Goal: Task Accomplishment & Management: Complete application form

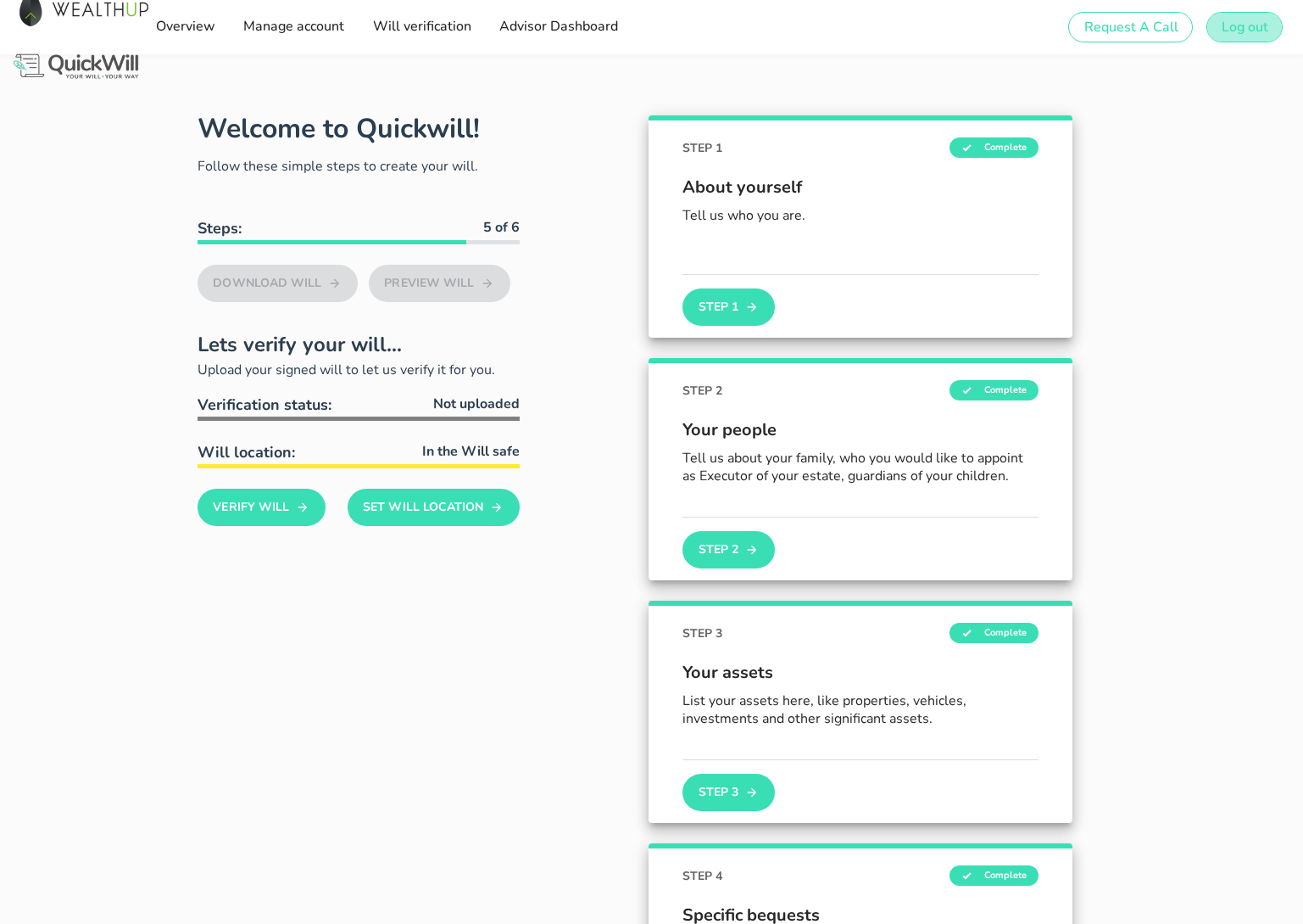
click at [1247, 22] on span "Log out" at bounding box center [1244, 28] width 47 height 19
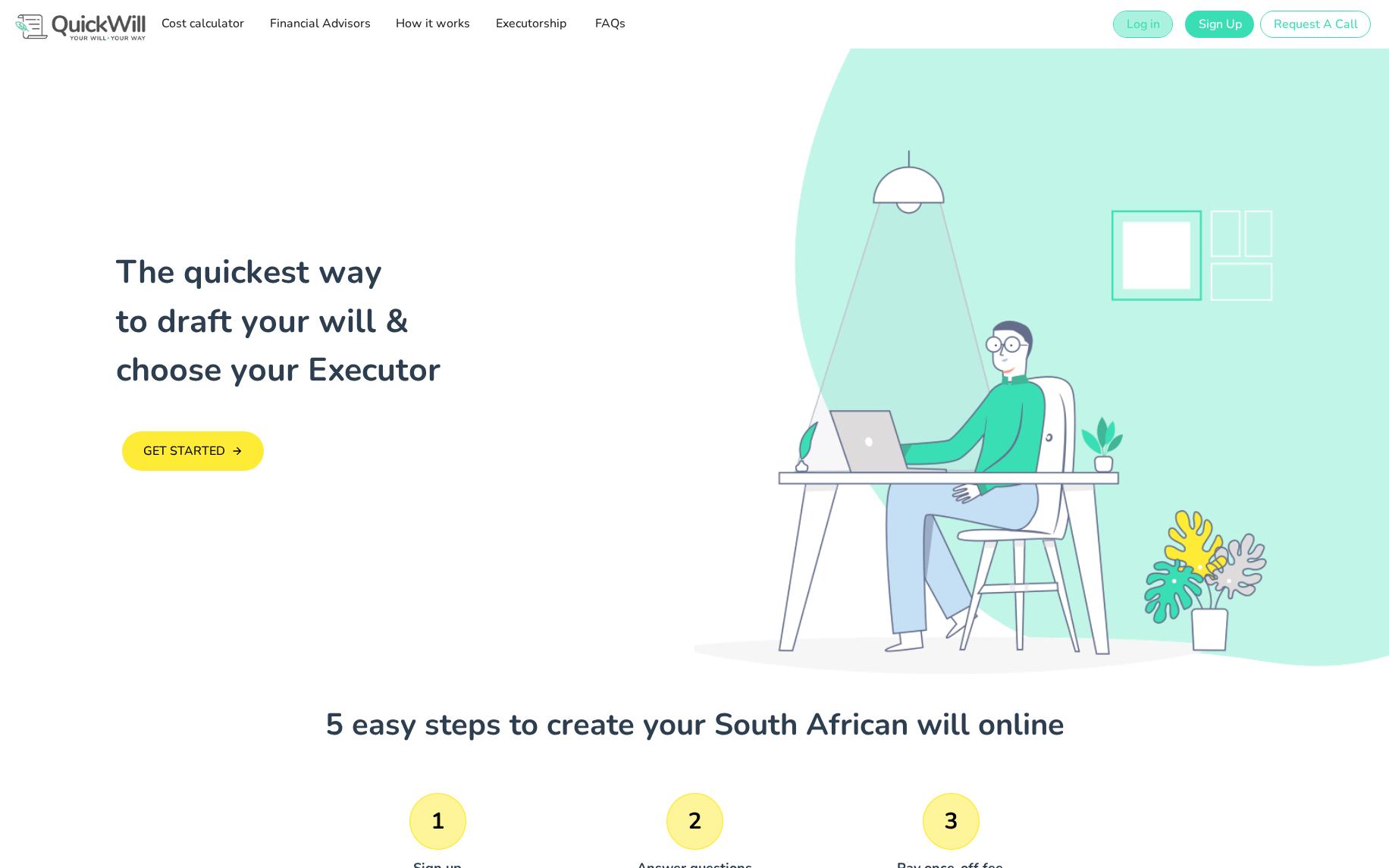
click at [1159, 22] on span "Log in" at bounding box center [1142, 25] width 34 height 17
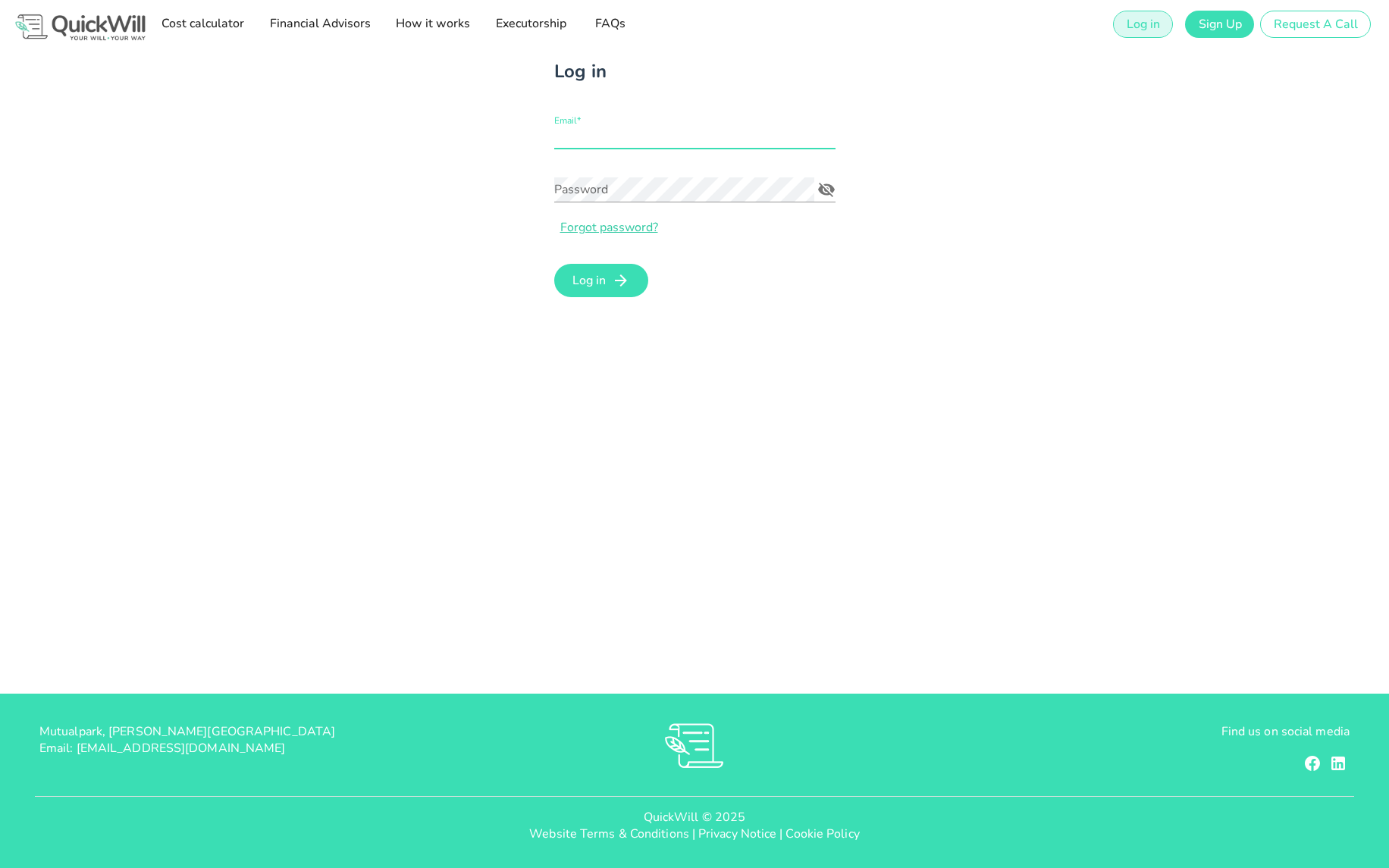
type input "[PERSON_NAME][EMAIL_ADDRESS][DOMAIN_NAME]"
click at [661, 148] on input "[PERSON_NAME][EMAIL_ADDRESS][DOMAIN_NAME]" at bounding box center [694, 136] width 281 height 24
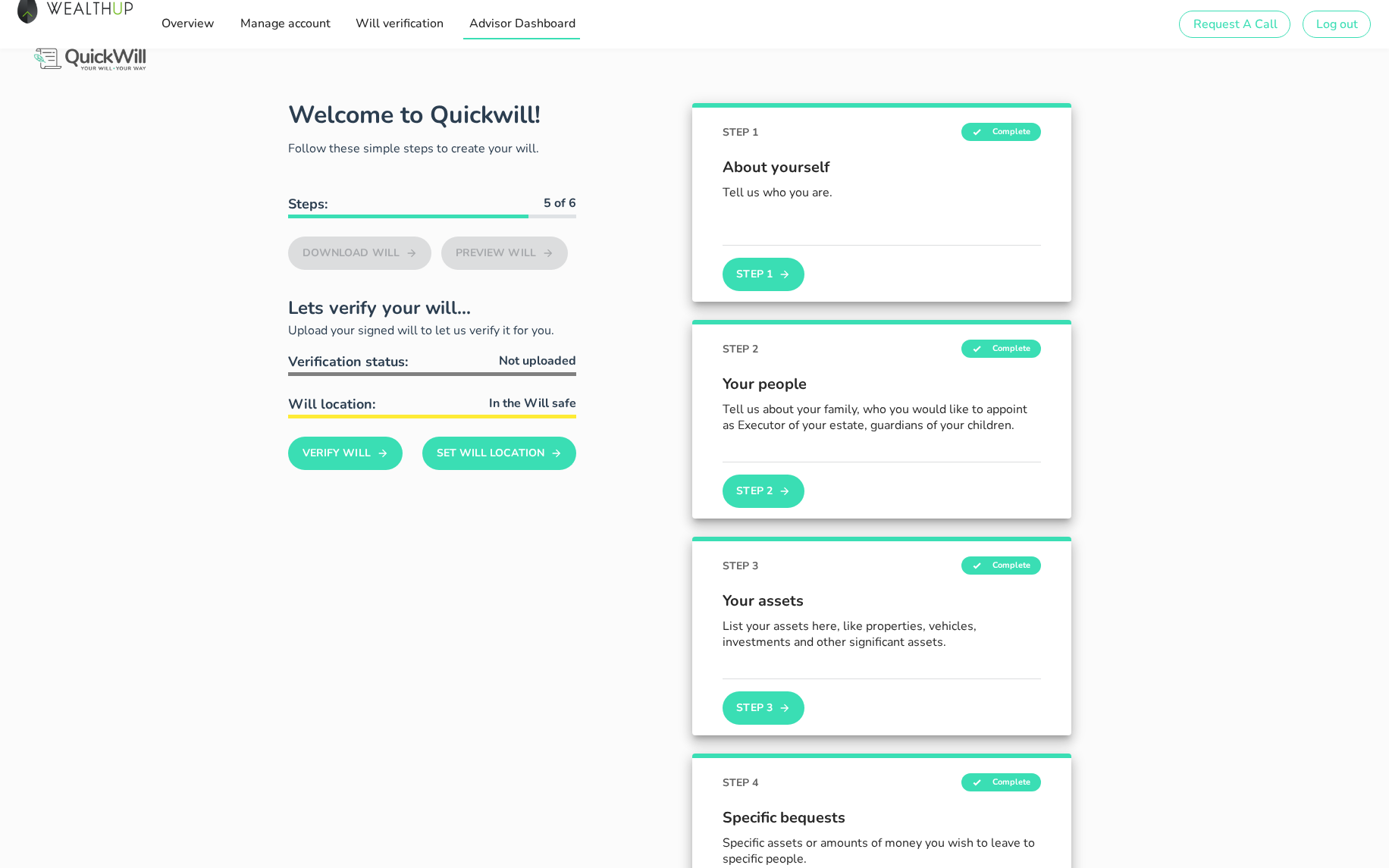
click at [565, 22] on span "Advisor Dashboard" at bounding box center [521, 24] width 107 height 17
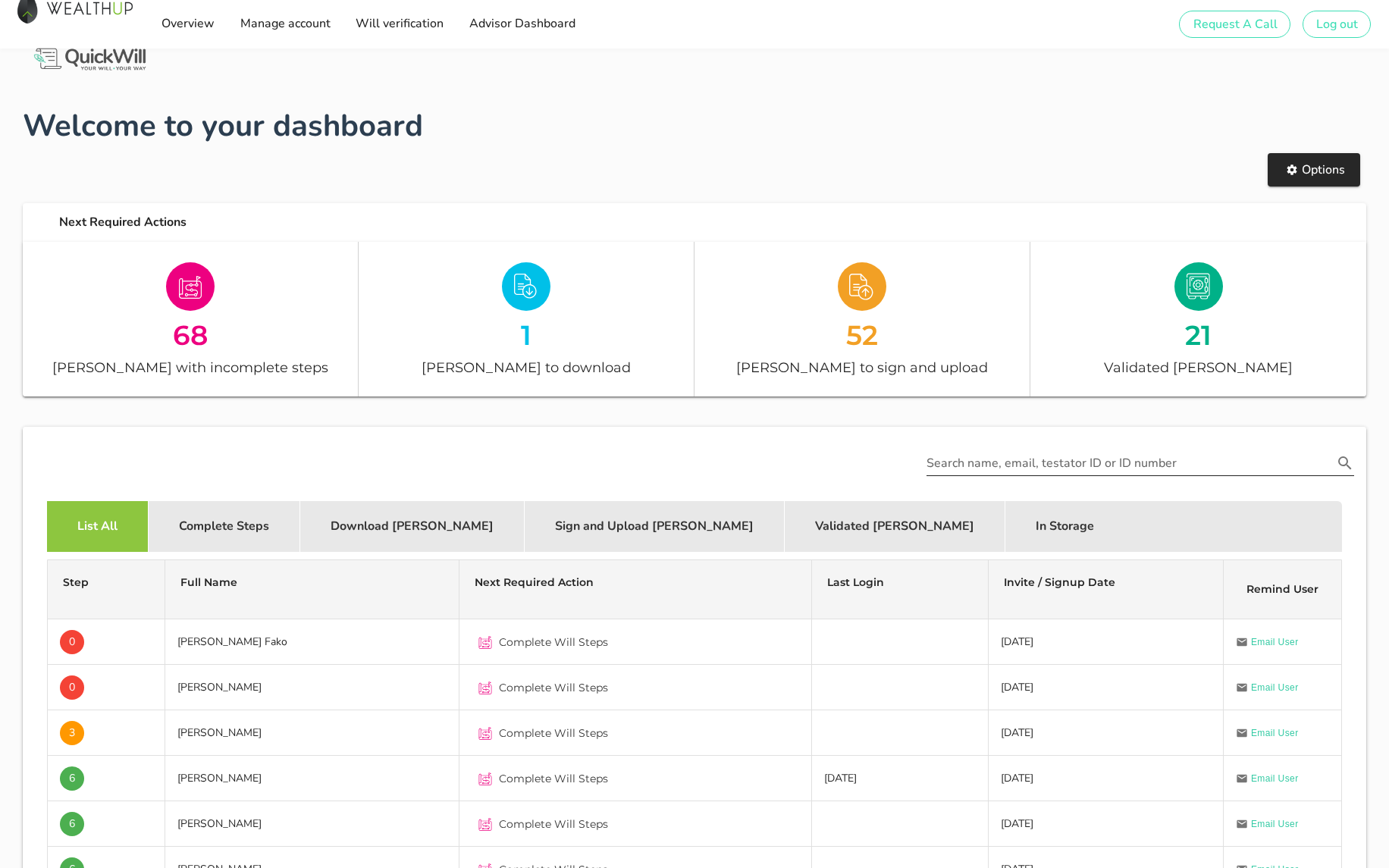
click at [995, 444] on div "Search name, email, testator ID or ID number" at bounding box center [1139, 458] width 428 height 33
click at [995, 466] on input "text" at bounding box center [1129, 462] width 406 height 24
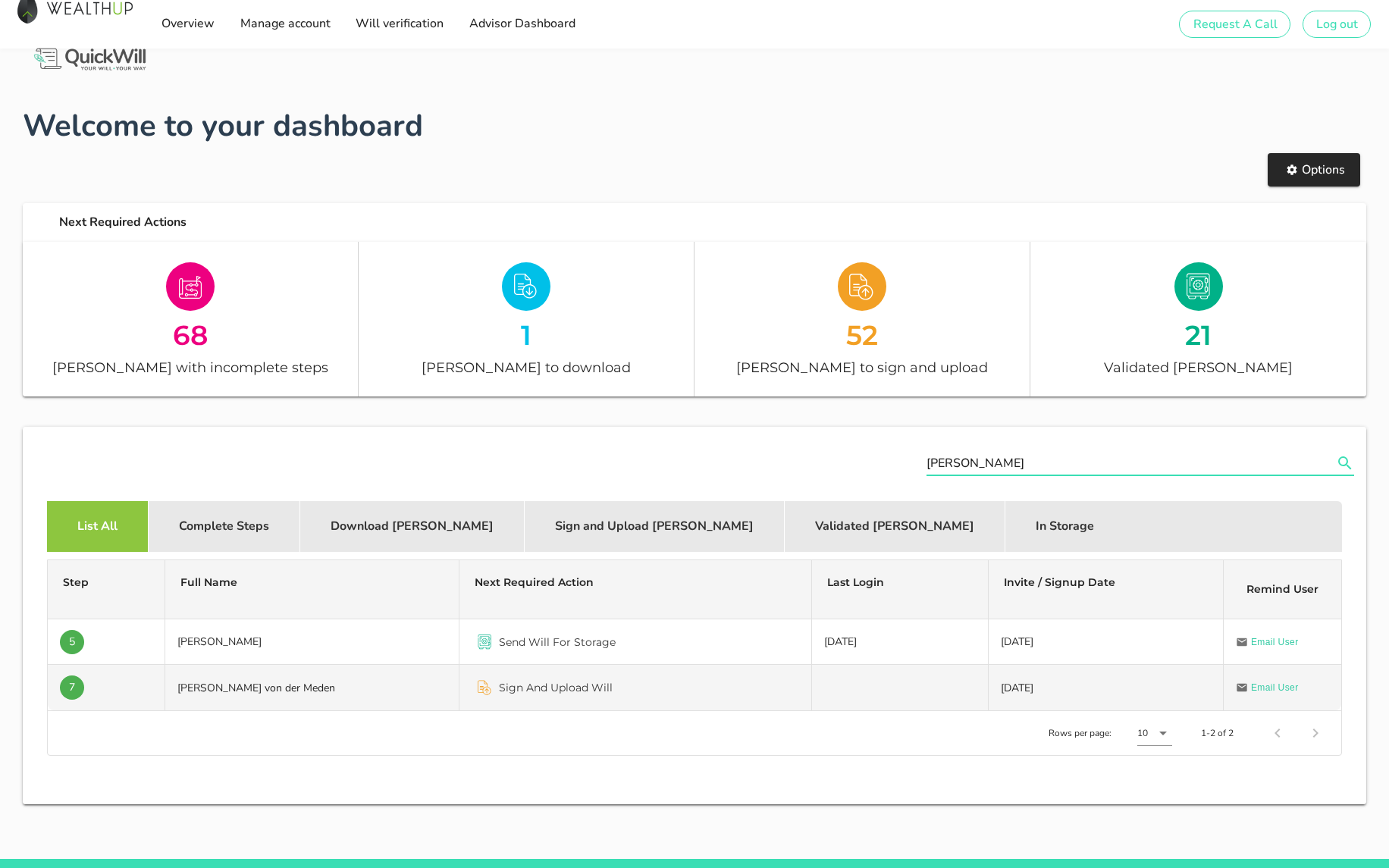
type input "[PERSON_NAME]"
click at [301, 682] on td "[PERSON_NAME] von der Meden" at bounding box center [313, 687] width 294 height 45
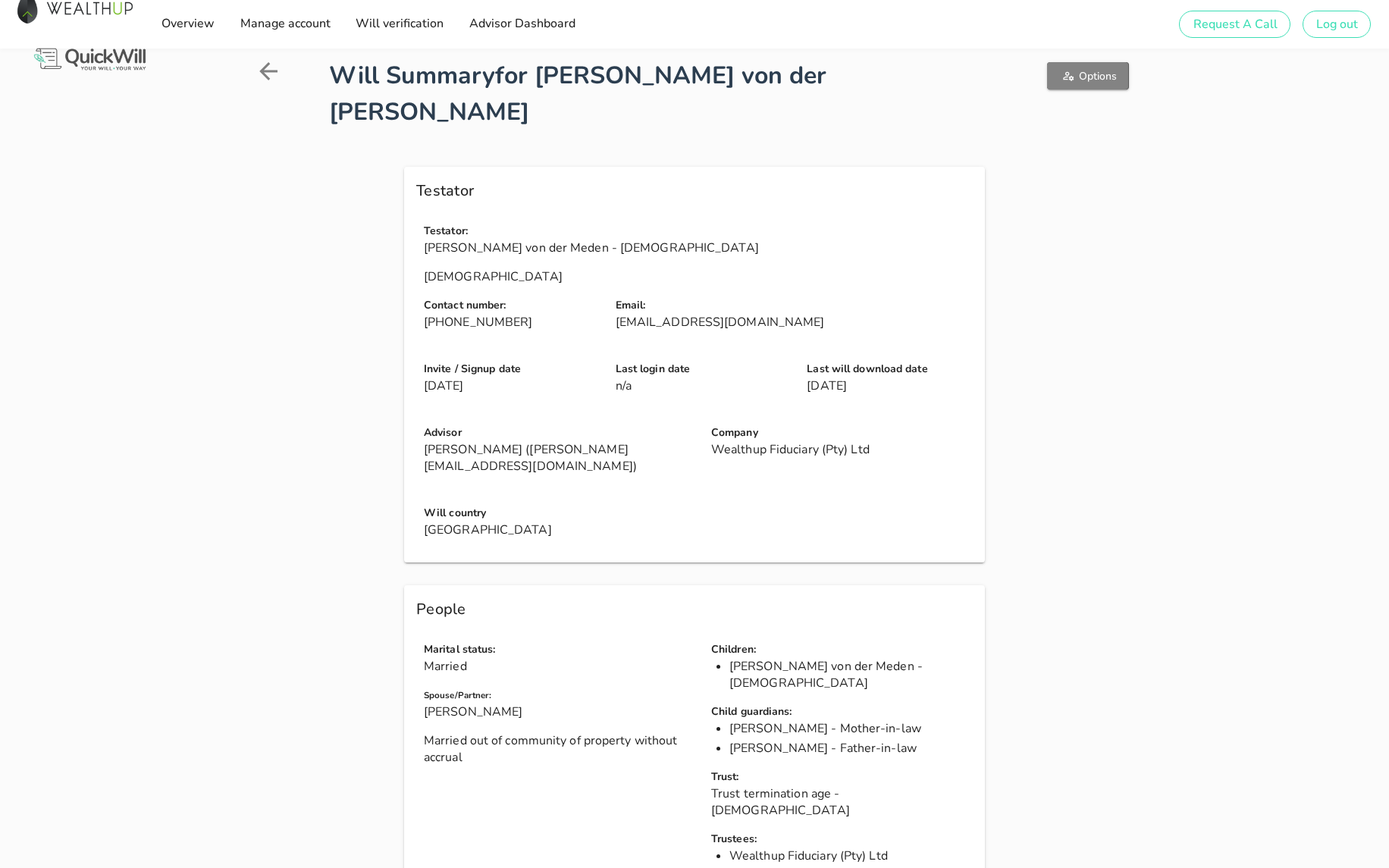
click at [1072, 72] on icon "button" at bounding box center [1069, 76] width 12 height 12
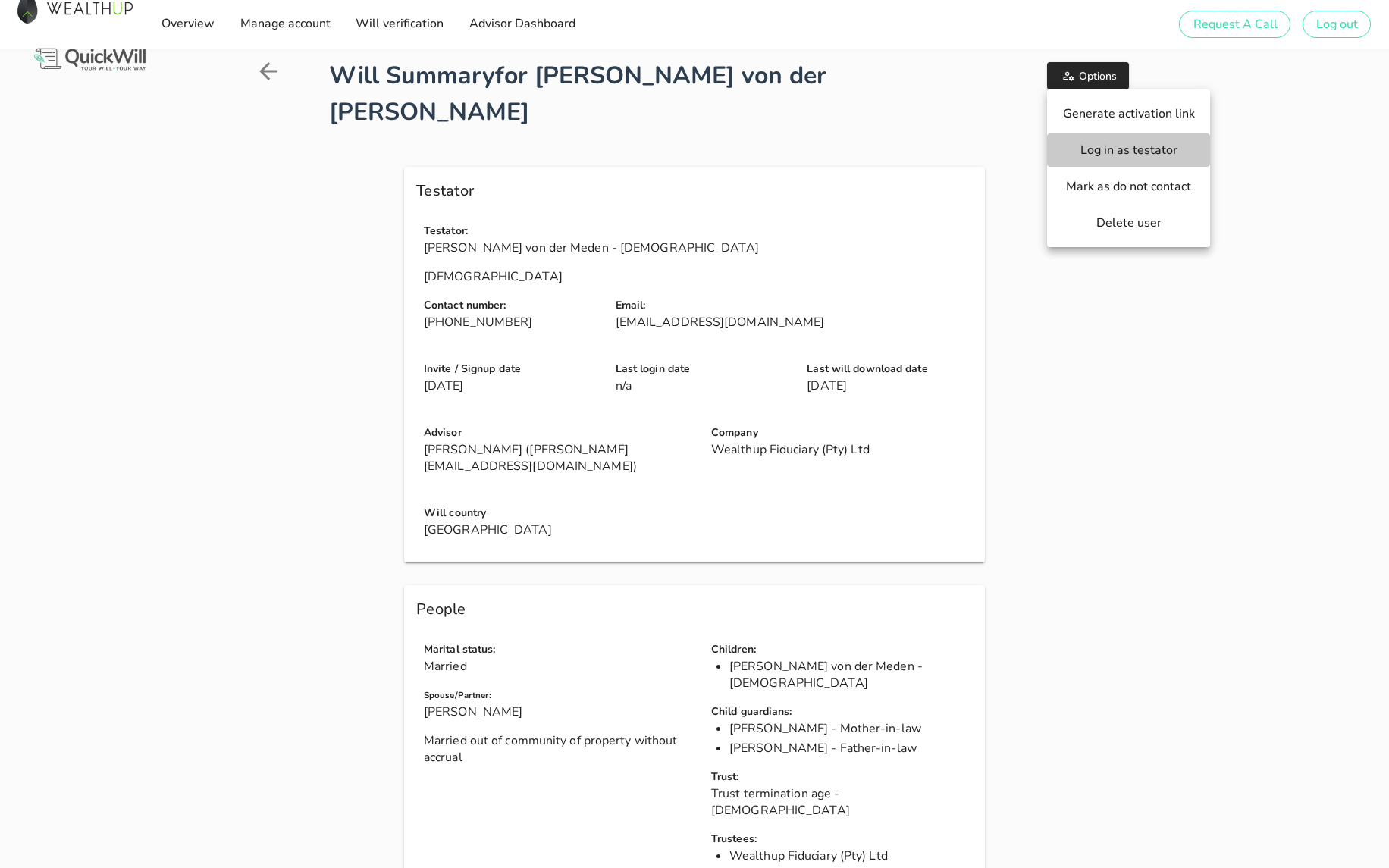
click at [1103, 142] on span "Log in as testator" at bounding box center [1129, 150] width 133 height 17
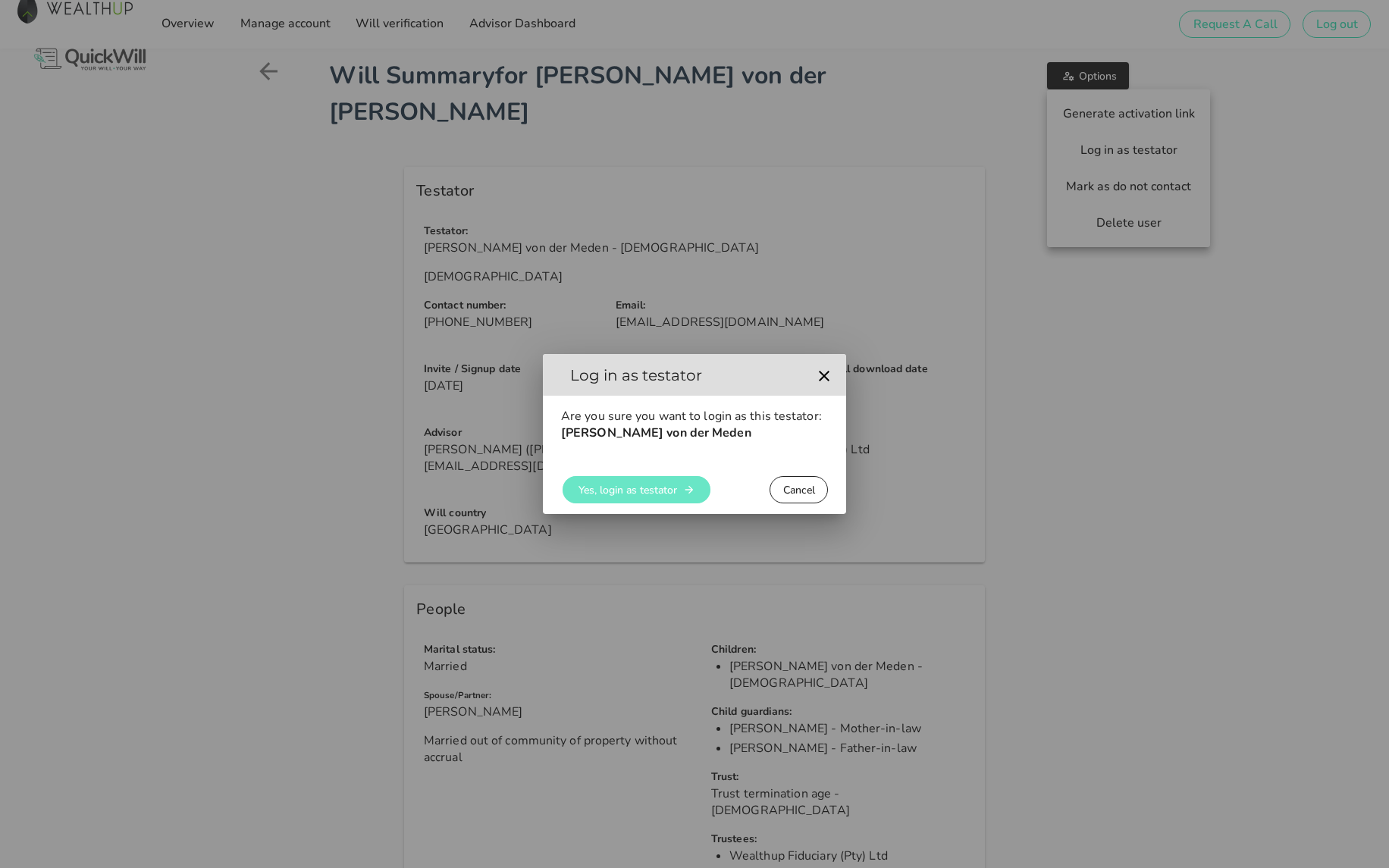
click at [620, 500] on button "Yes, login as testator" at bounding box center [636, 489] width 148 height 27
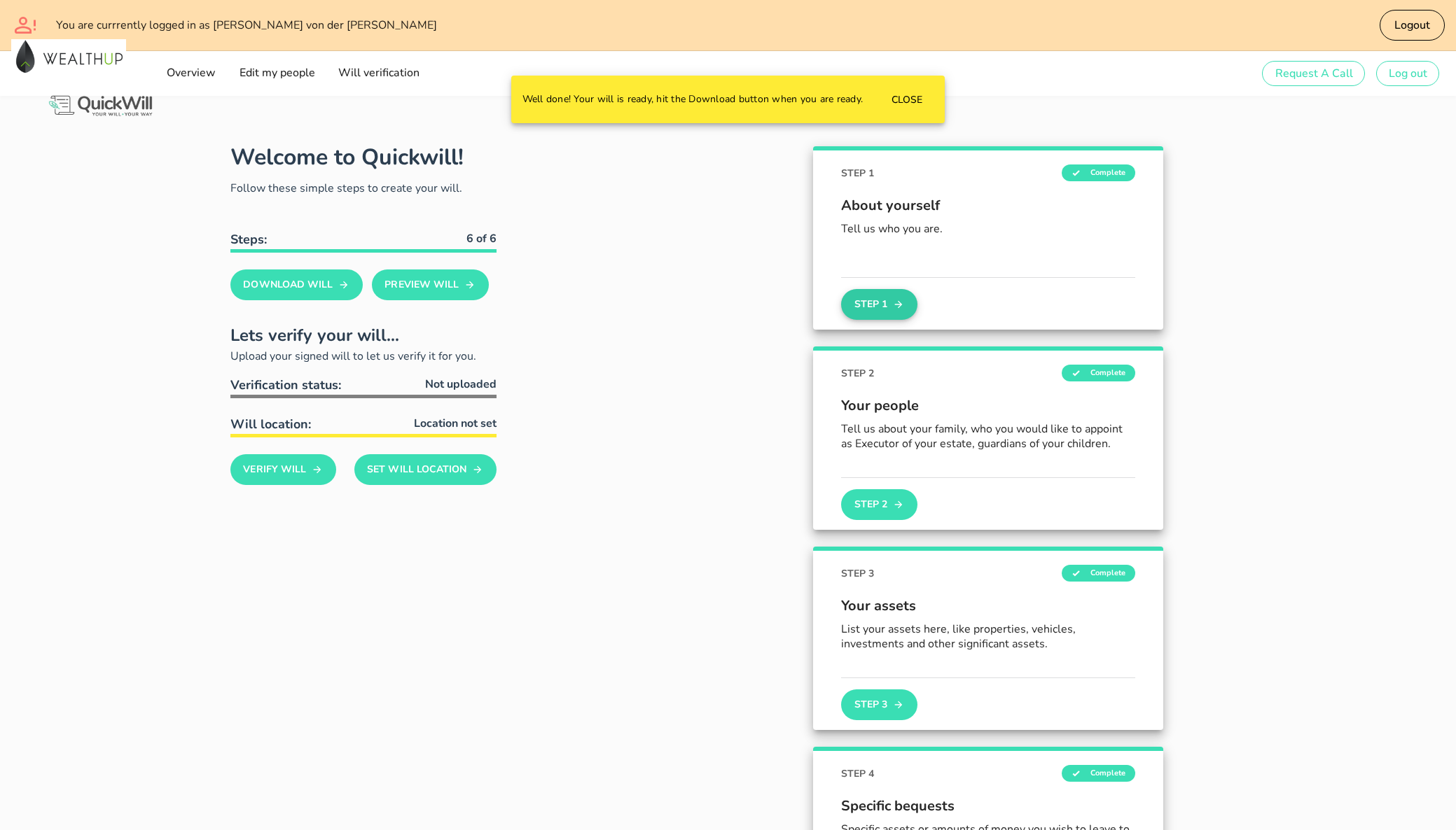
click at [890, 298] on button "Step 1" at bounding box center [879, 304] width 75 height 31
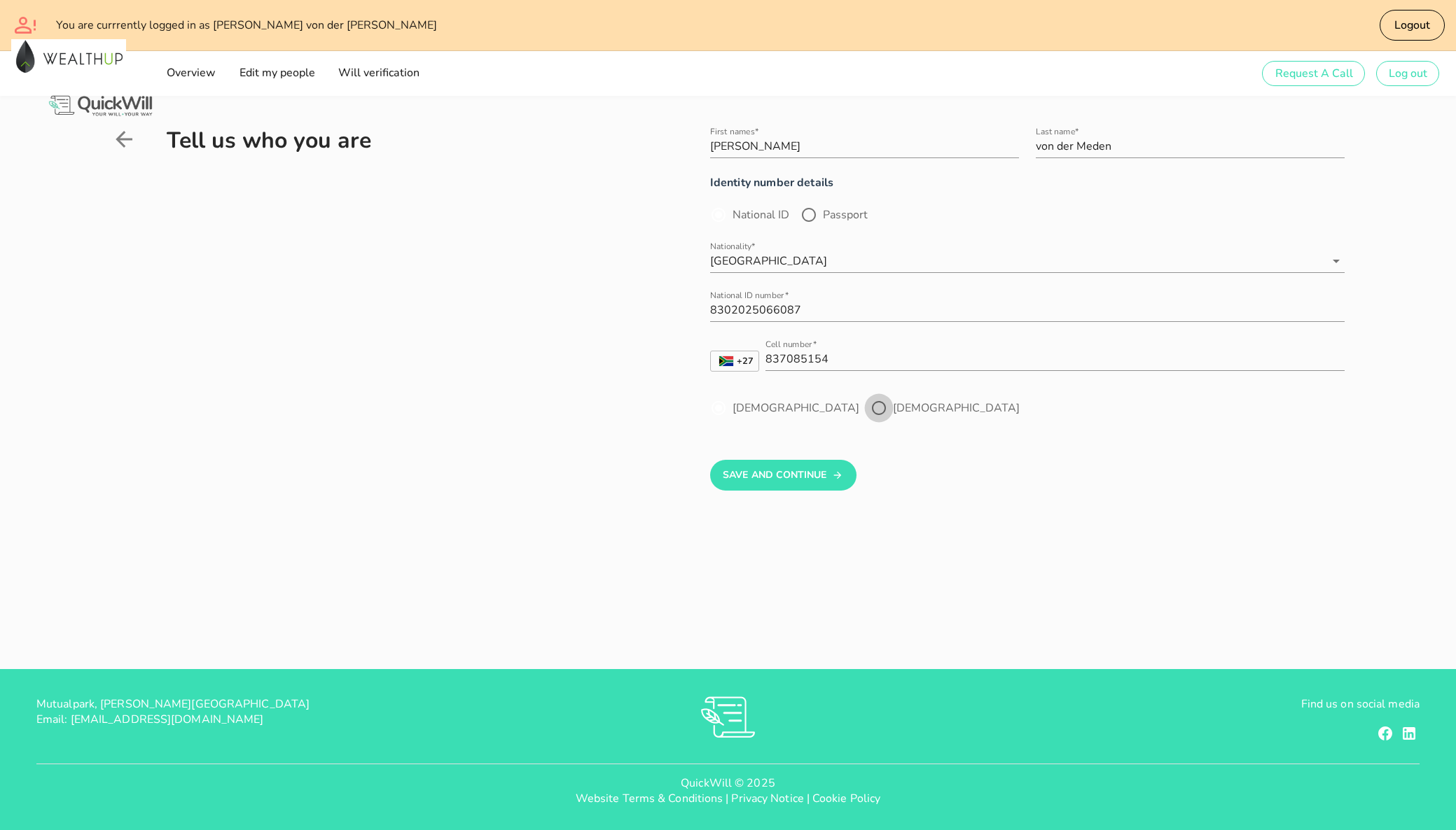
click at [867, 407] on div at bounding box center [878, 408] width 23 height 23
radio input "false"
radio input "true"
click at [720, 409] on div at bounding box center [718, 408] width 23 height 23
radio input "true"
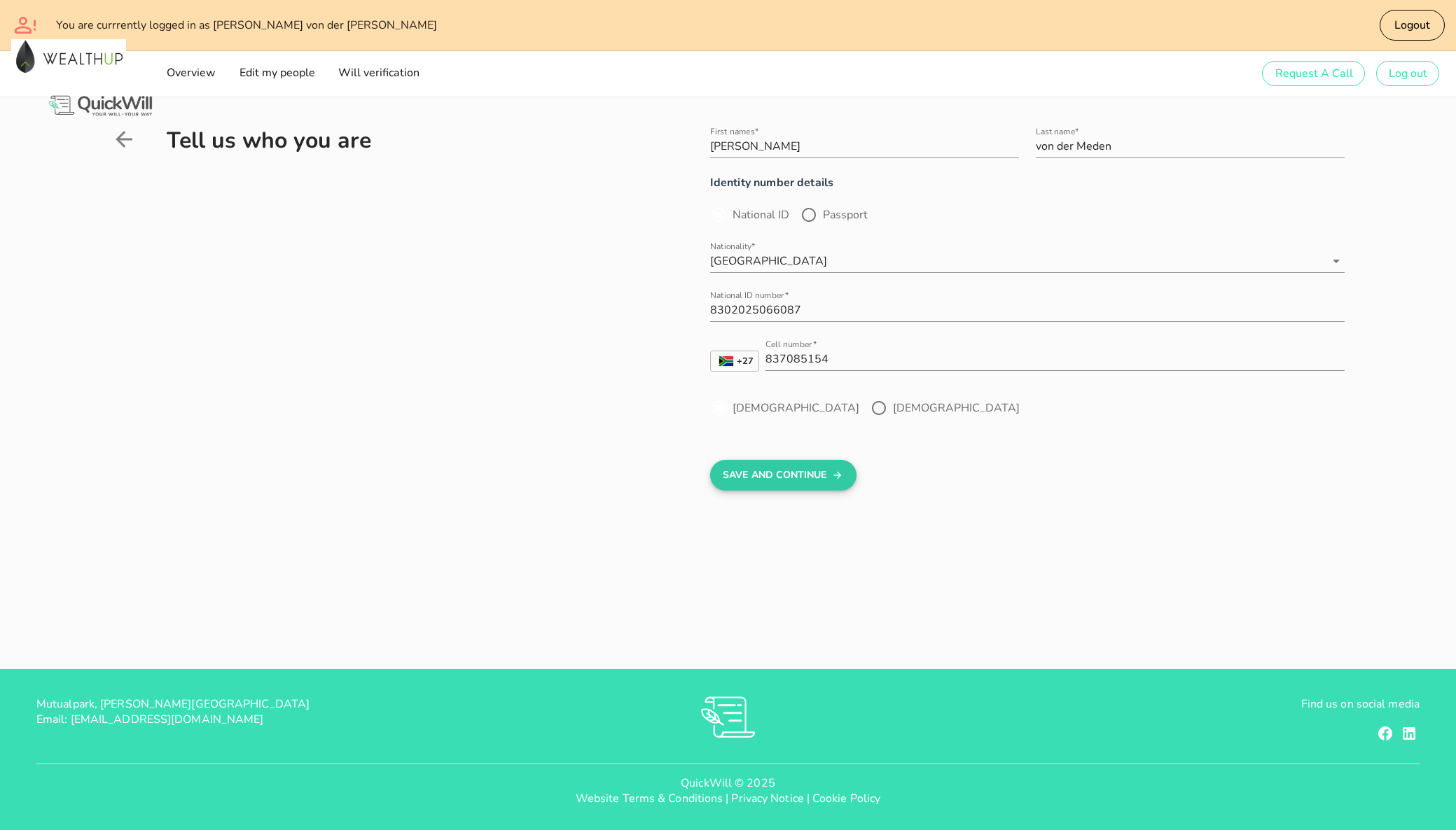
click at [774, 470] on button "Save And Continue" at bounding box center [784, 474] width 147 height 31
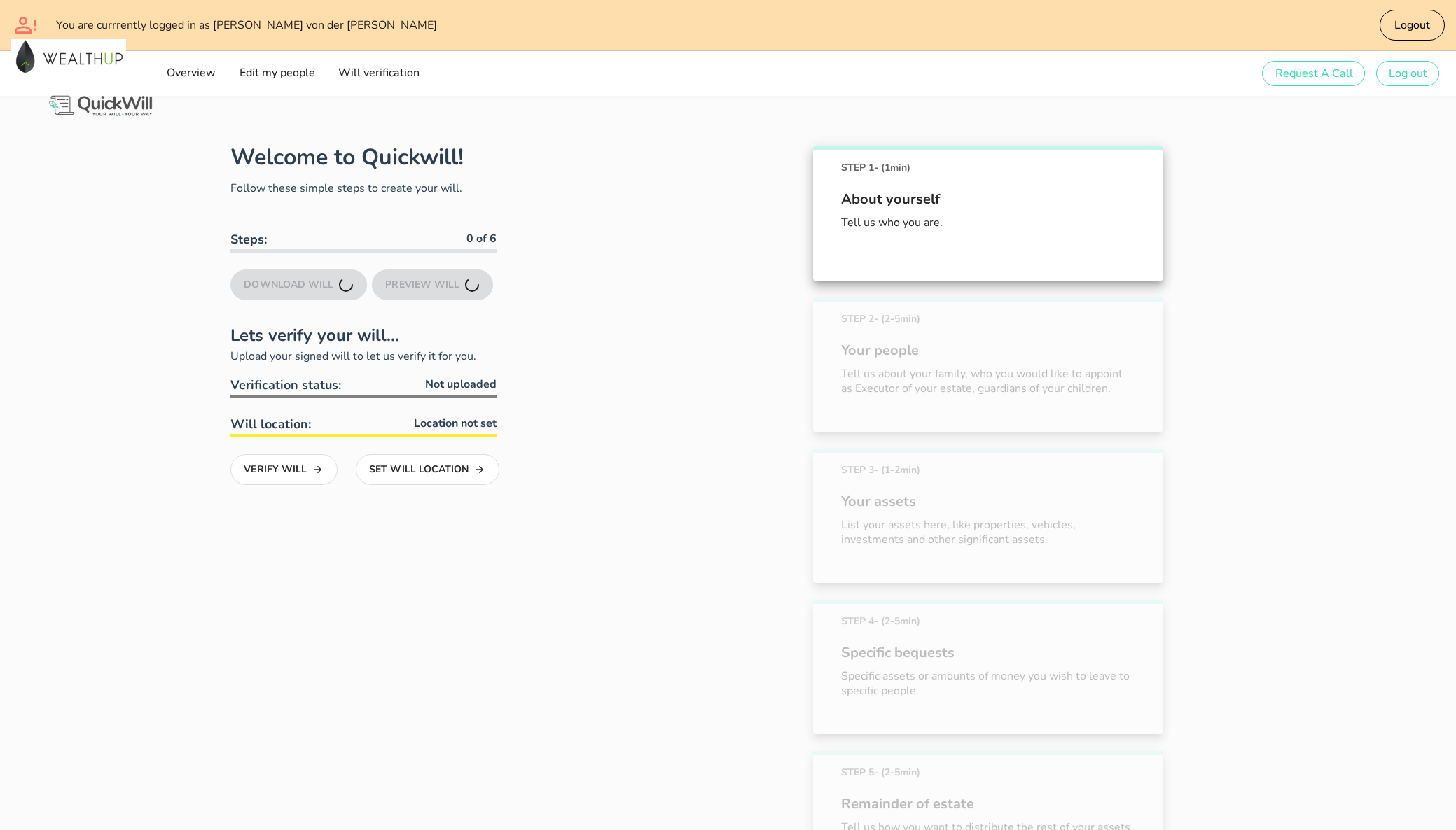
scroll to position [129, 0]
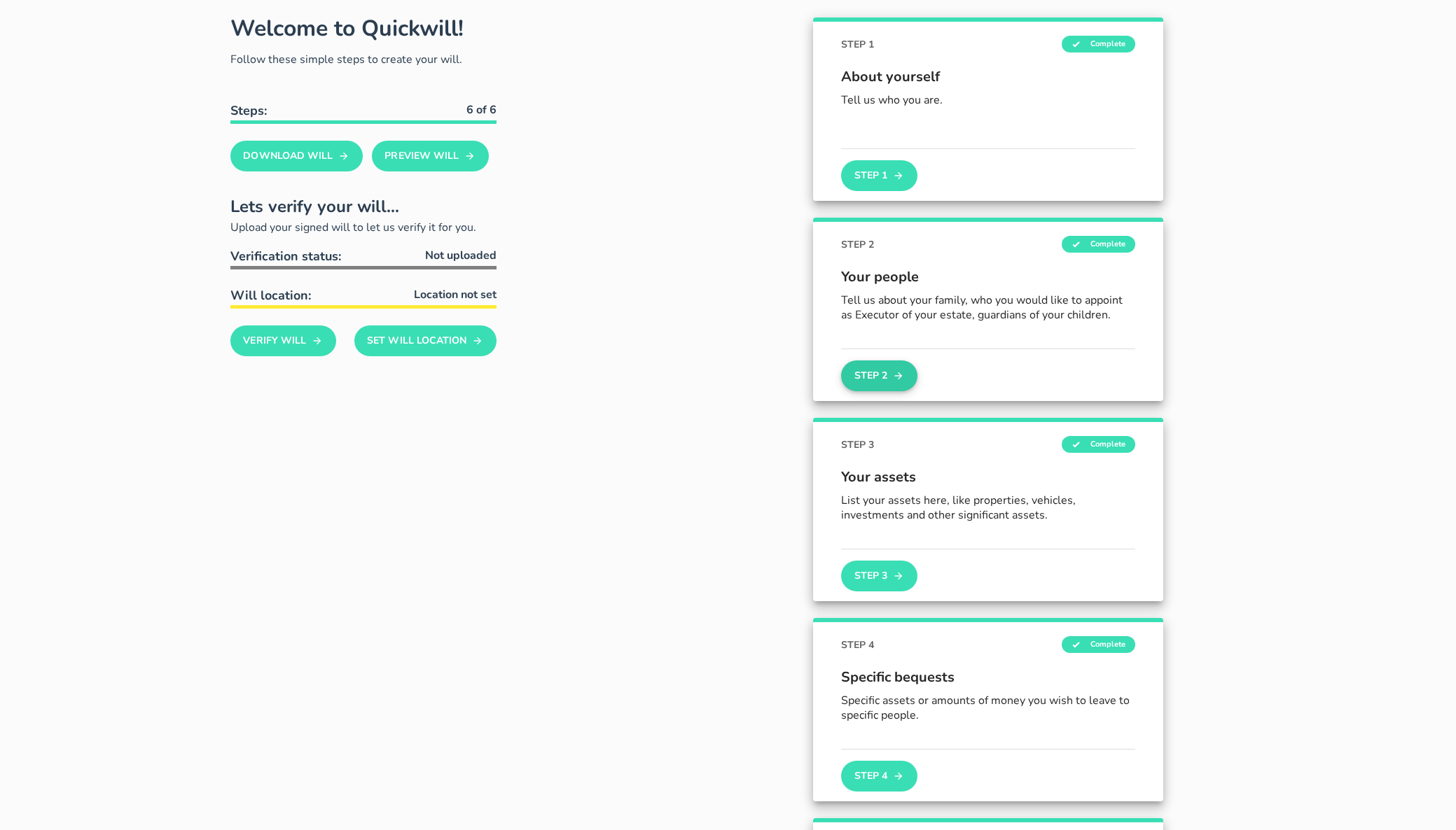
click at [886, 367] on button "Step 2" at bounding box center [879, 376] width 75 height 31
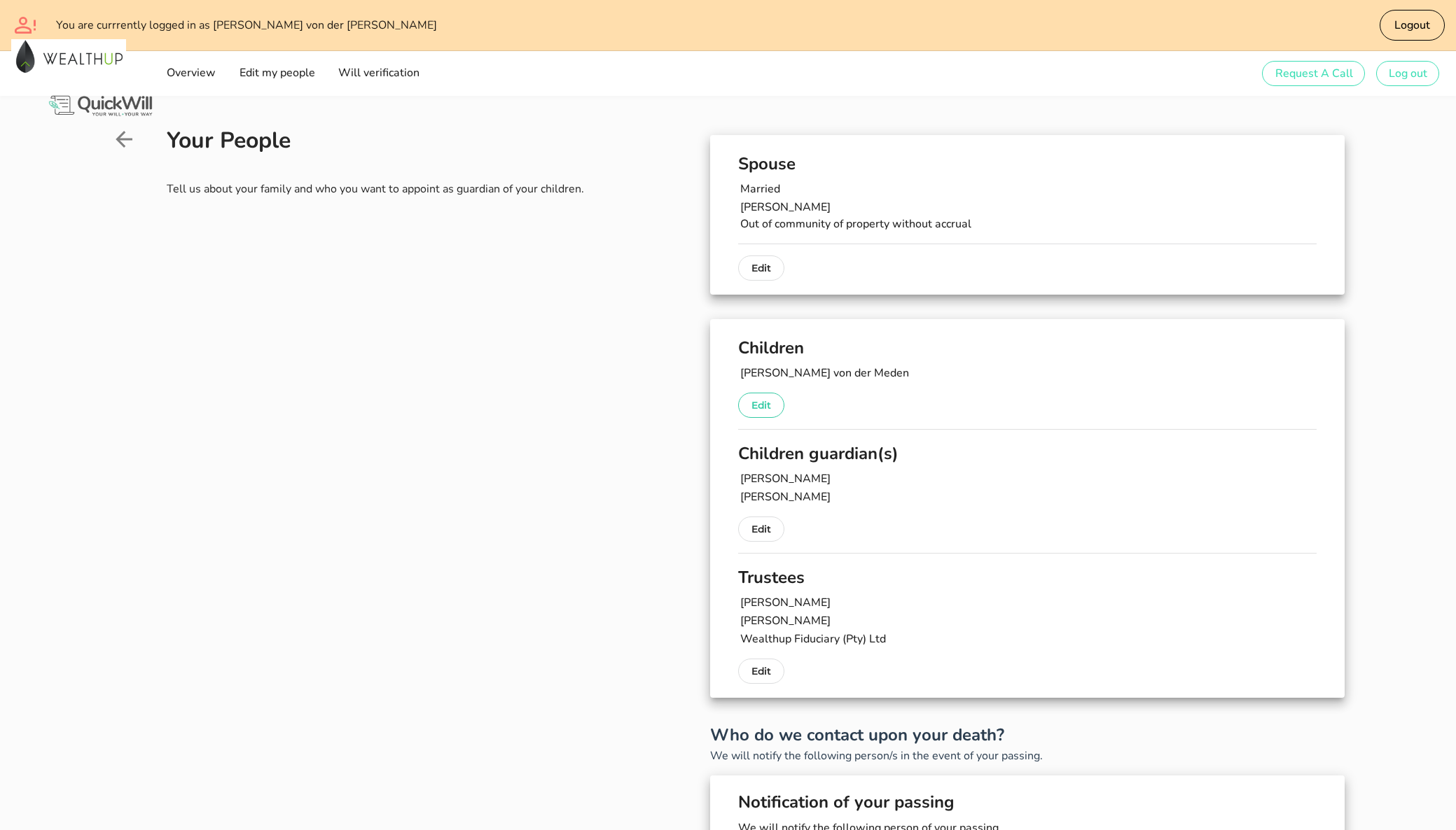
click at [761, 402] on p "Edit" at bounding box center [761, 405] width 20 height 17
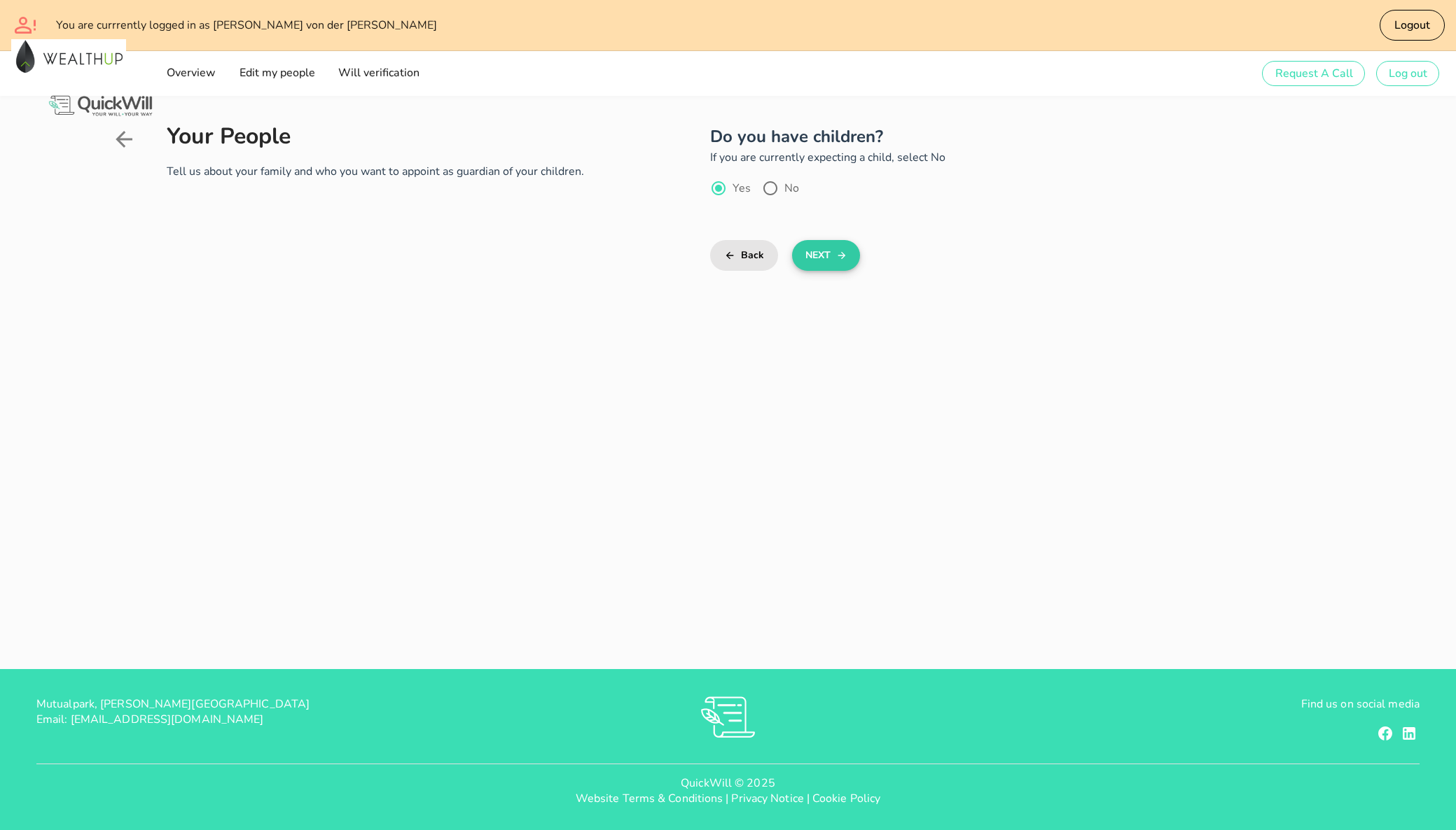
click at [823, 257] on button "Next" at bounding box center [825, 255] width 68 height 31
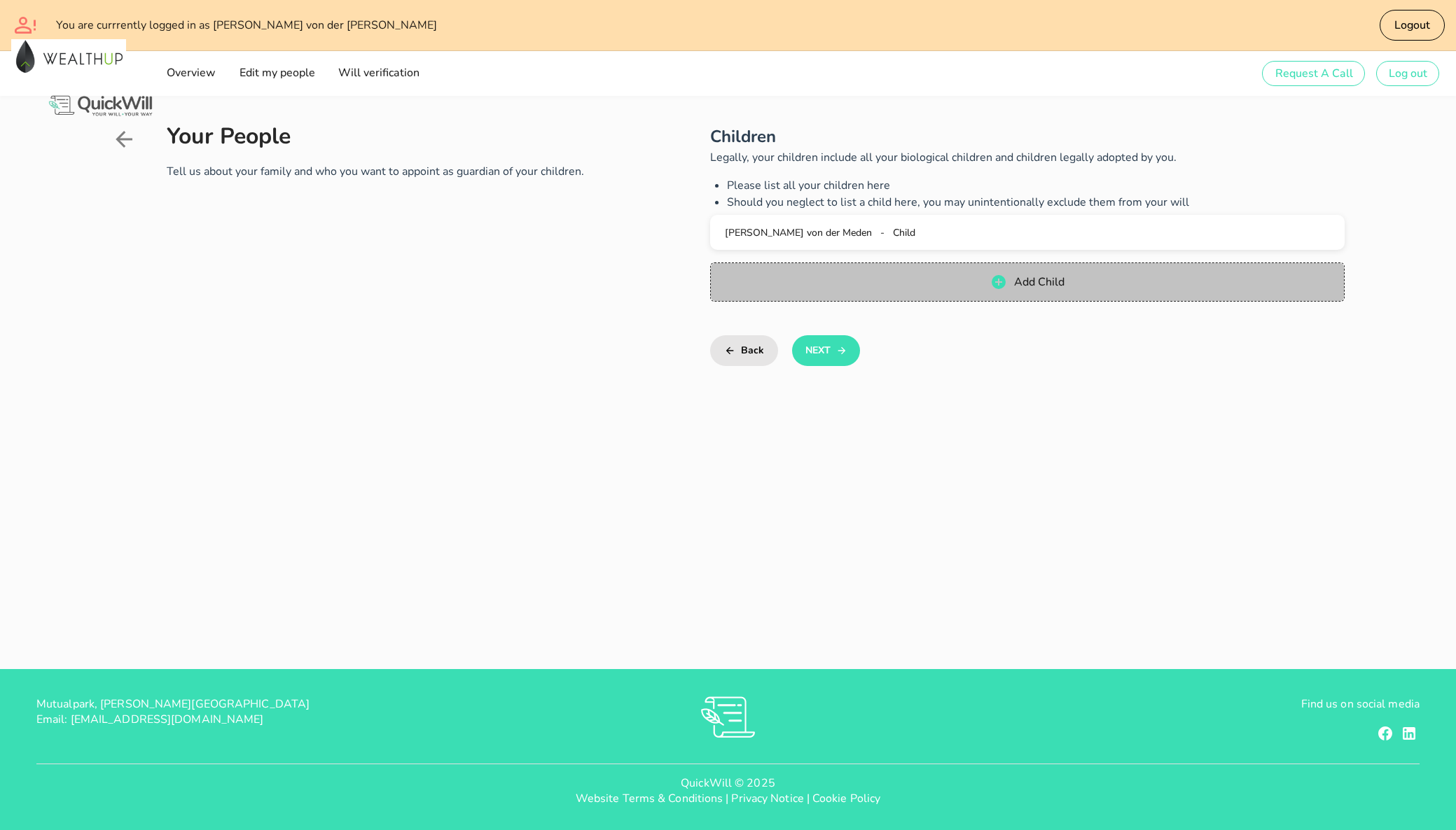
click at [985, 278] on span "Add Child" at bounding box center [1026, 282] width 606 height 17
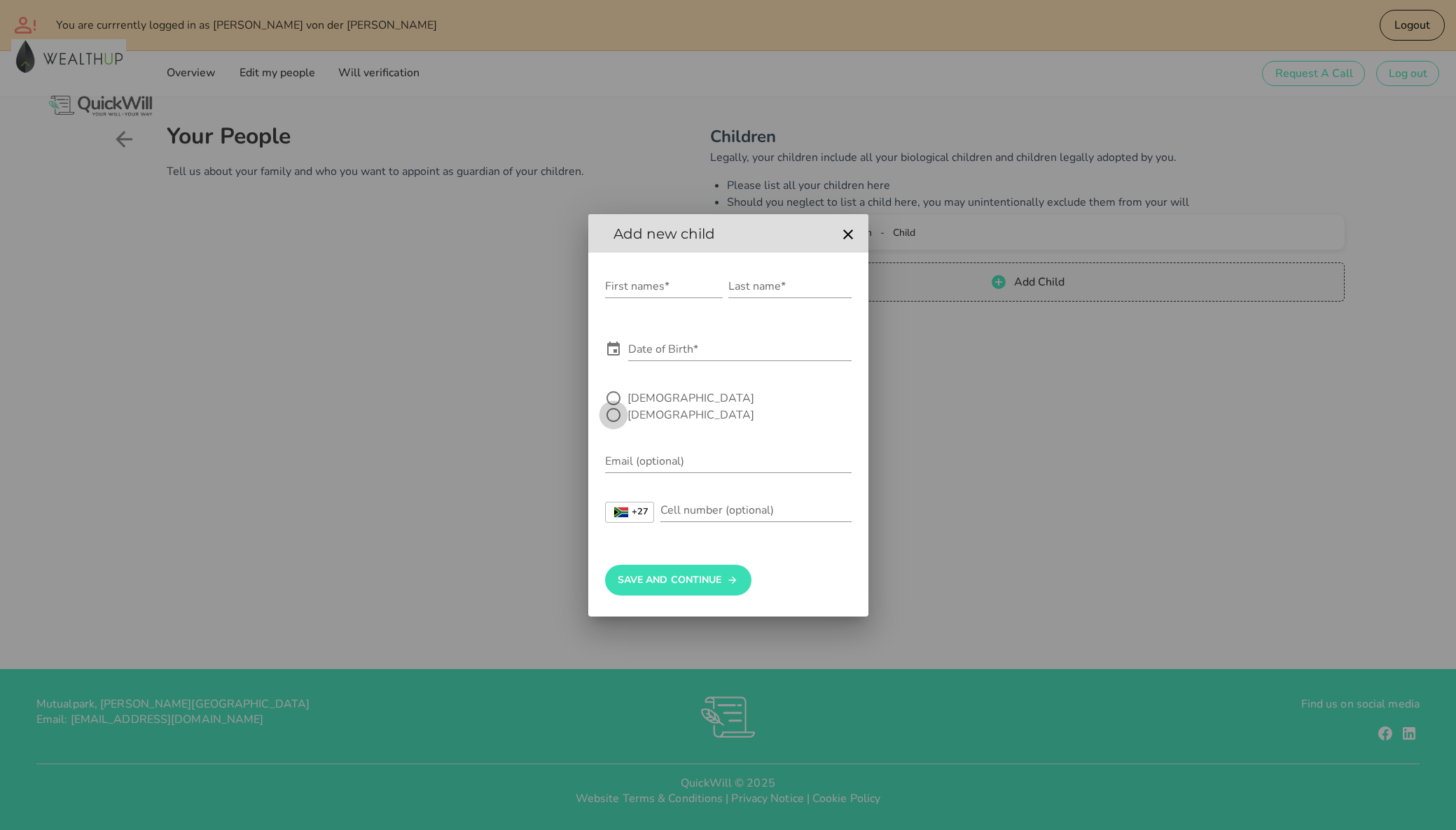
click at [626, 406] on div at bounding box center [613, 415] width 23 height 23
radio input "true"
click at [676, 347] on div "Date of Birth*" at bounding box center [740, 349] width 223 height 22
click at [660, 281] on div "First names*" at bounding box center [663, 289] width 117 height 46
click at [660, 294] on input "First names*" at bounding box center [663, 286] width 117 height 22
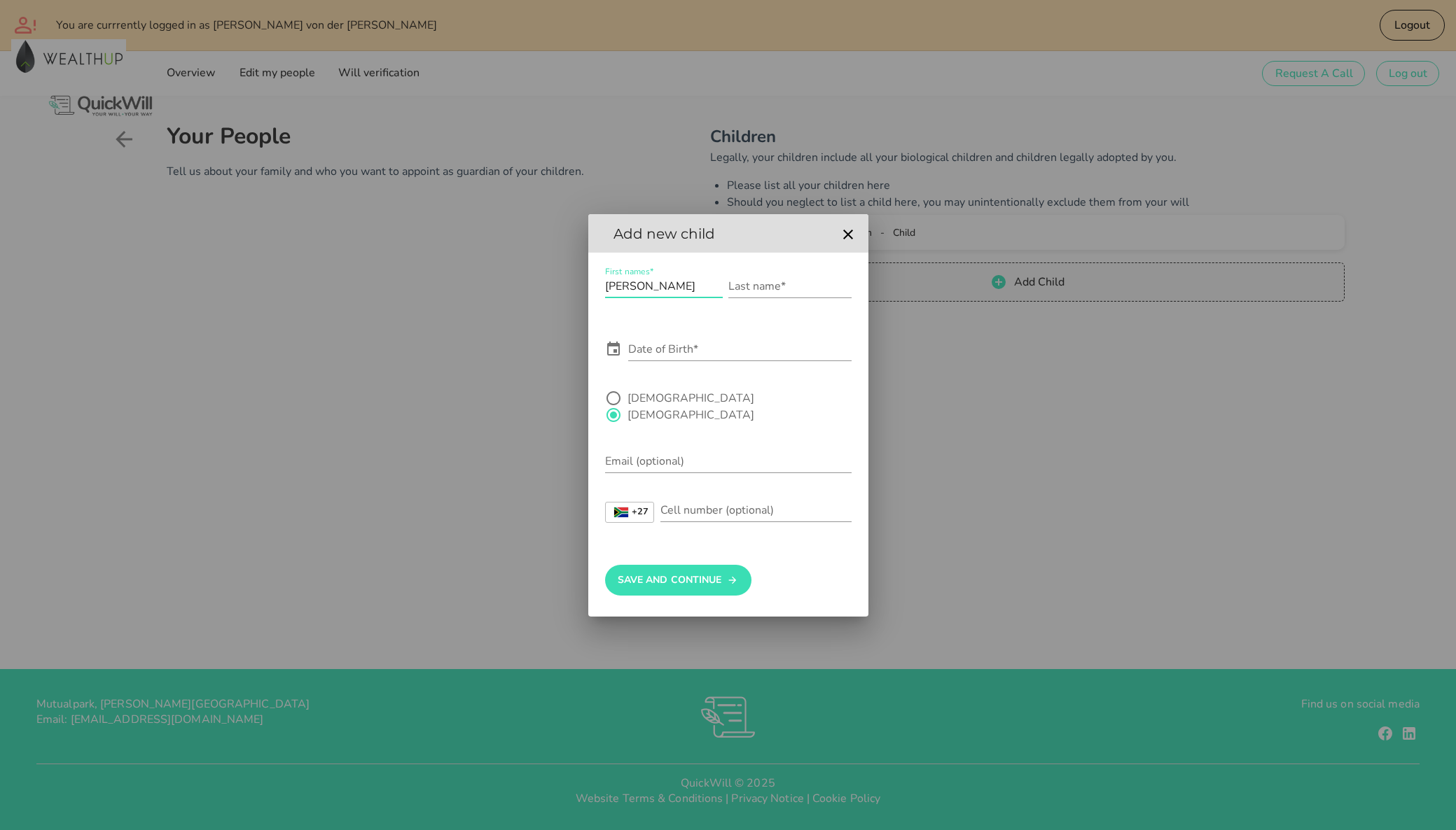
type input "[PERSON_NAME]"
type input "von der Meden"
click at [644, 361] on input "Date of Birth*" at bounding box center [740, 349] width 223 height 22
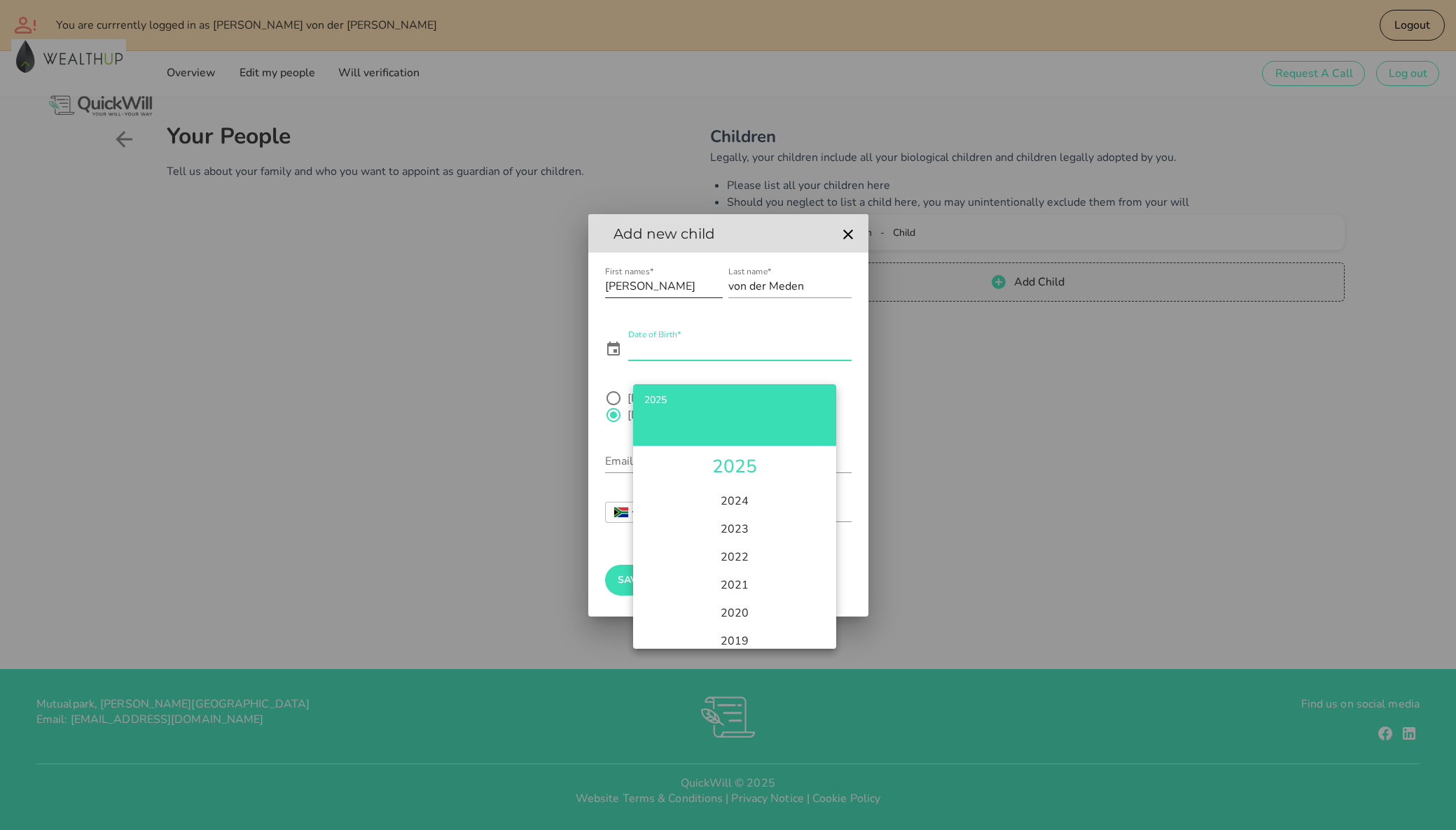
click at [675, 313] on div at bounding box center [663, 308] width 117 height 10
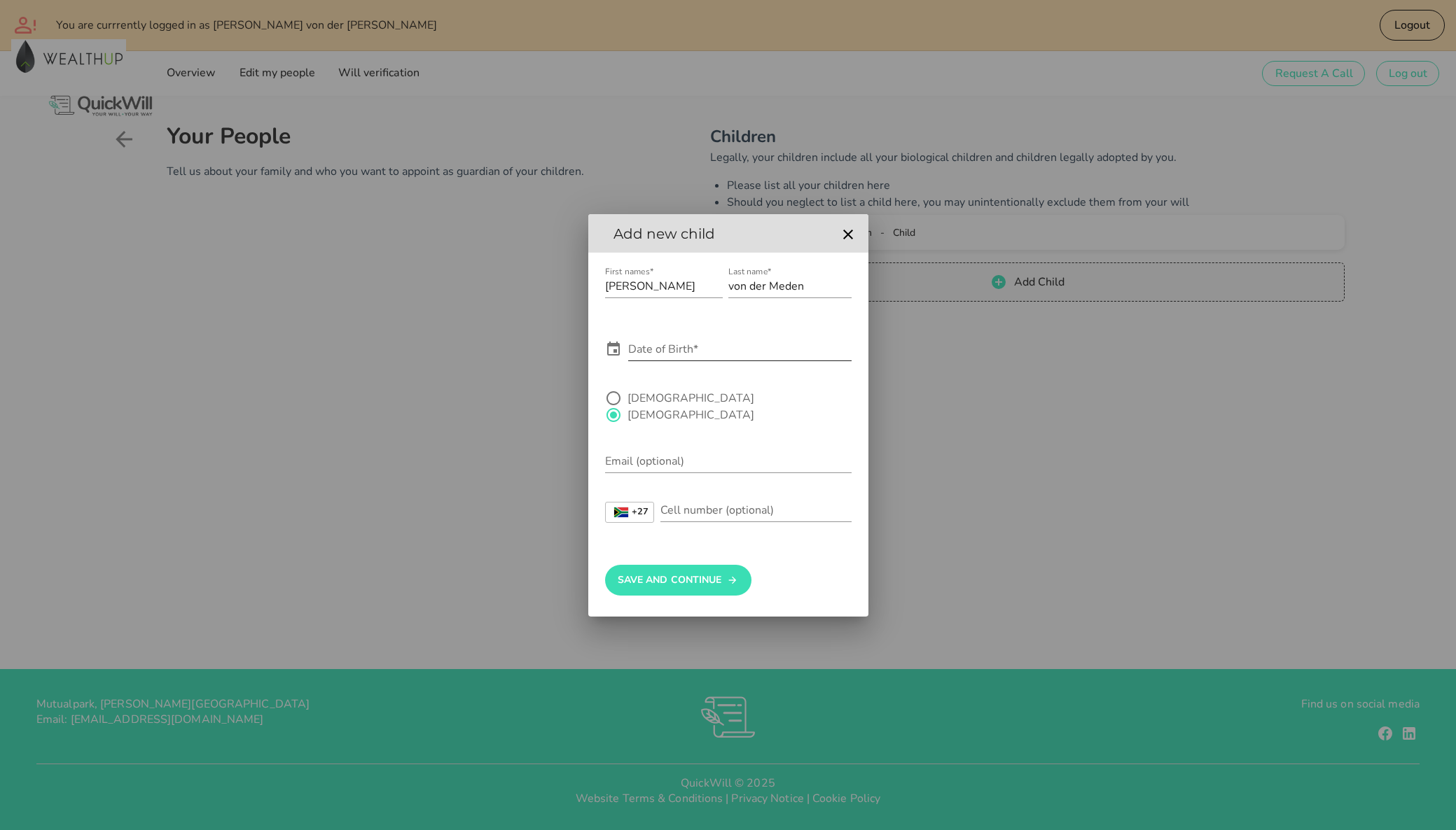
click at [691, 351] on input "Date of Birth*" at bounding box center [740, 349] width 223 height 22
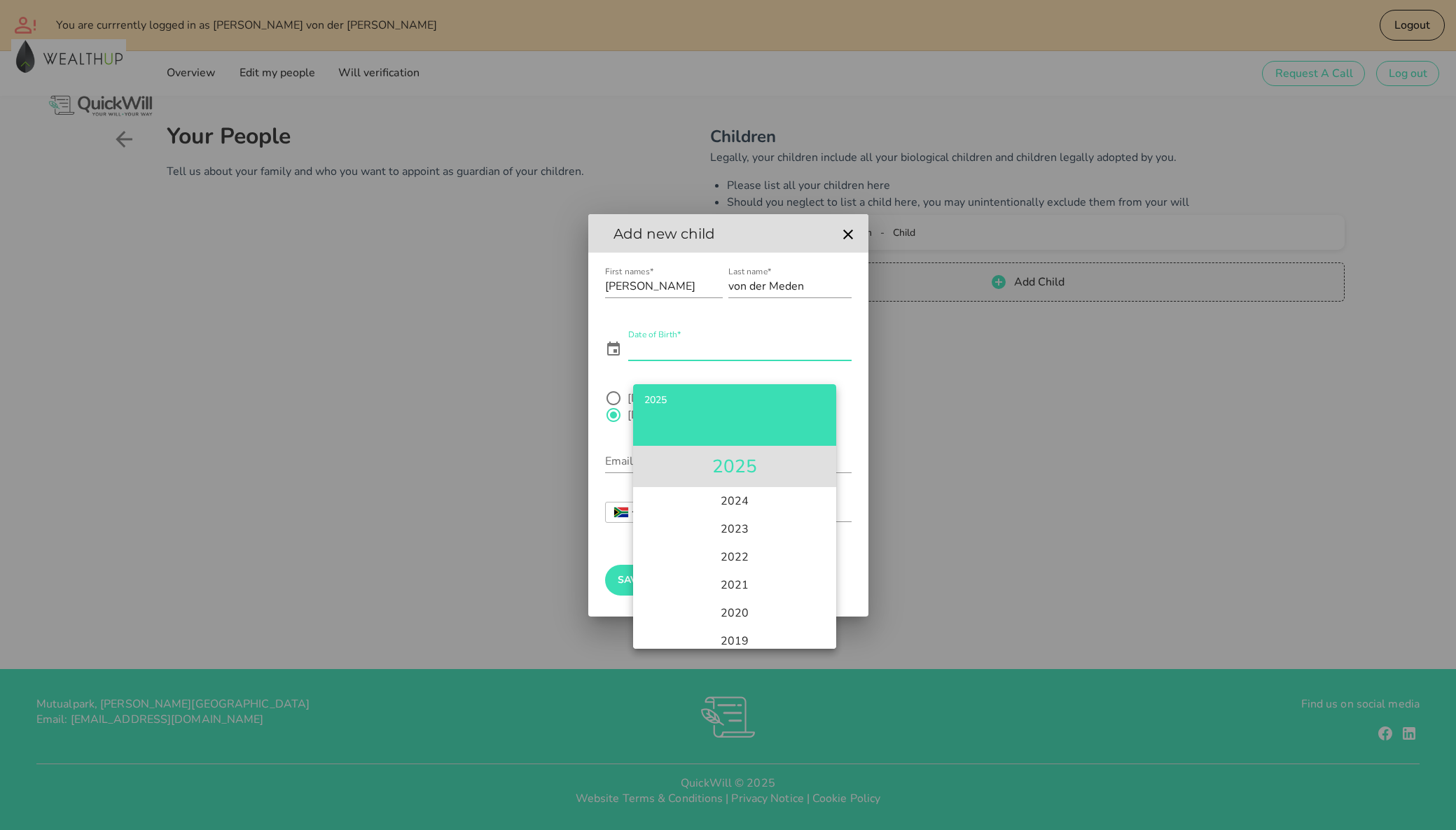
click at [726, 467] on li "2025" at bounding box center [734, 467] width 203 height 41
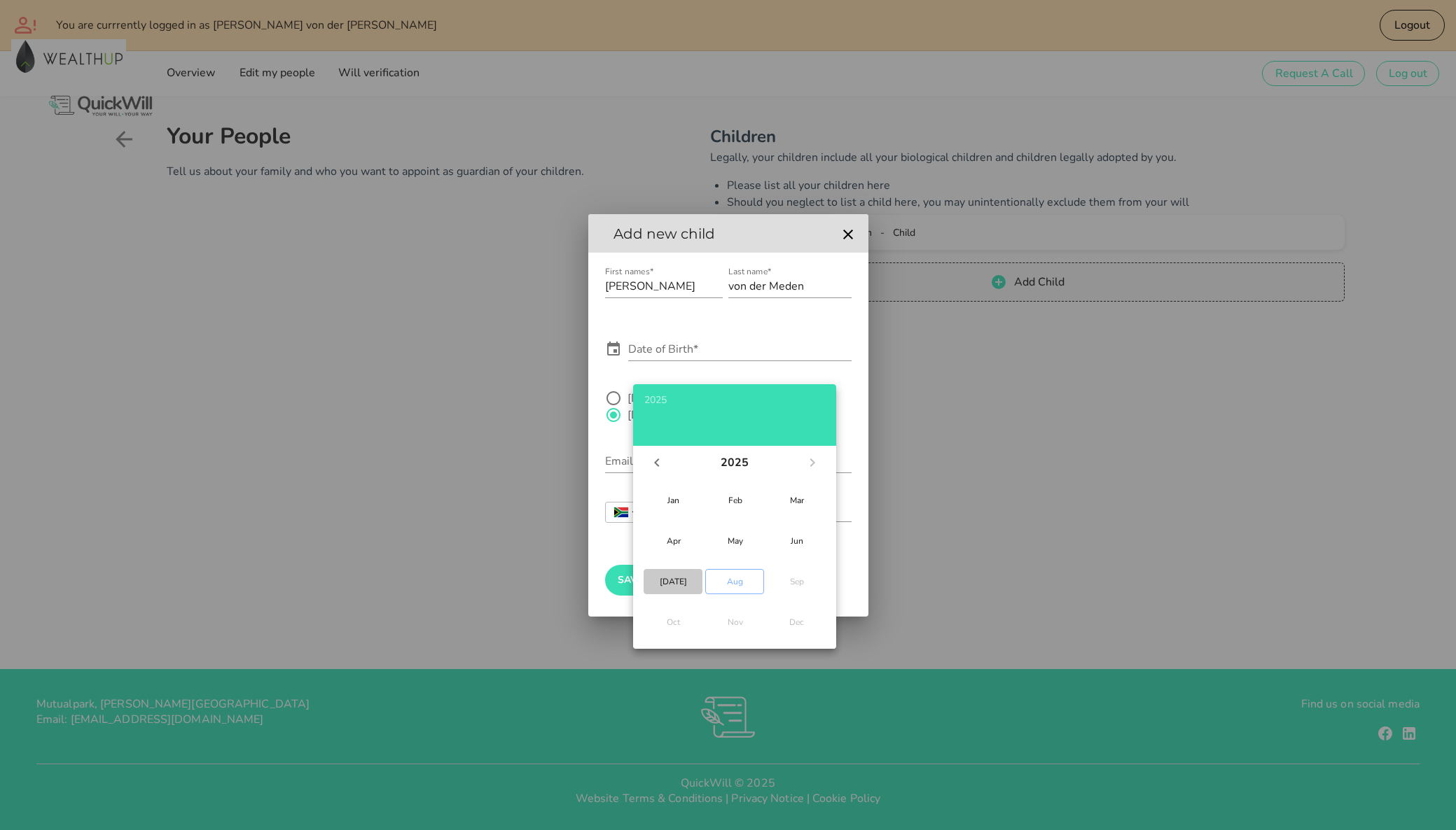
click at [675, 582] on div "[DATE]" at bounding box center [672, 582] width 36 height 11
click at [662, 459] on icon "Previous month" at bounding box center [657, 463] width 17 height 17
click at [813, 462] on icon "Next month" at bounding box center [812, 462] width 5 height 9
click at [654, 464] on icon "Previous month" at bounding box center [657, 463] width 17 height 17
click at [656, 460] on icon "Previous month" at bounding box center [656, 462] width 5 height 9
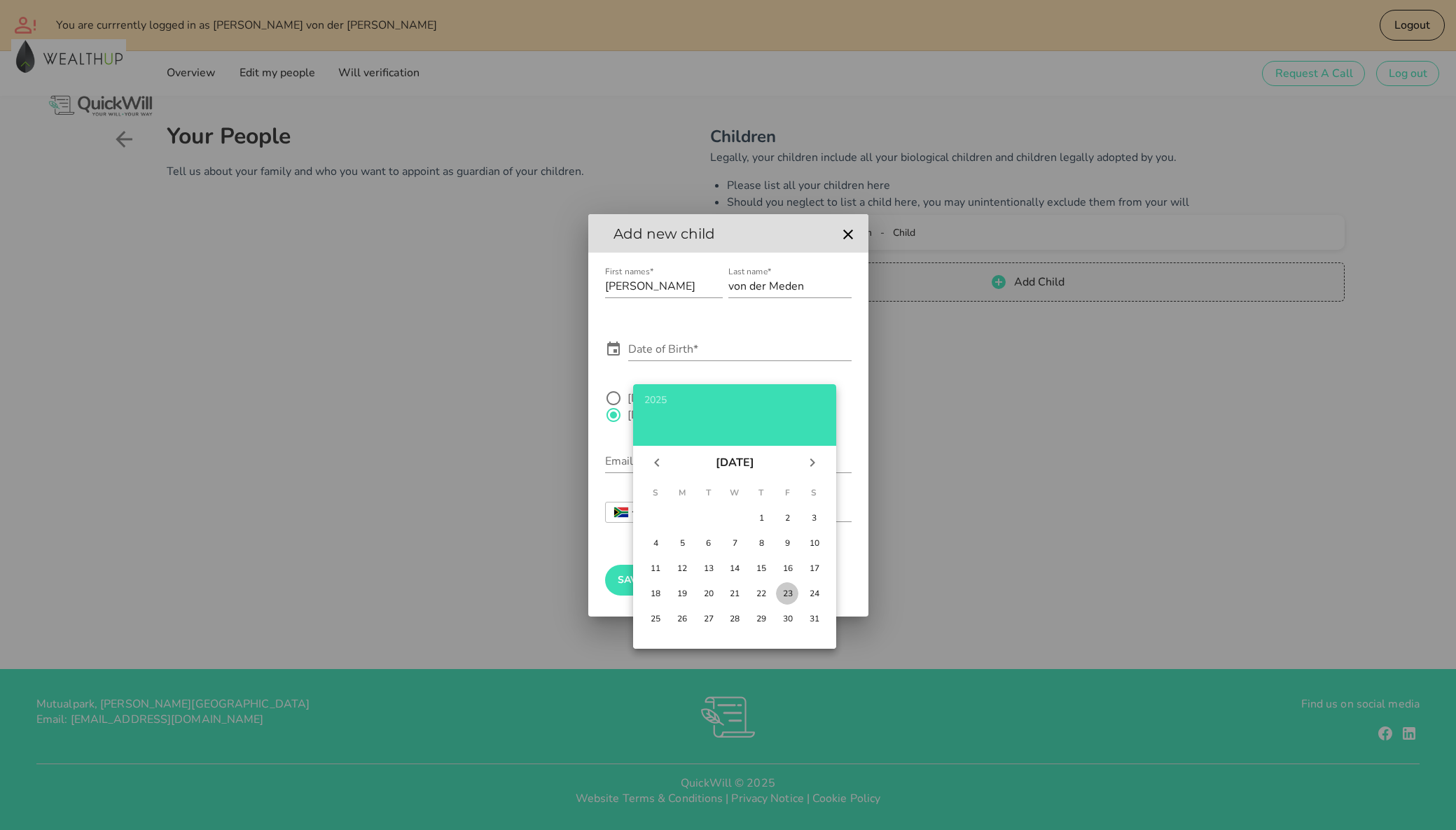
click at [783, 592] on div "23" at bounding box center [787, 594] width 14 height 11
type input "[DATE]"
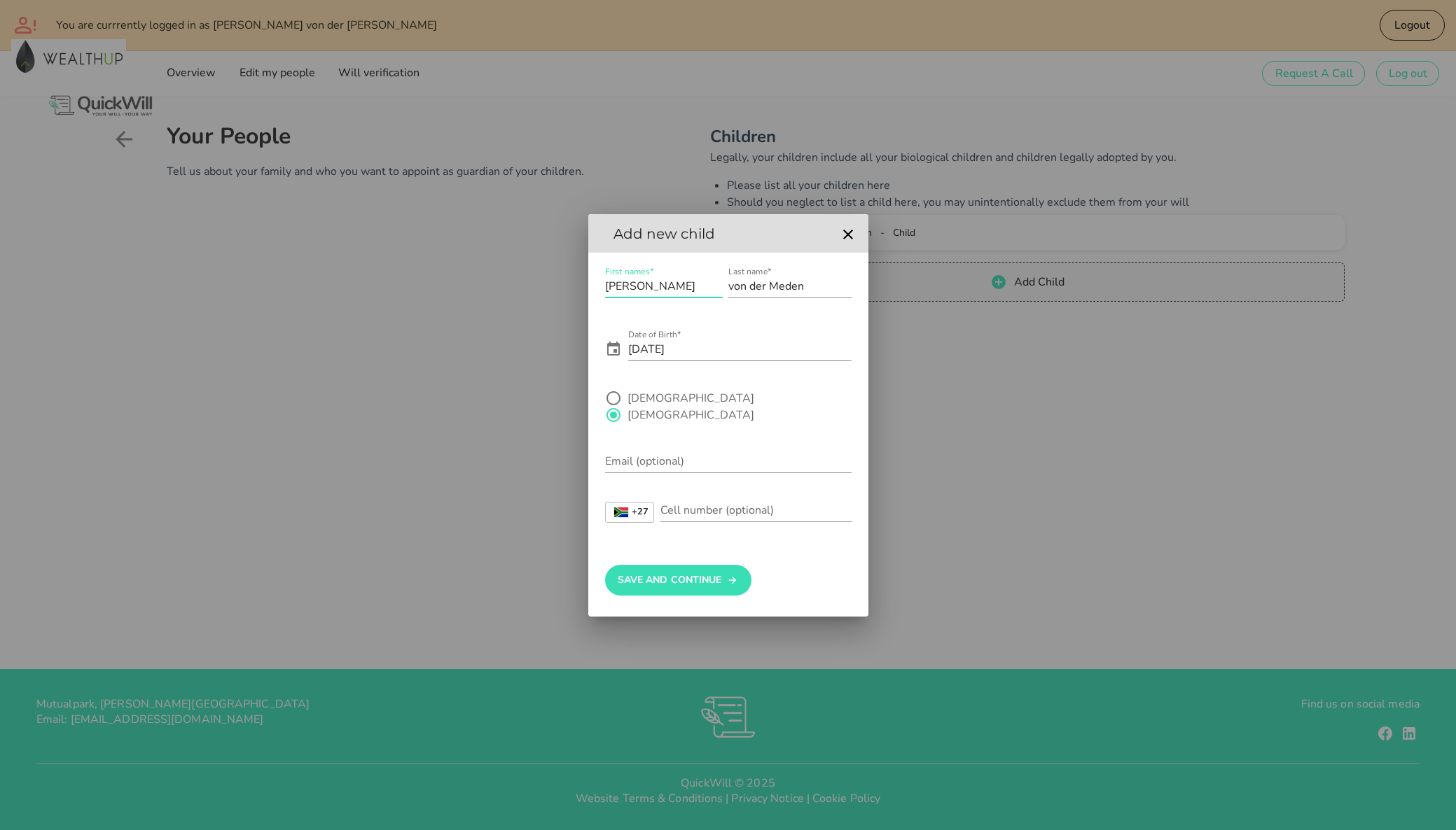
click at [685, 294] on input "[PERSON_NAME]" at bounding box center [663, 286] width 117 height 22
click at [728, 266] on div "First names* [PERSON_NAME] Last name* von der [PERSON_NAME] Date of Birth* [DEM…" at bounding box center [729, 435] width 280 height 364
click at [663, 294] on input "[PERSON_NAME]" at bounding box center [663, 286] width 117 height 22
type input "[PERSON_NAME]"
click at [704, 293] on body "Sign up to create your free will The first step in setting up your will is crea…" at bounding box center [728, 415] width 1456 height 830
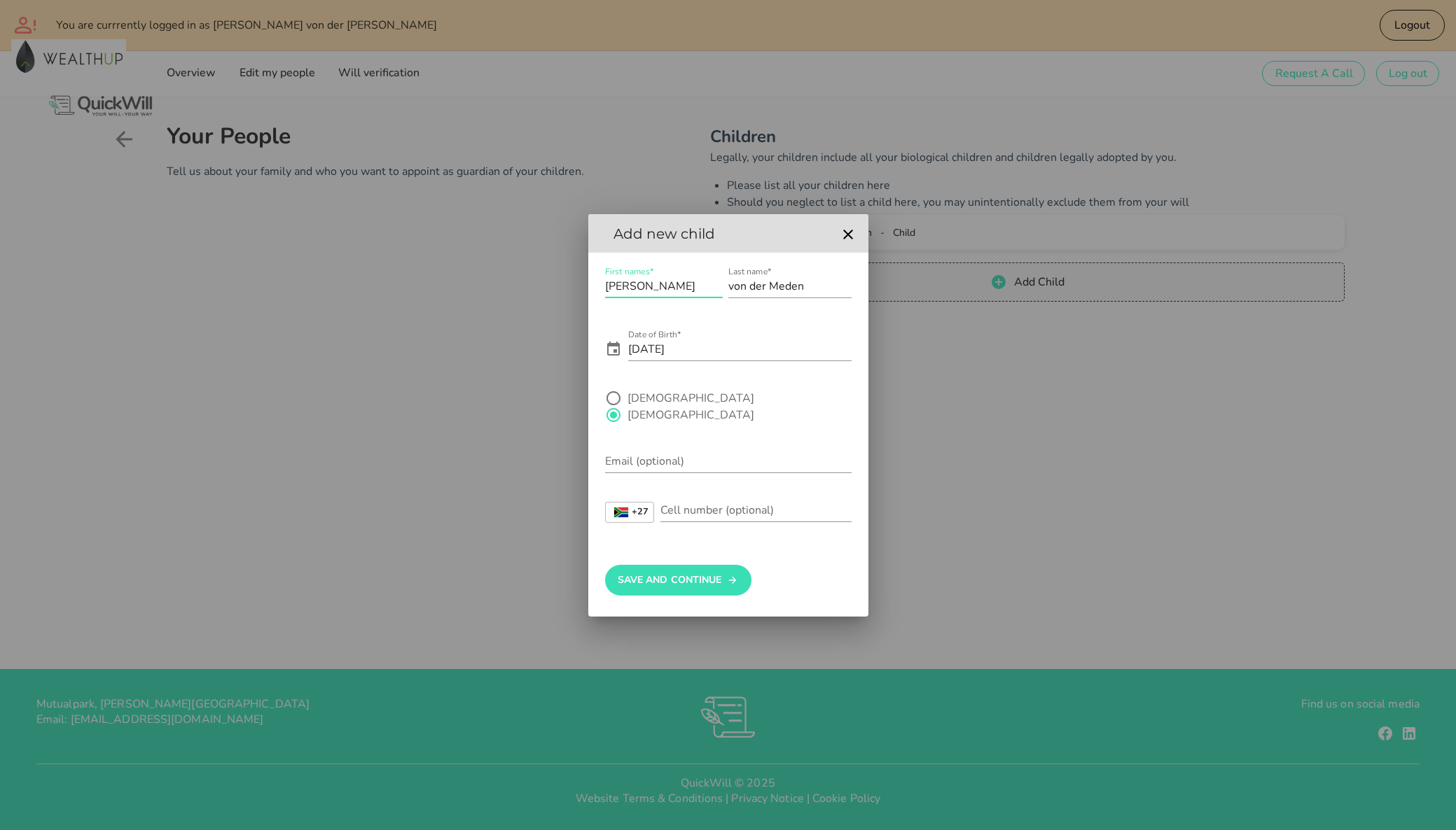
click at [791, 385] on form "First names* [PERSON_NAME] Last name* von der [PERSON_NAME] Date of Birth* [DEM…" at bounding box center [728, 400] width 246 height 273
click at [684, 576] on button "Save And Continue" at bounding box center [678, 580] width 147 height 31
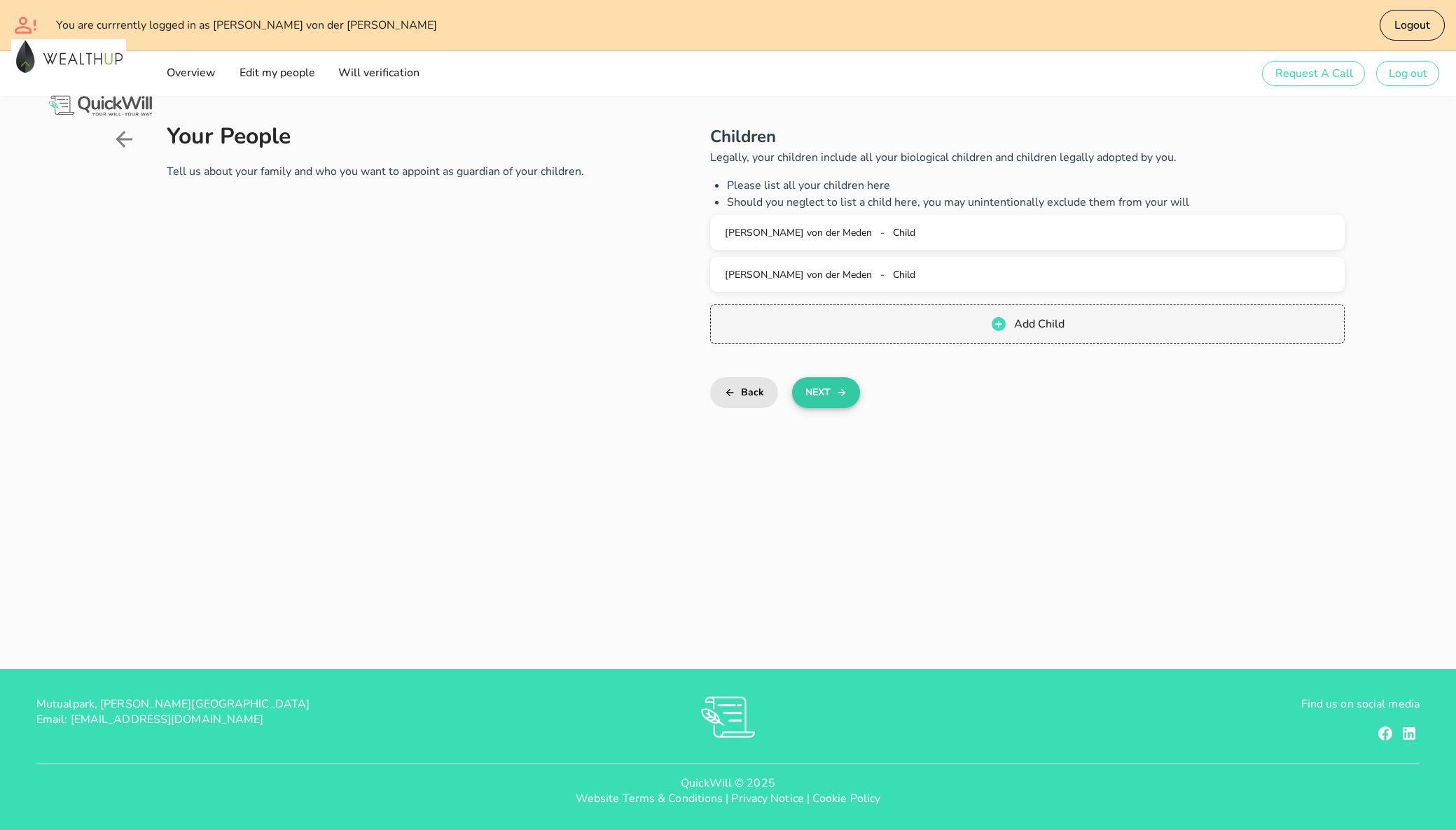
click at [833, 391] on button "Next" at bounding box center [825, 392] width 68 height 31
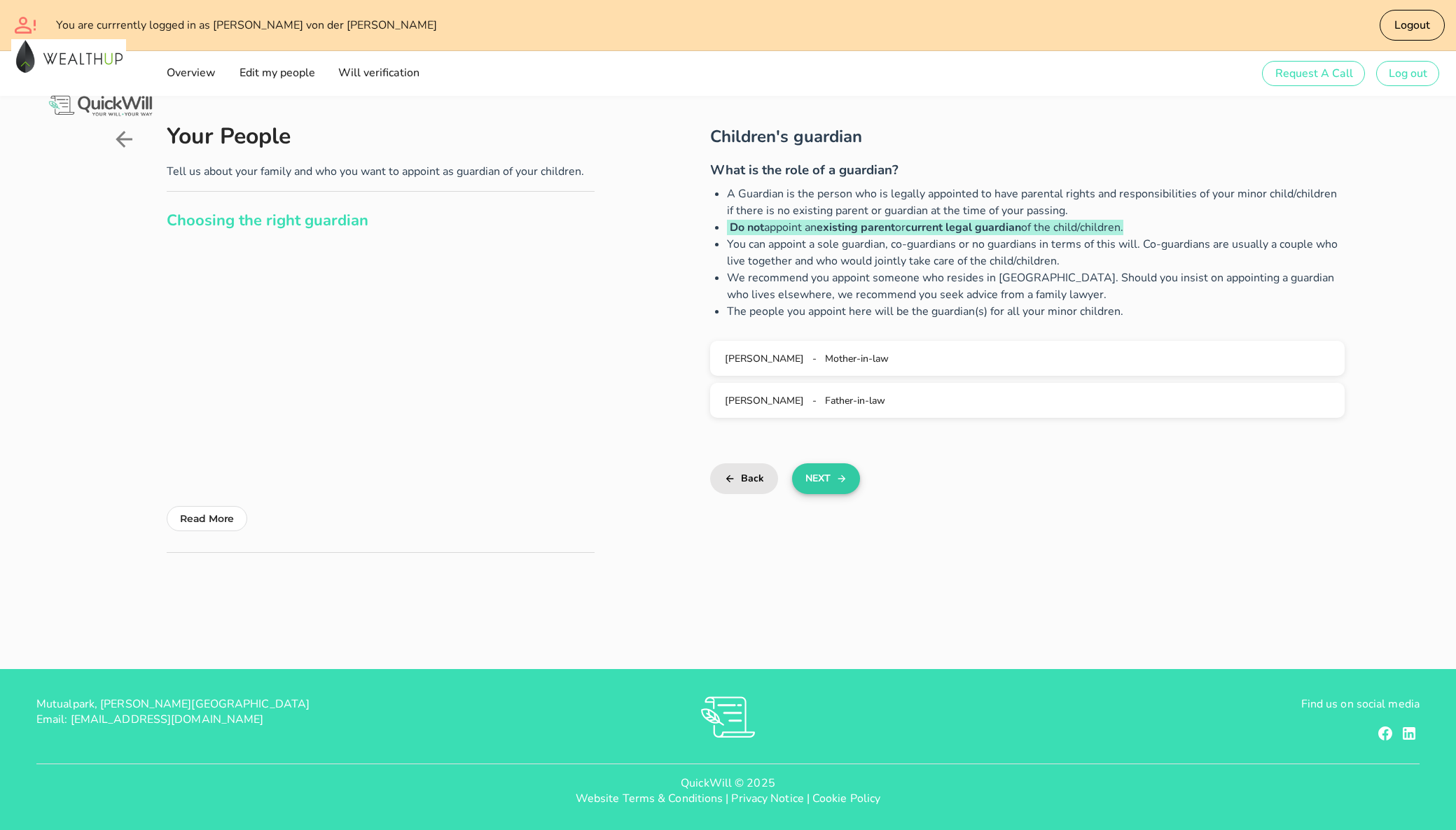
click at [836, 473] on icon "button" at bounding box center [842, 479] width 11 height 17
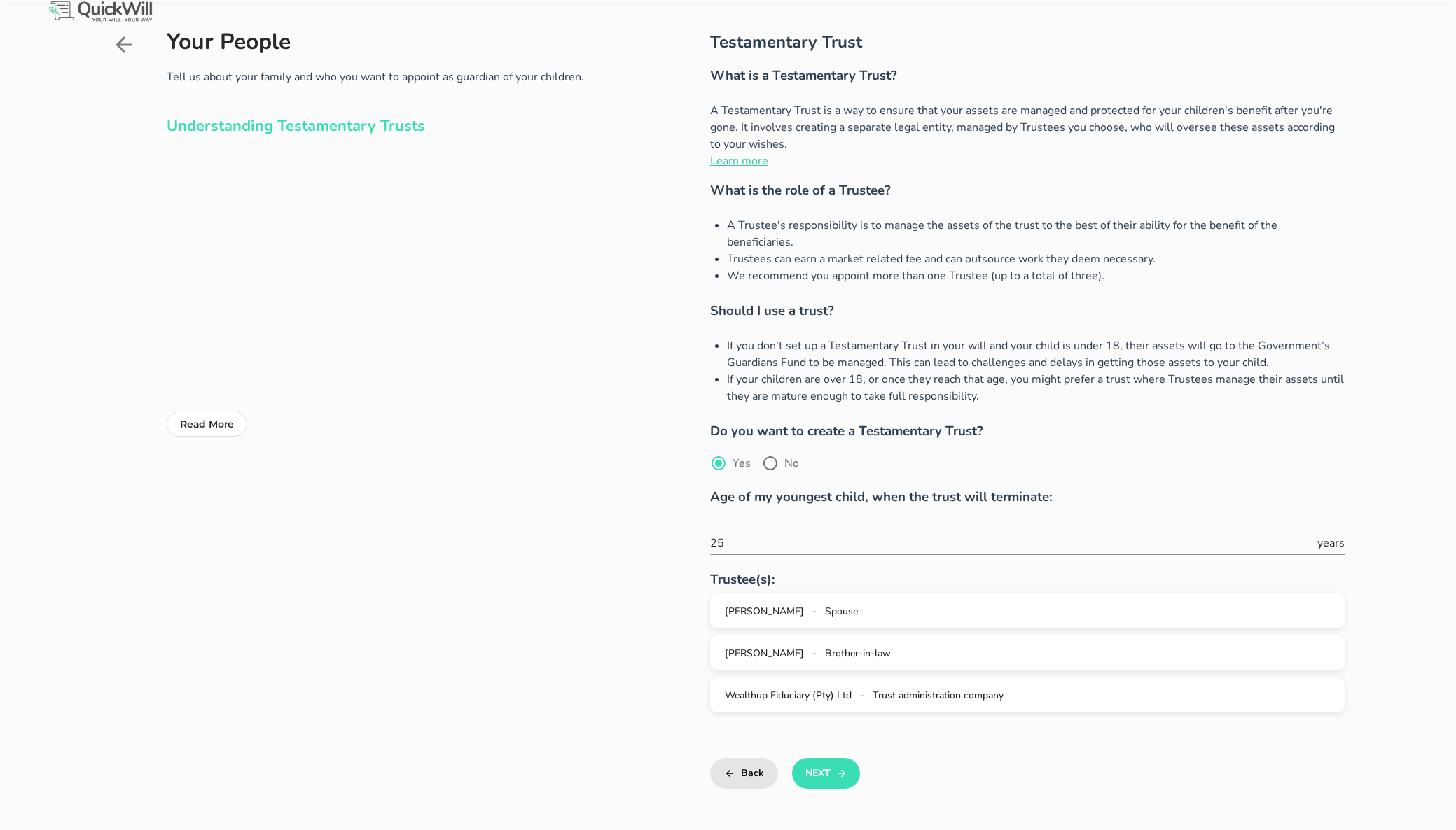
scroll to position [95, 0]
click at [833, 762] on button "Next" at bounding box center [825, 773] width 68 height 31
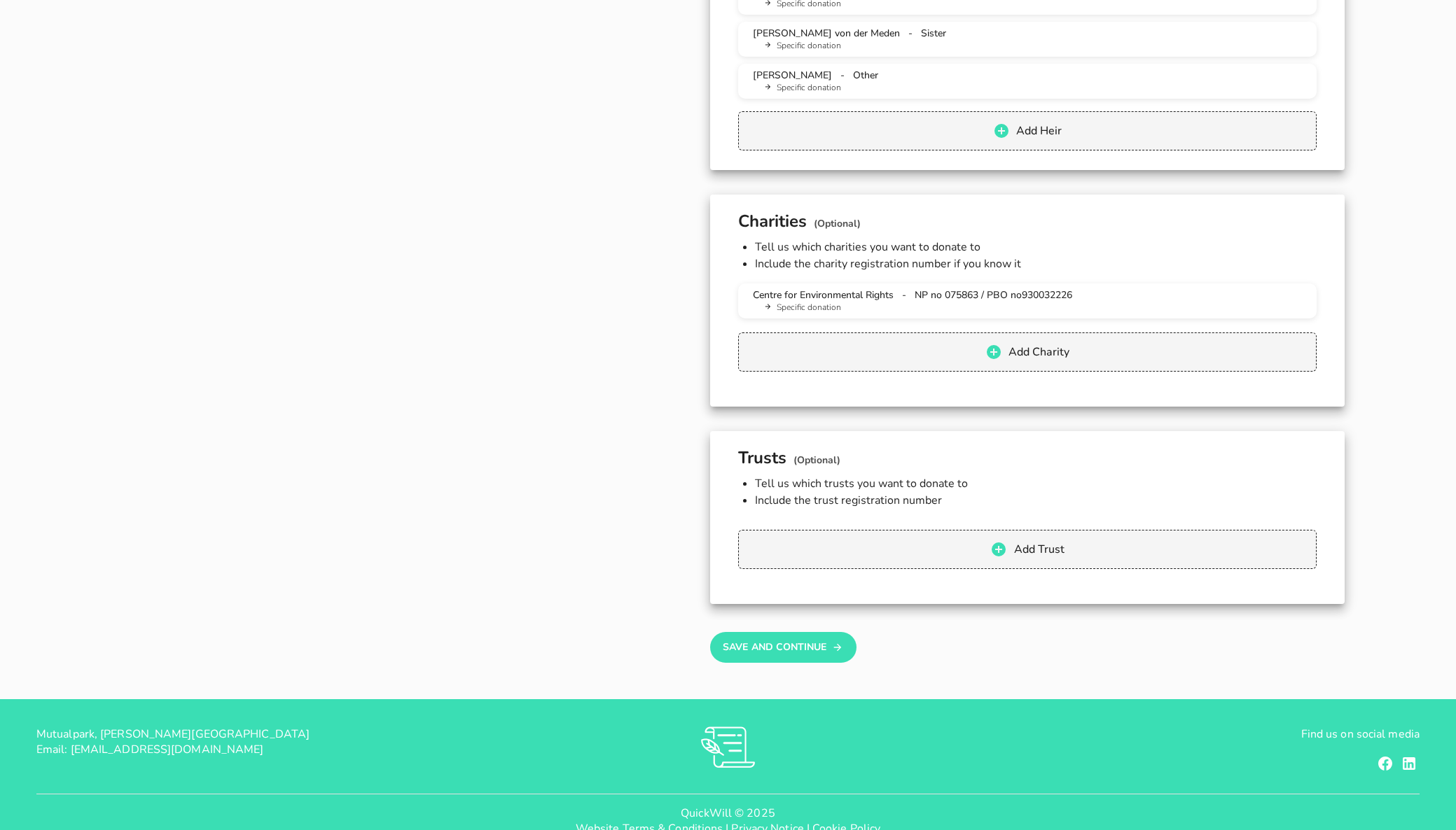
scroll to position [1484, 0]
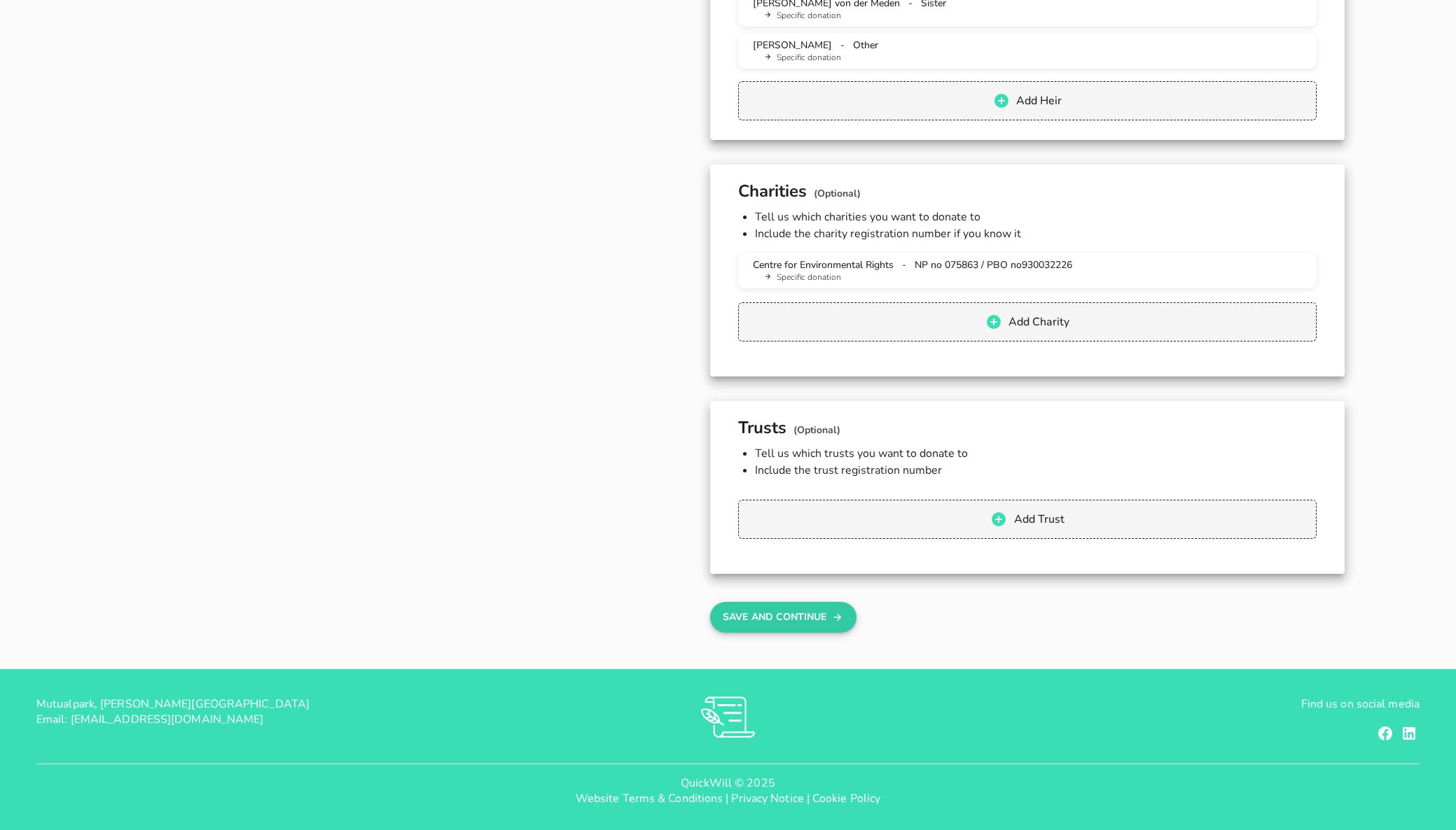
click at [805, 619] on button "Save And Continue" at bounding box center [784, 617] width 147 height 31
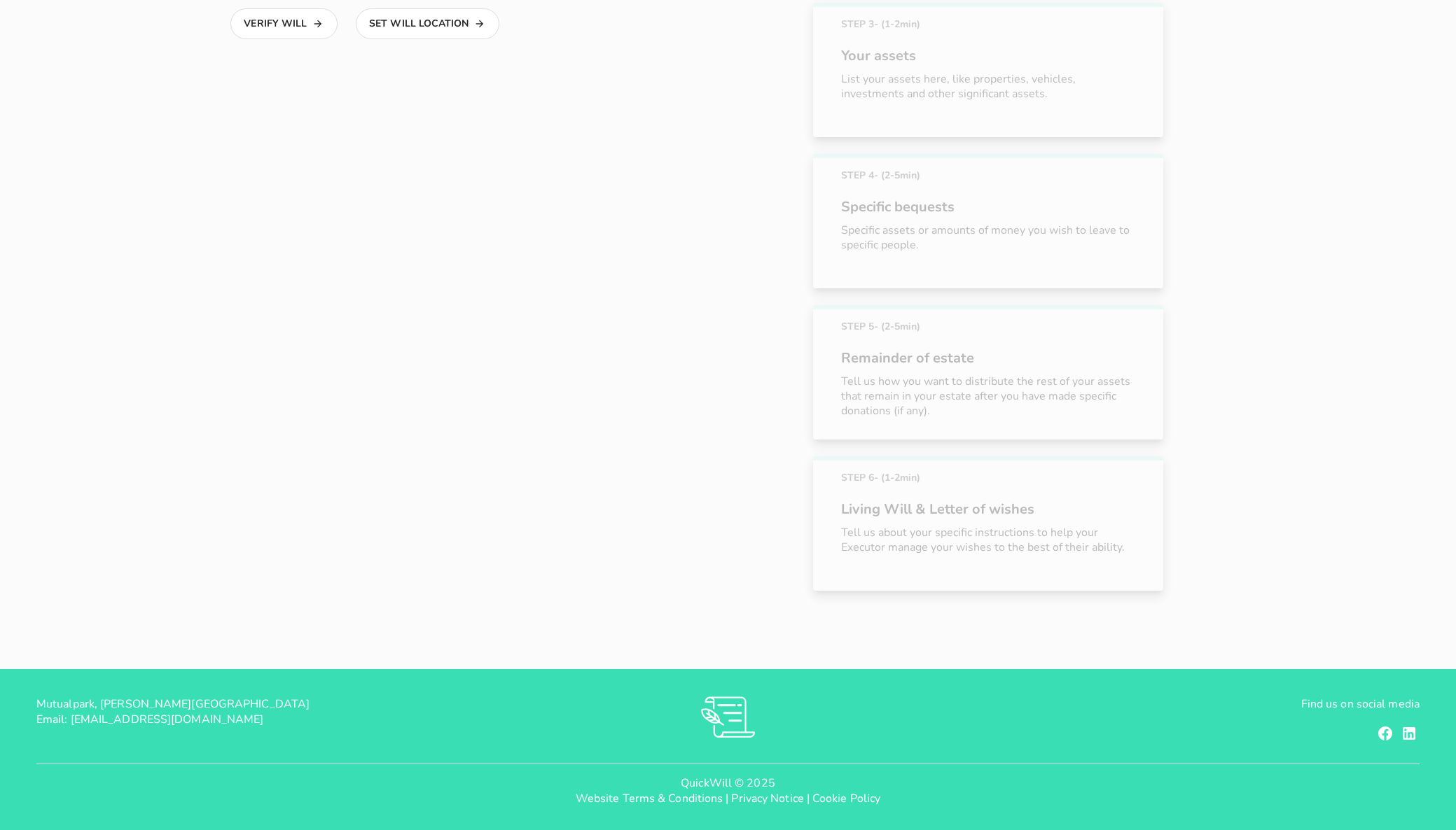
scroll to position [280, 0]
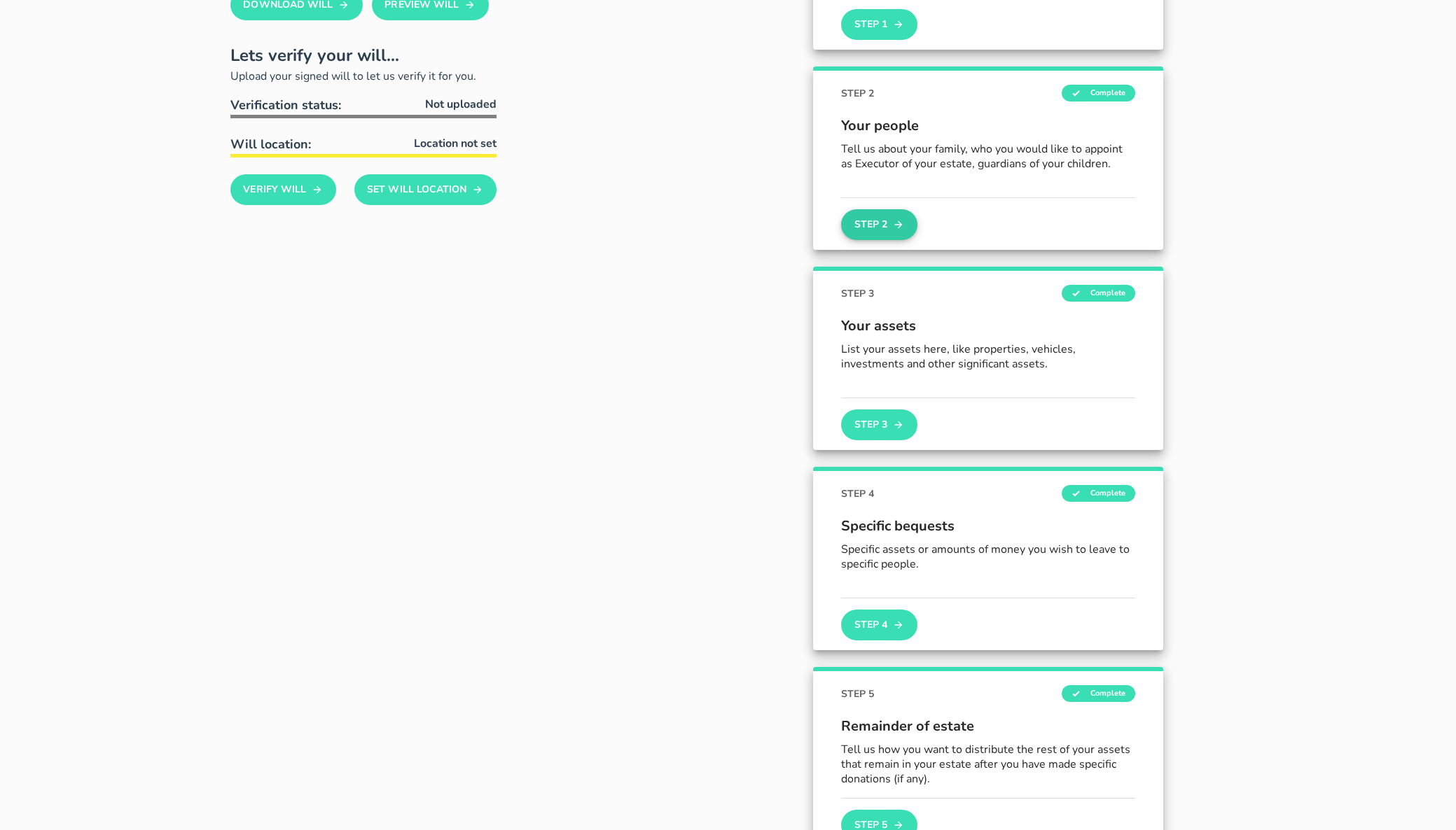
click at [880, 230] on button "Step 2" at bounding box center [879, 224] width 75 height 31
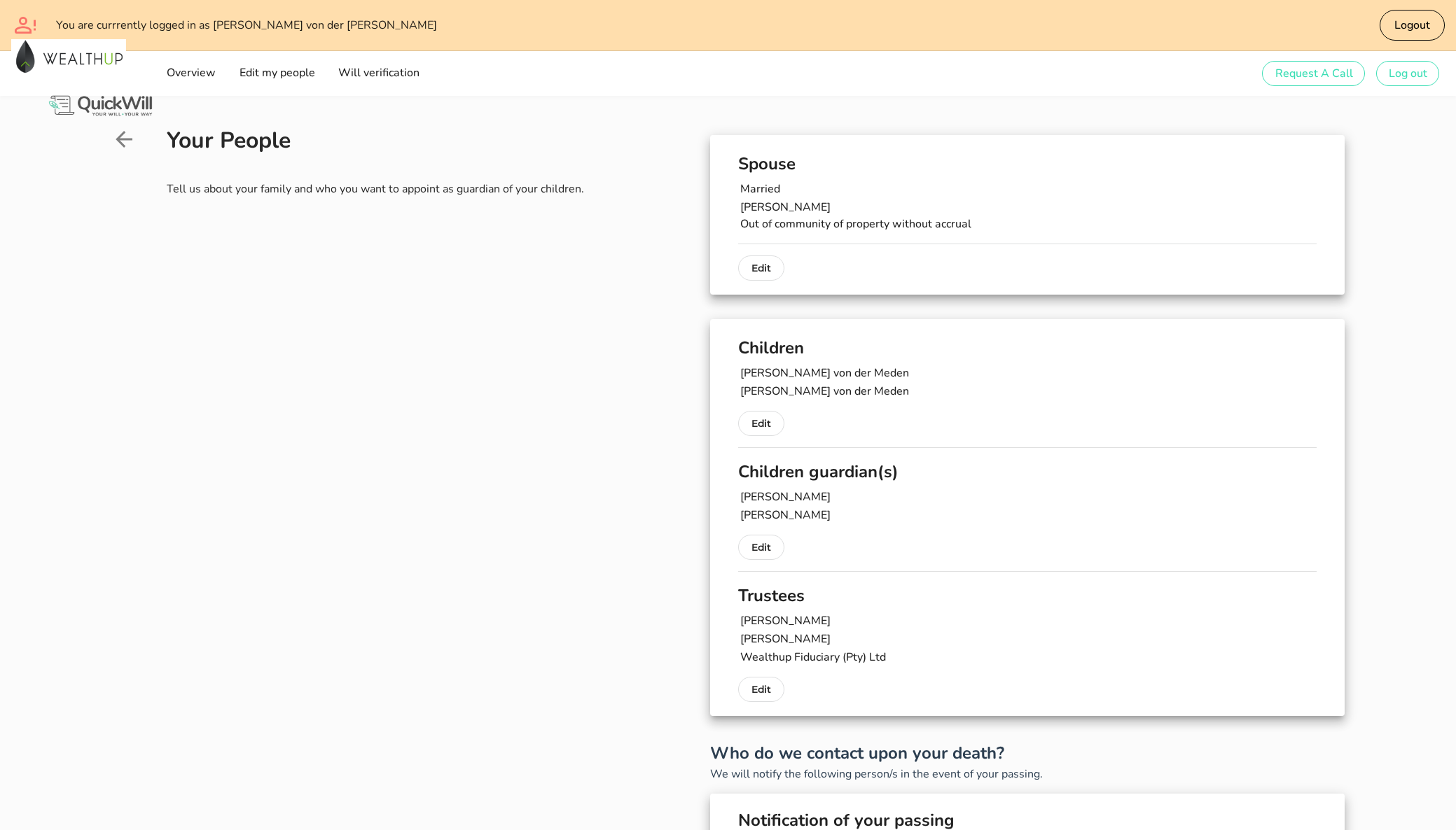
click at [129, 135] on icon at bounding box center [123, 139] width 25 height 25
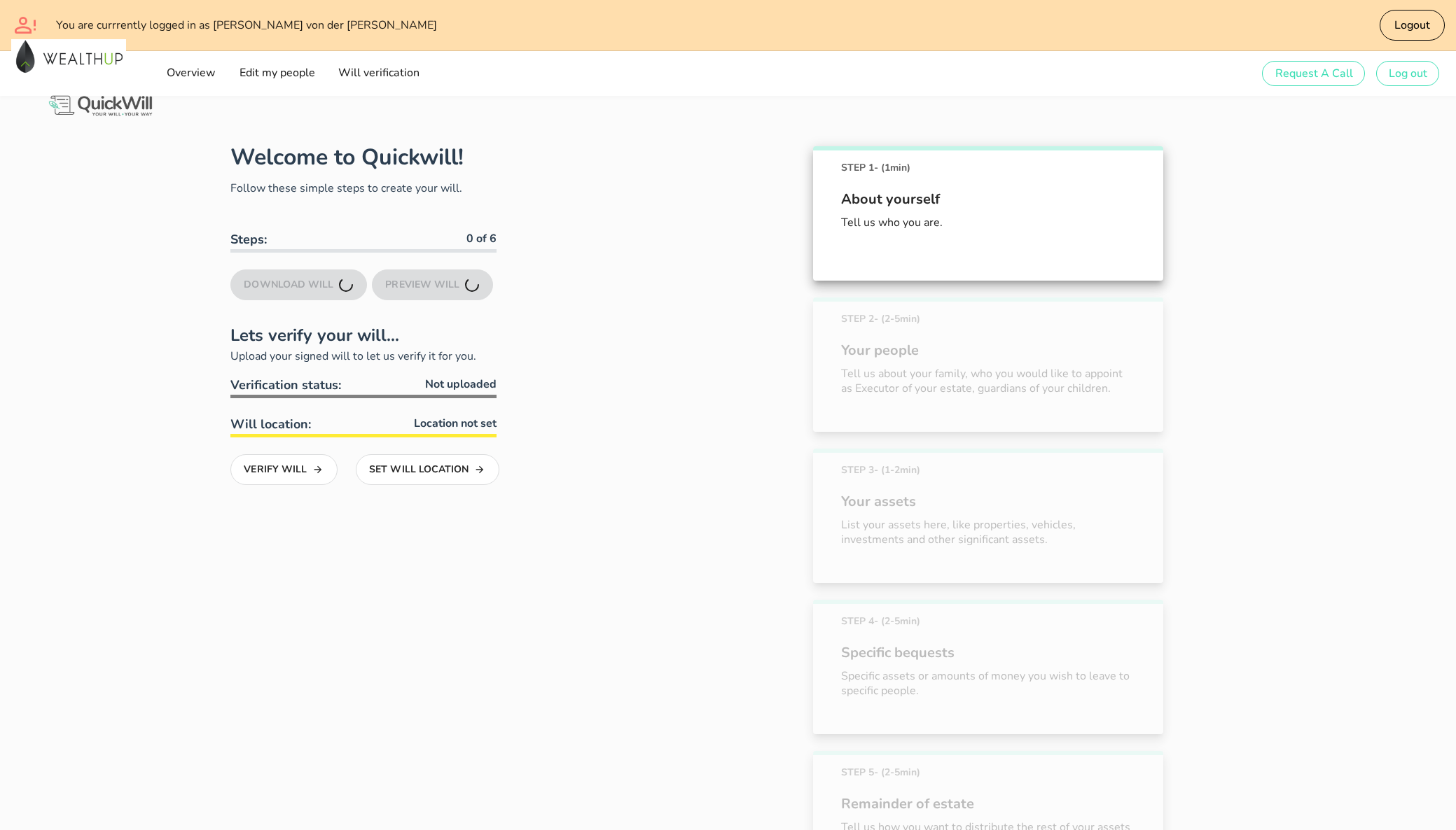
scroll to position [280, 0]
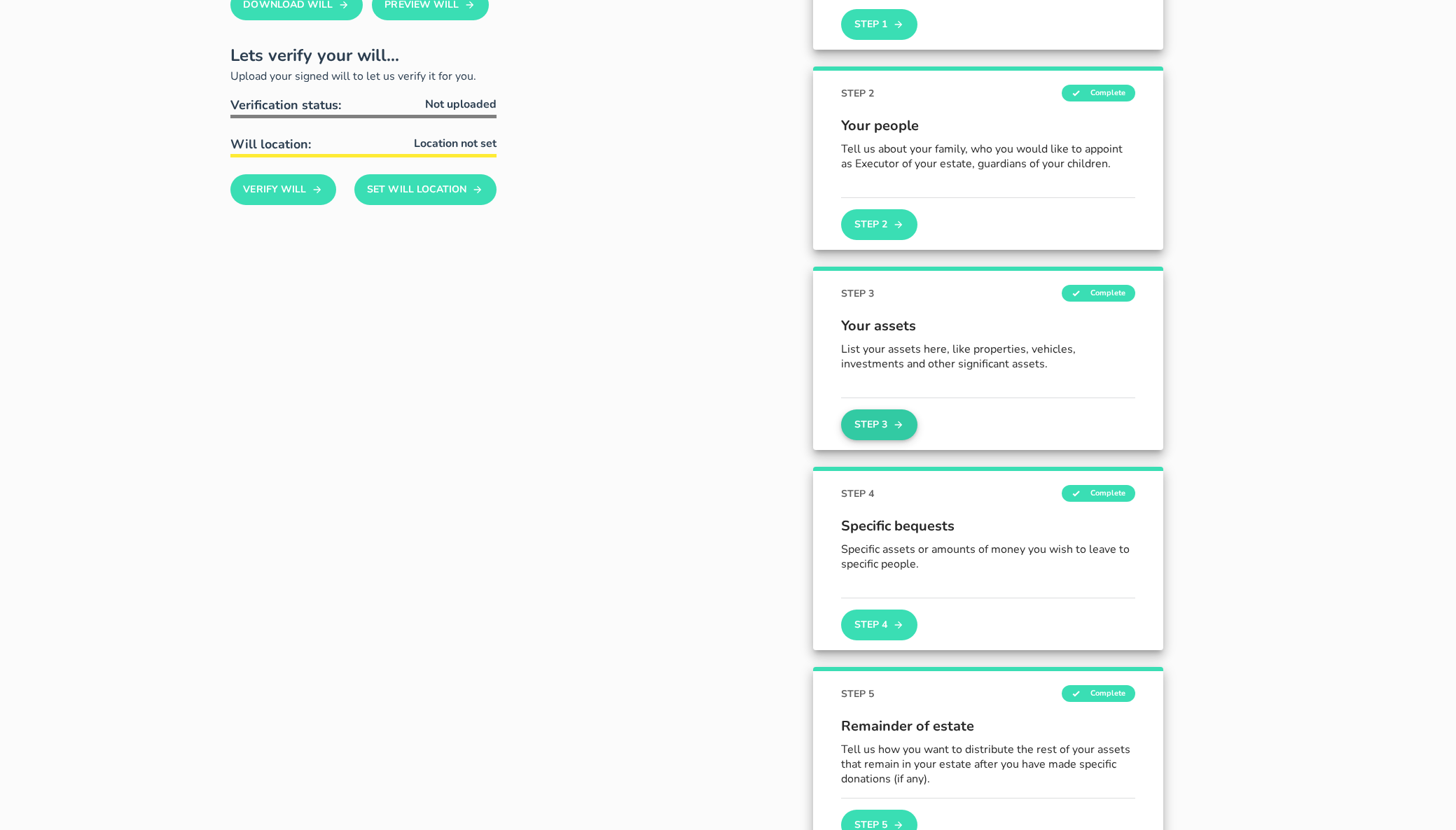
click at [893, 425] on icon "button" at bounding box center [899, 425] width 11 height 17
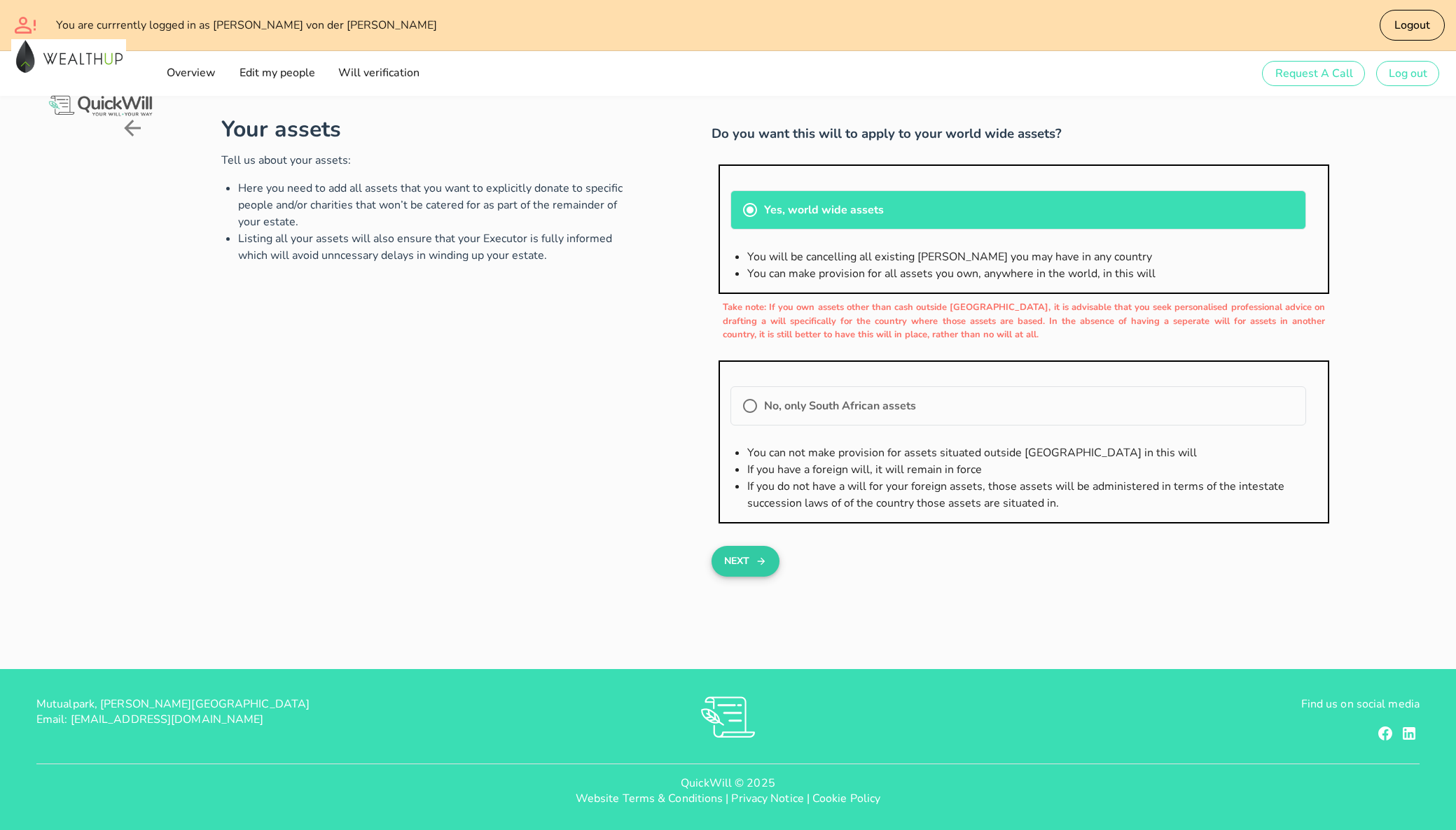
click at [757, 550] on button "Next" at bounding box center [745, 560] width 68 height 31
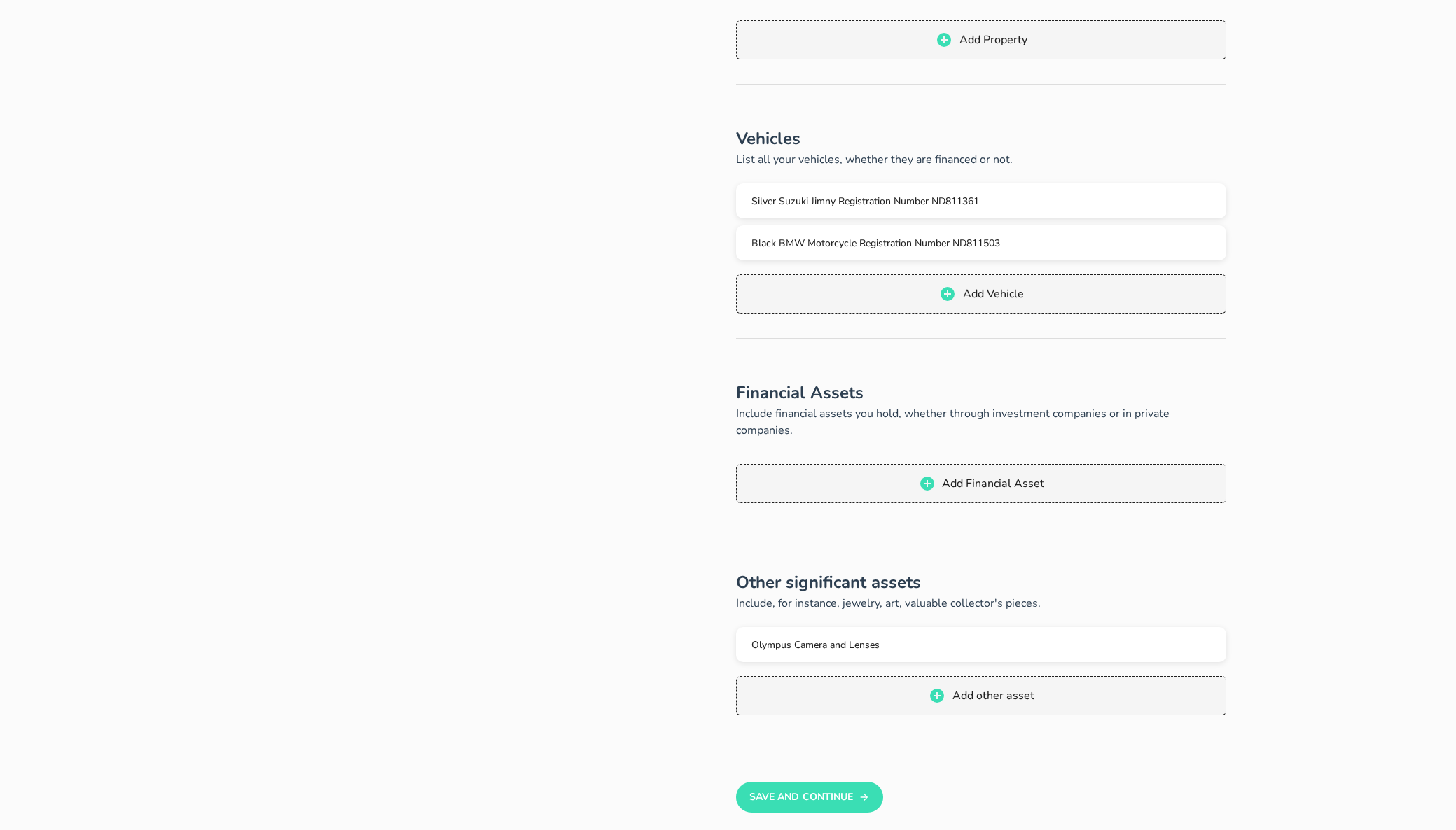
scroll to position [159, 0]
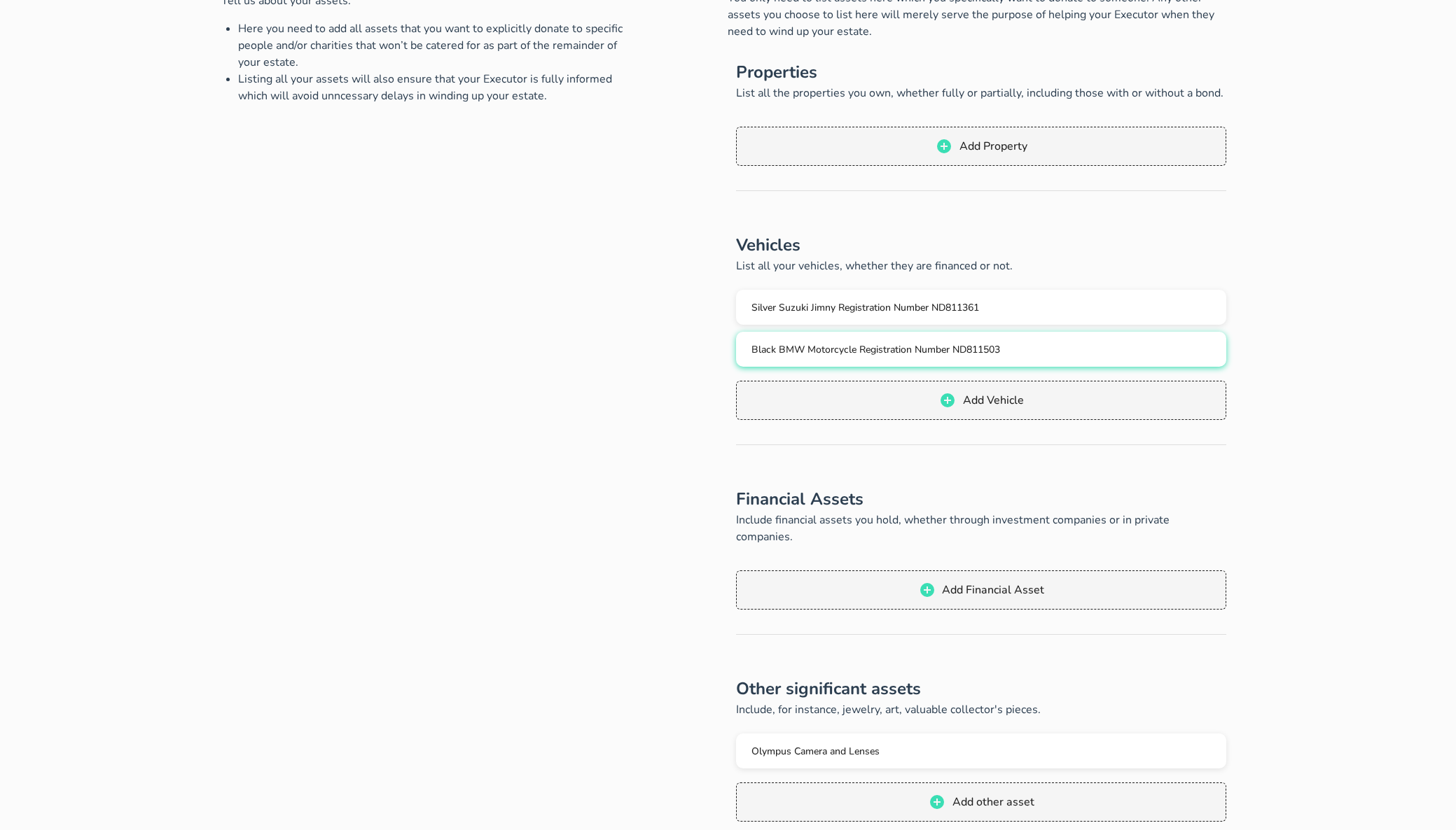
click at [831, 346] on span "Black BMW Motorcycle Registration Number ND811503" at bounding box center [875, 349] width 248 height 14
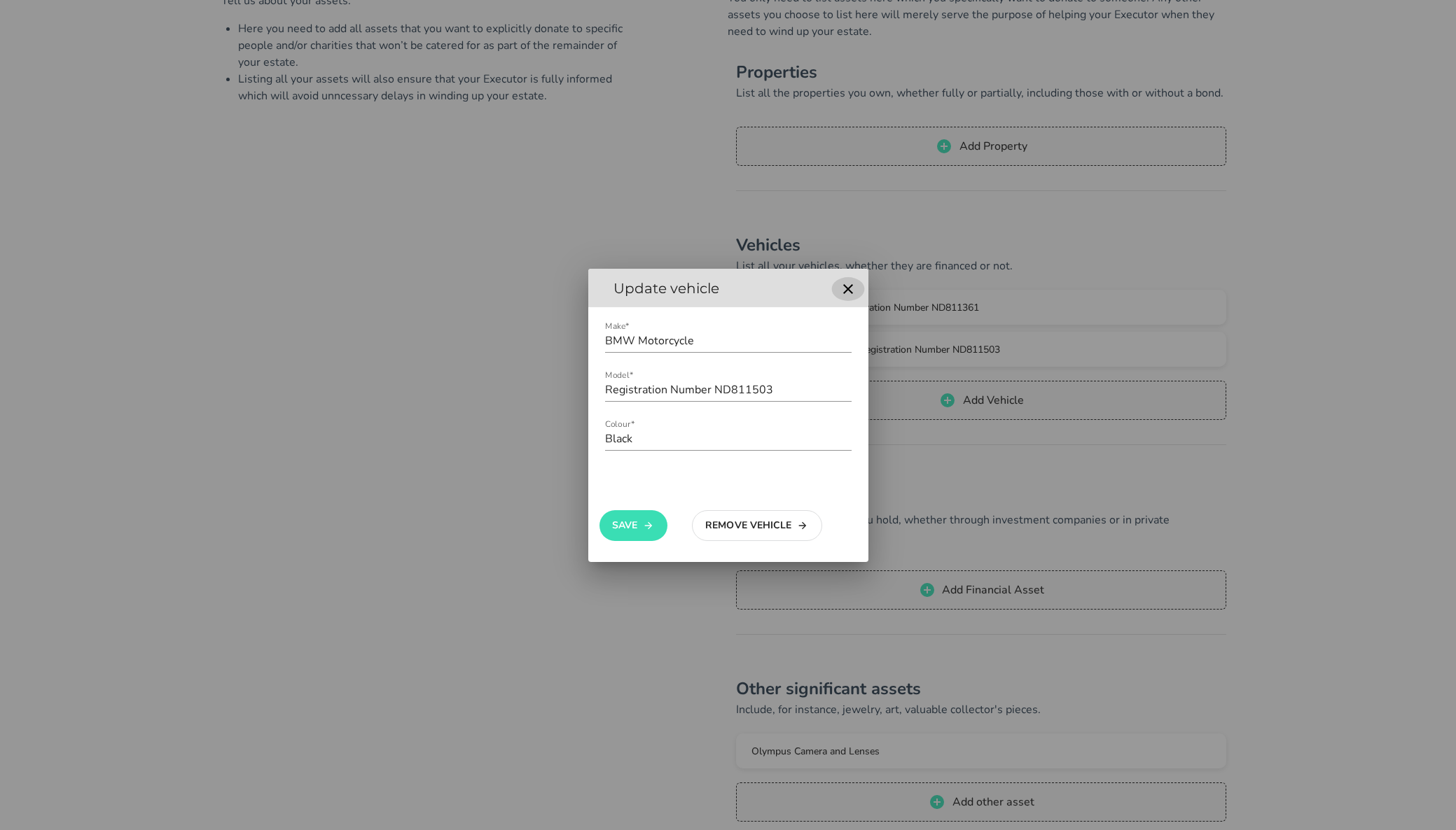
click at [845, 289] on icon "button" at bounding box center [848, 289] width 17 height 17
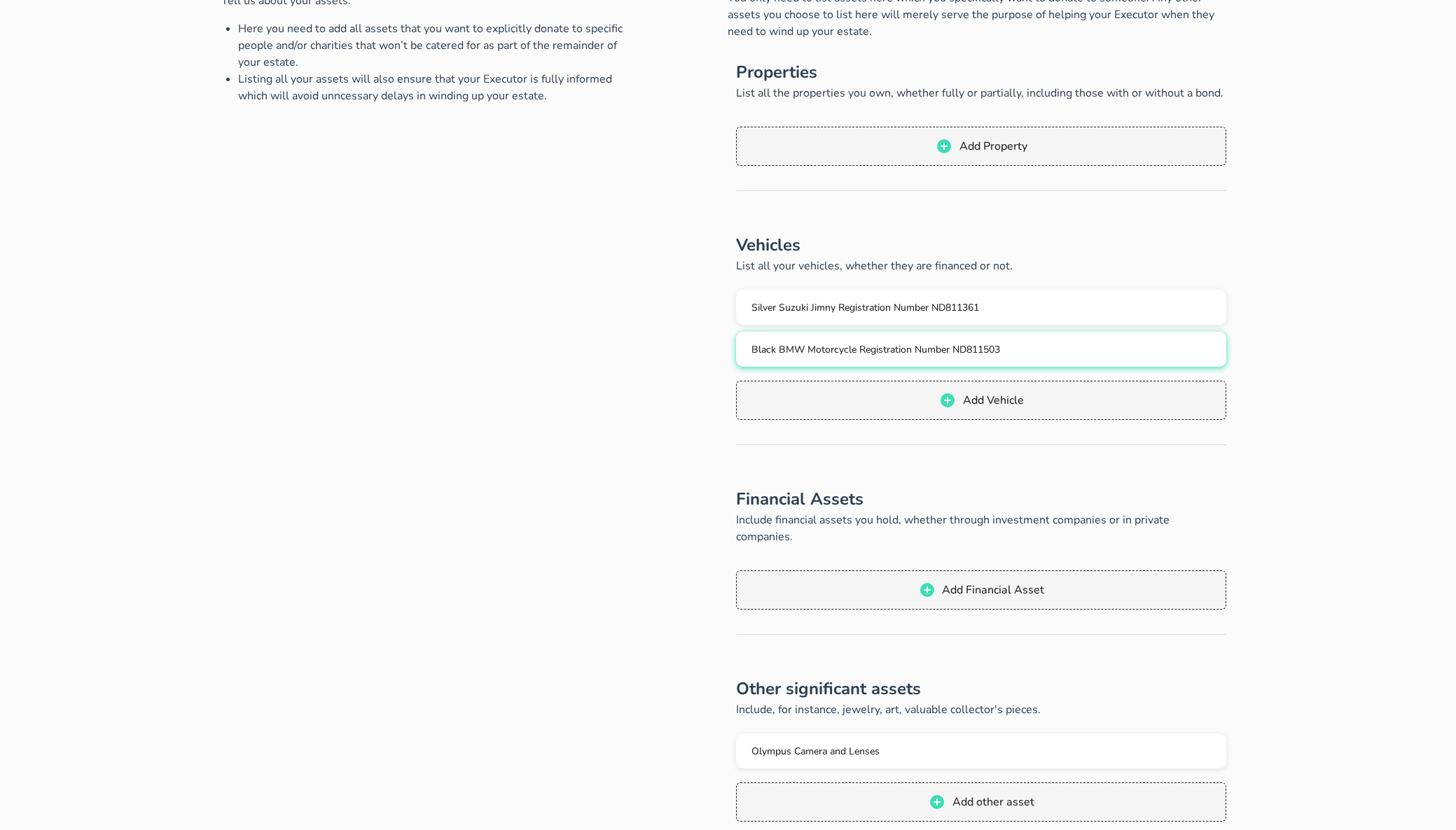
click at [903, 353] on span "Black BMW Motorcycle Registration Number ND811503" at bounding box center [875, 349] width 248 height 14
type input "BMW Motorcycle"
type input "Registration Number ND811503"
type input "Black"
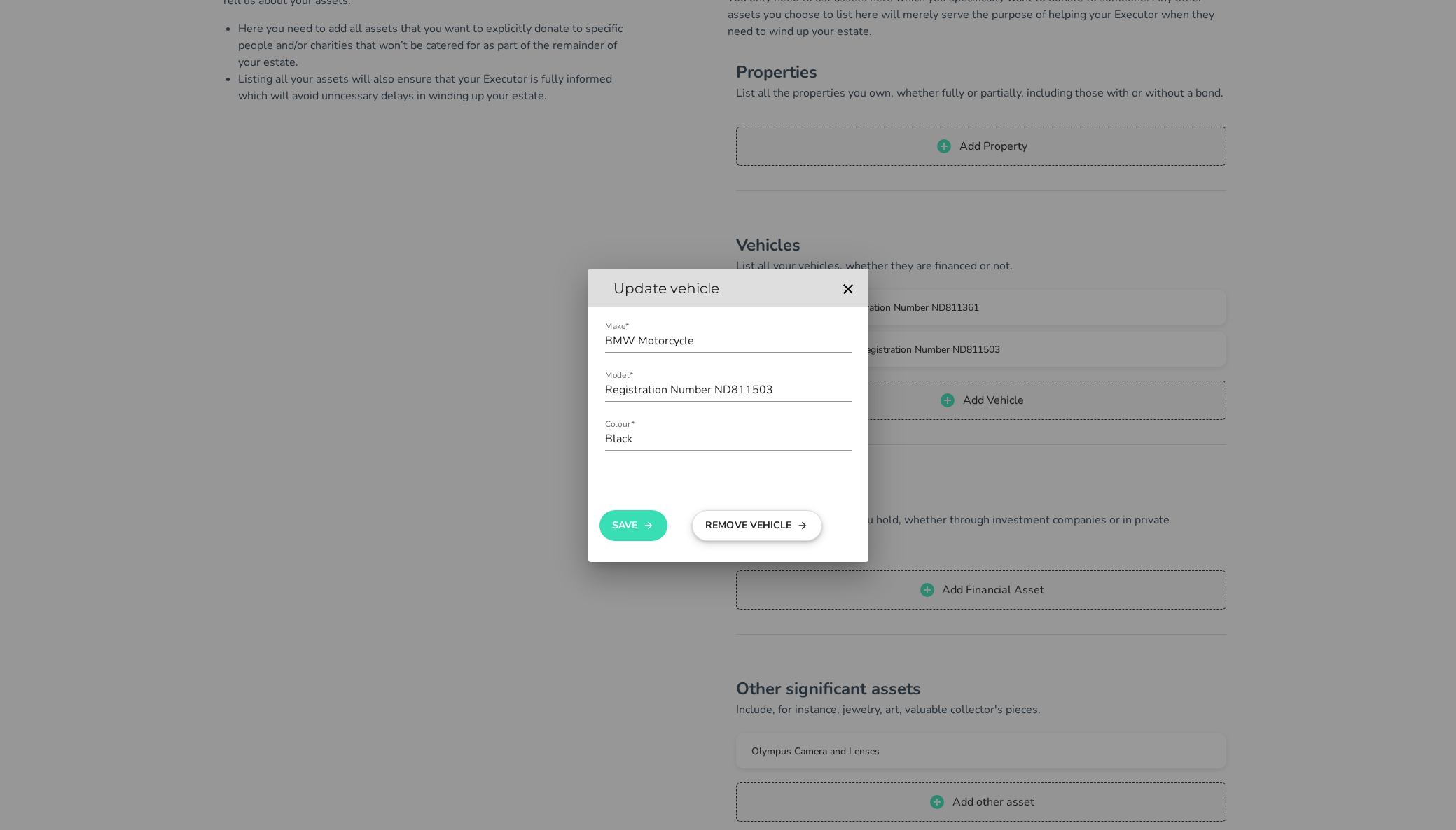
click at [751, 523] on button "Remove Vehicle" at bounding box center [756, 525] width 130 height 31
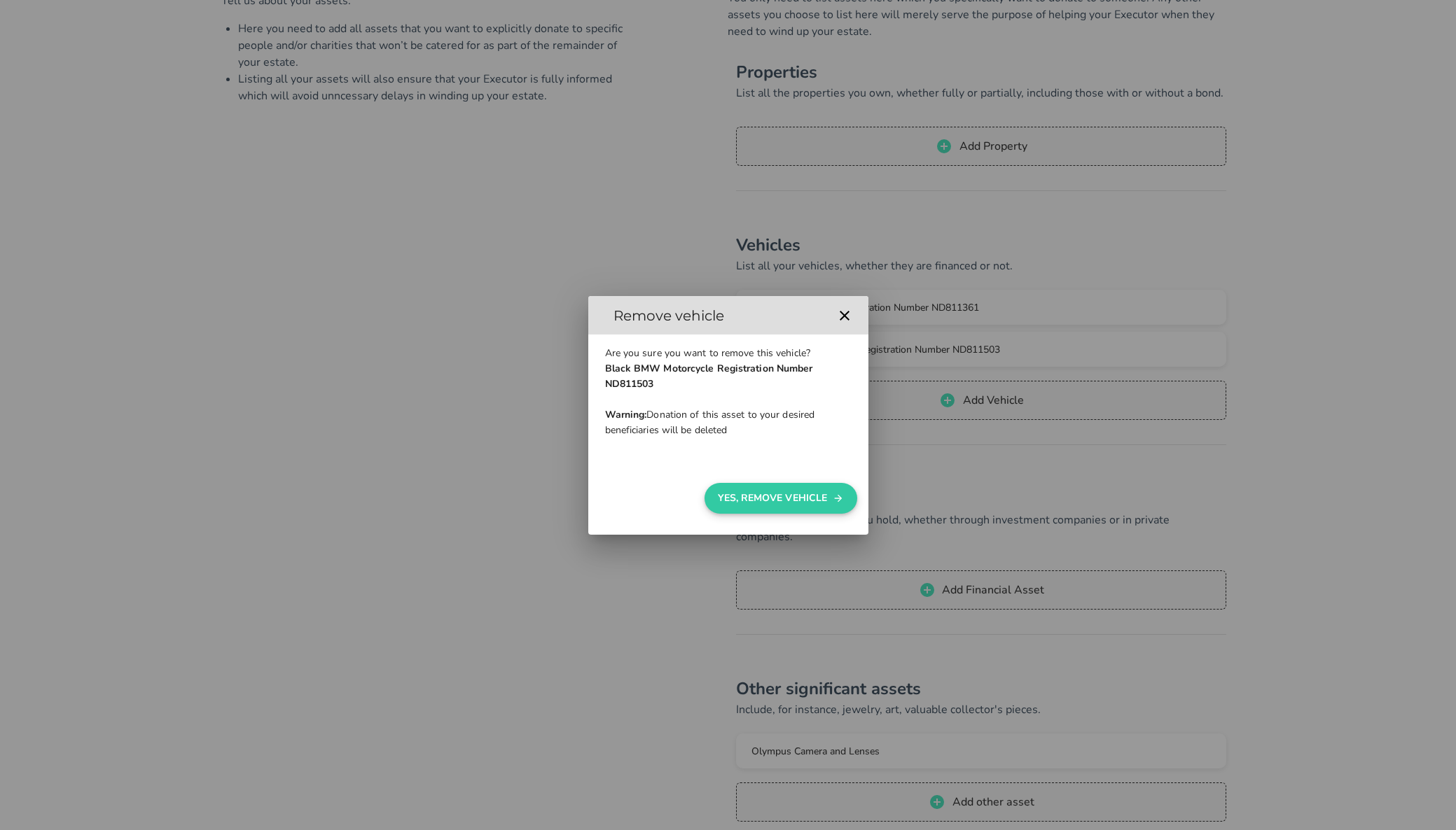
click at [758, 504] on button "Yes, Remove Vehicle" at bounding box center [781, 498] width 152 height 31
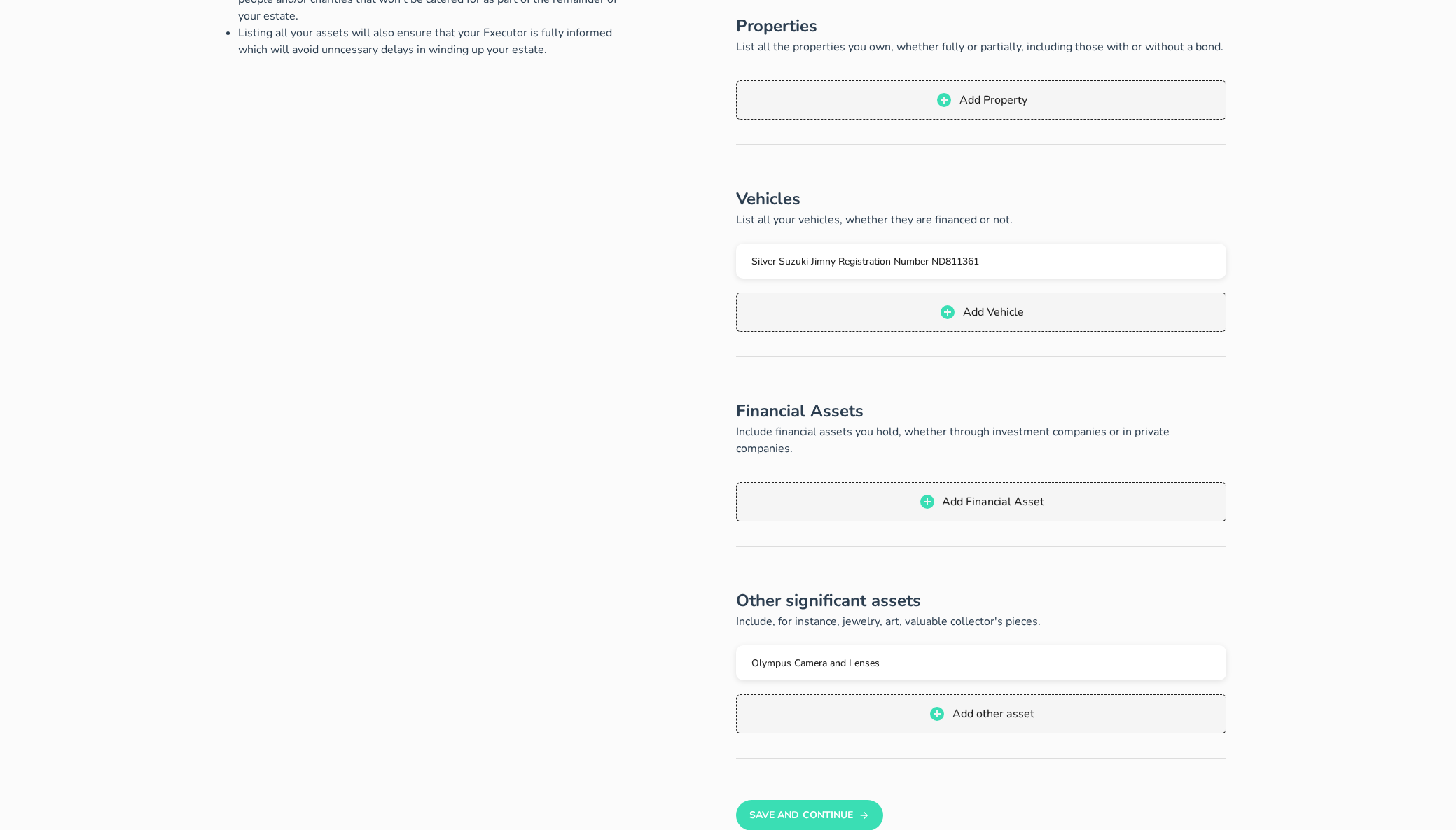
scroll to position [417, 0]
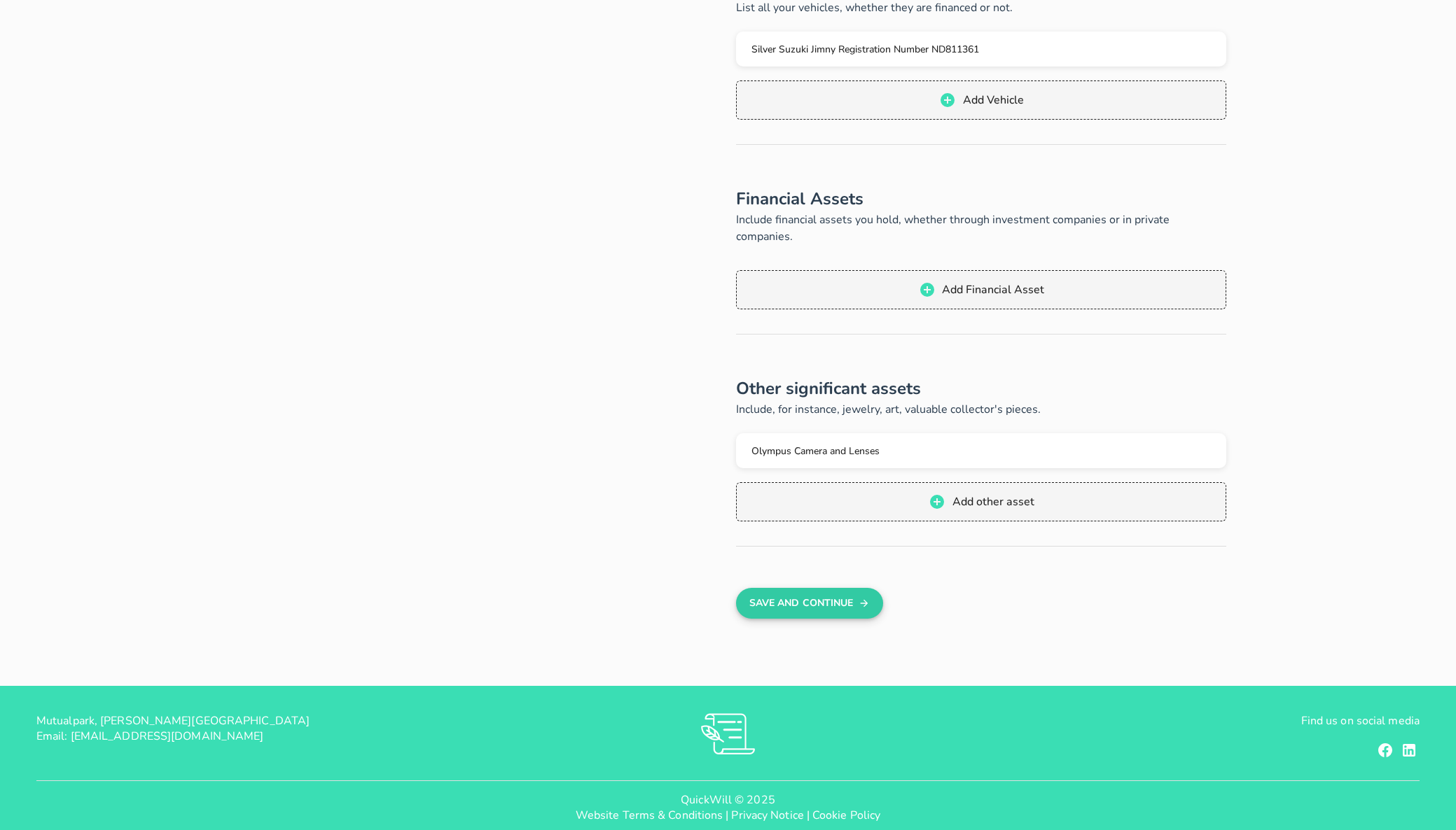
click at [776, 588] on button "Save And Continue" at bounding box center [809, 603] width 147 height 31
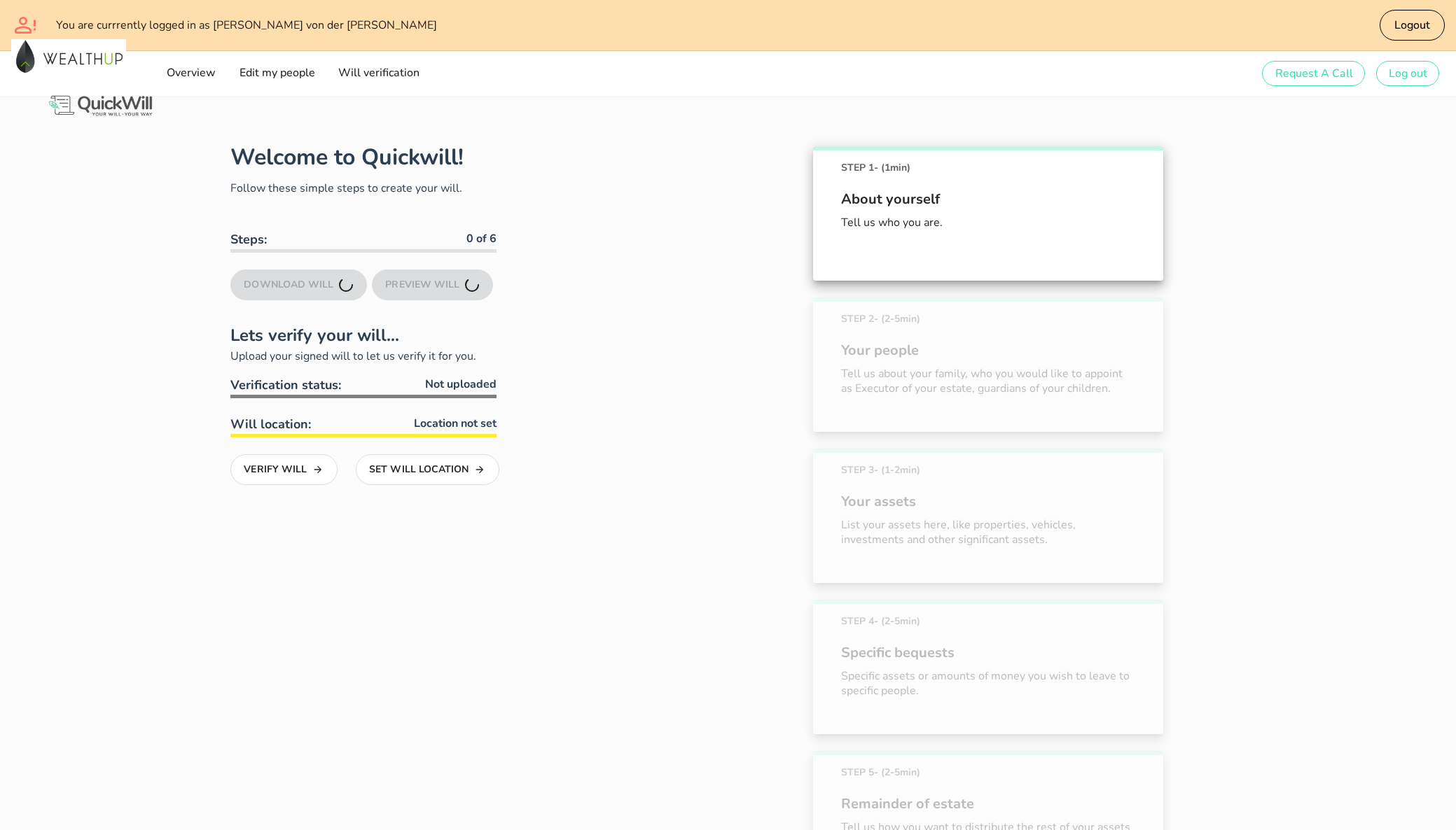
scroll to position [431, 0]
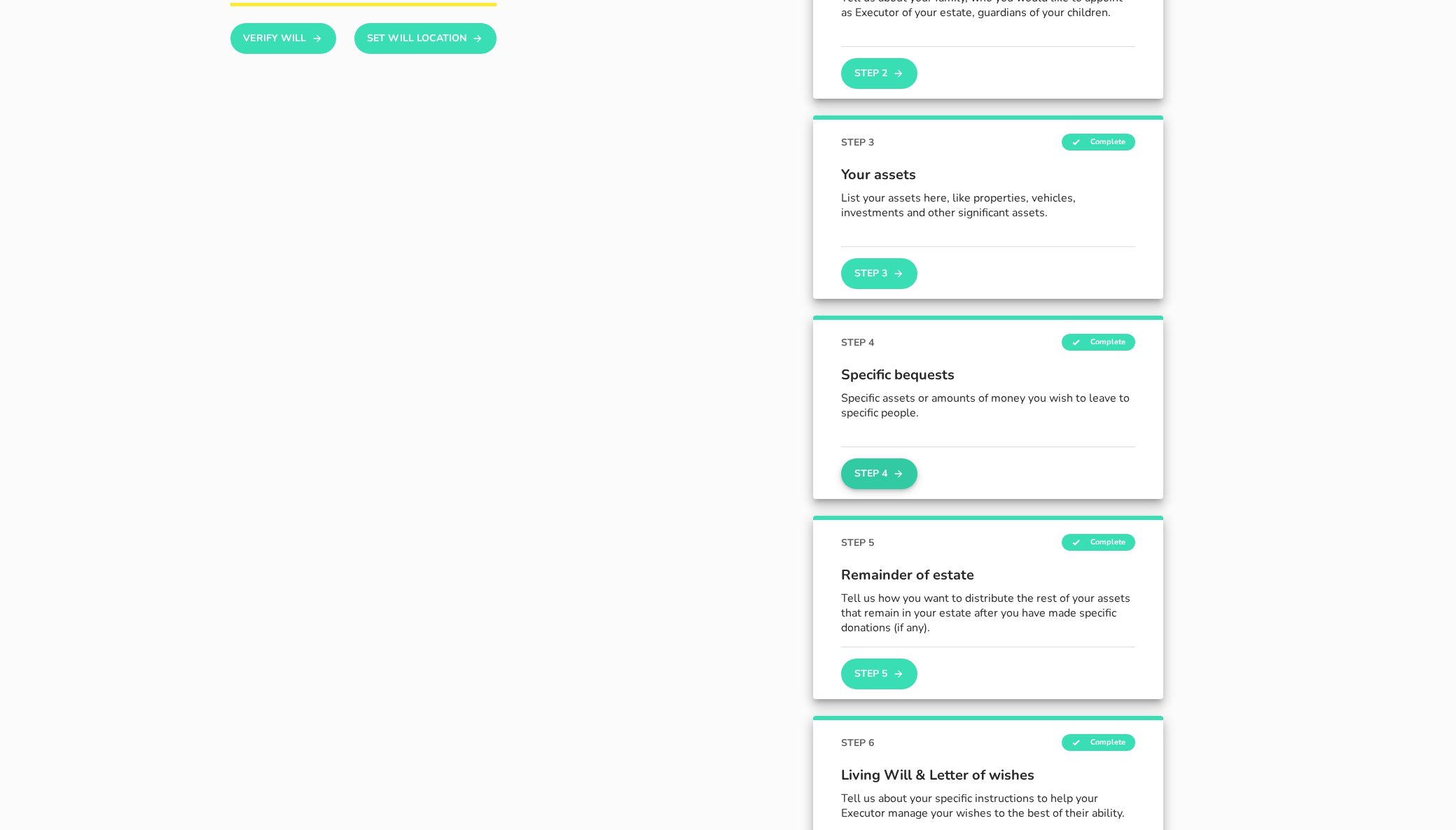
click at [898, 474] on icon "button" at bounding box center [898, 474] width 8 height 8
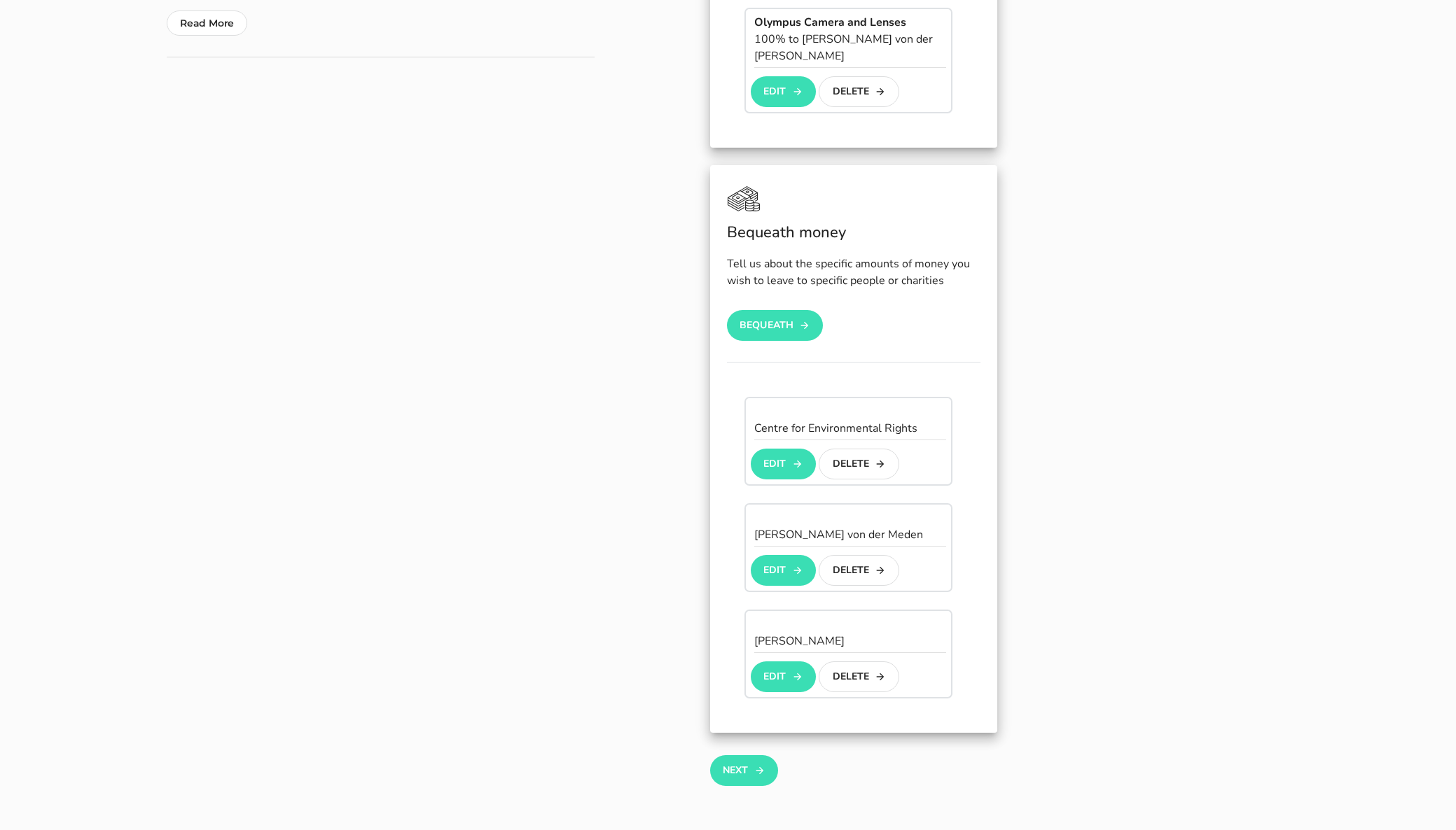
scroll to position [557, 0]
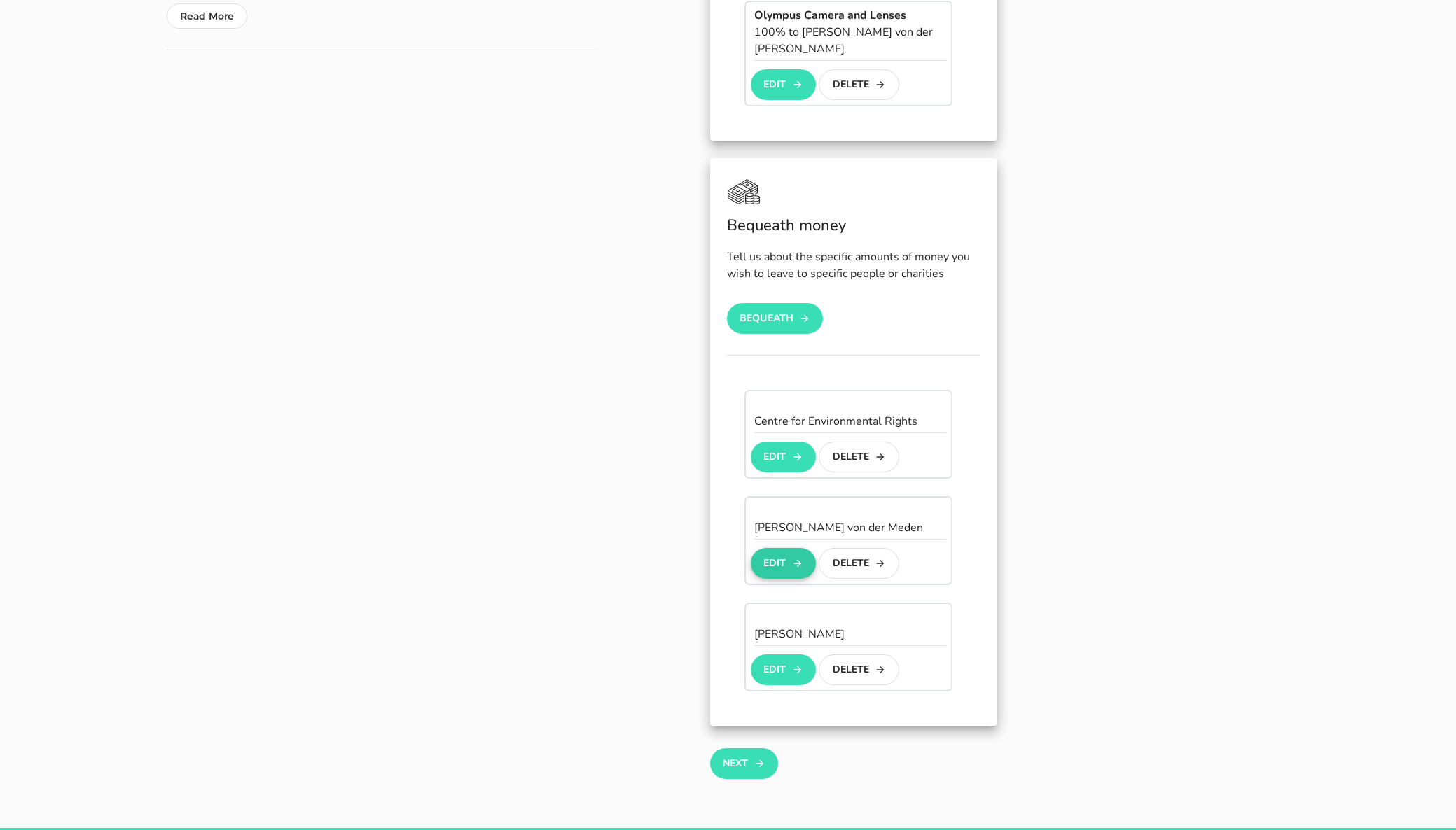
click at [786, 548] on button "Edit" at bounding box center [784, 563] width 65 height 31
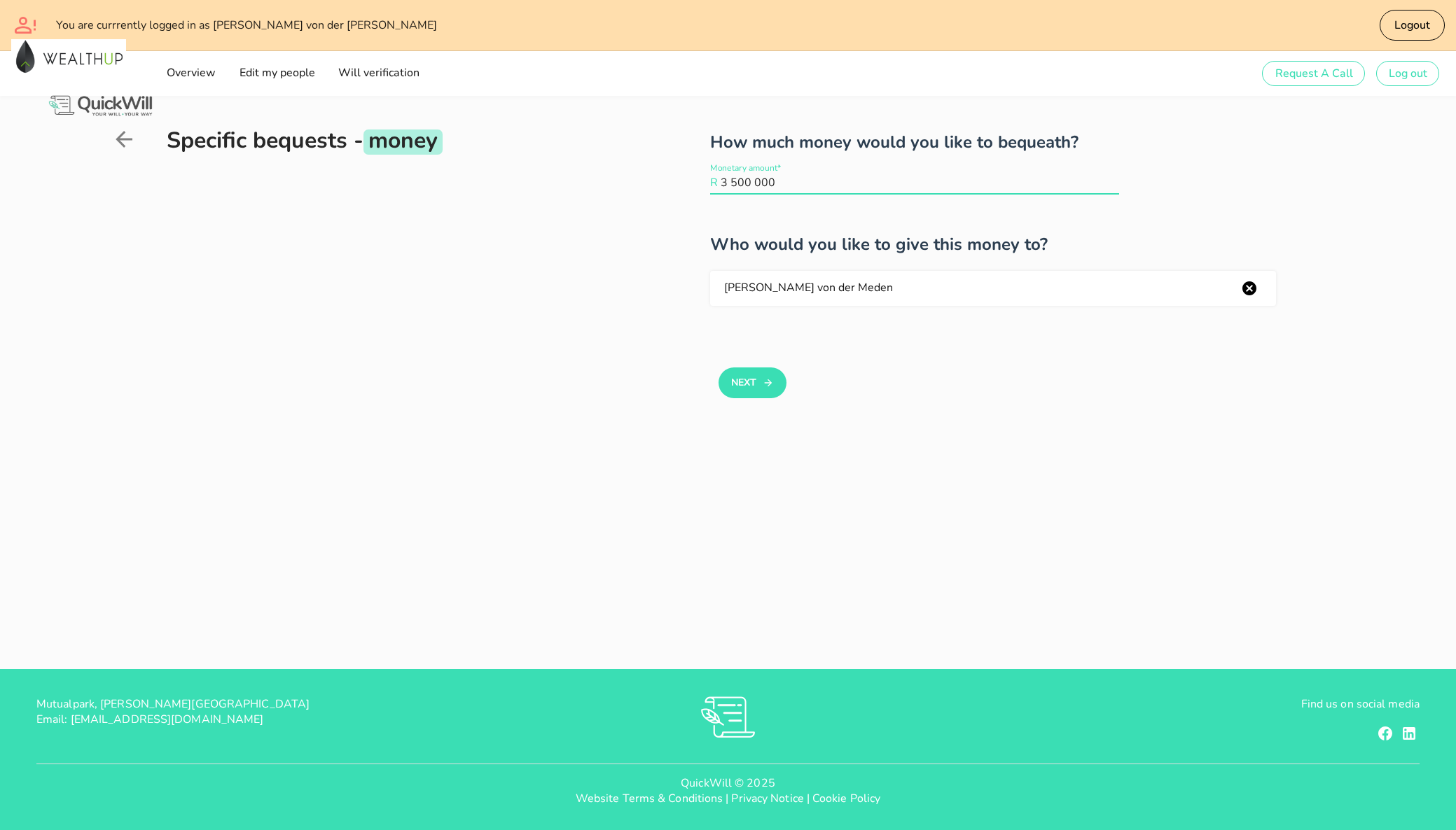
click at [780, 181] on input "3 500 000" at bounding box center [919, 182] width 399 height 22
type input "1 750 000"
click at [966, 408] on div "Next" at bounding box center [1027, 383] width 634 height 104
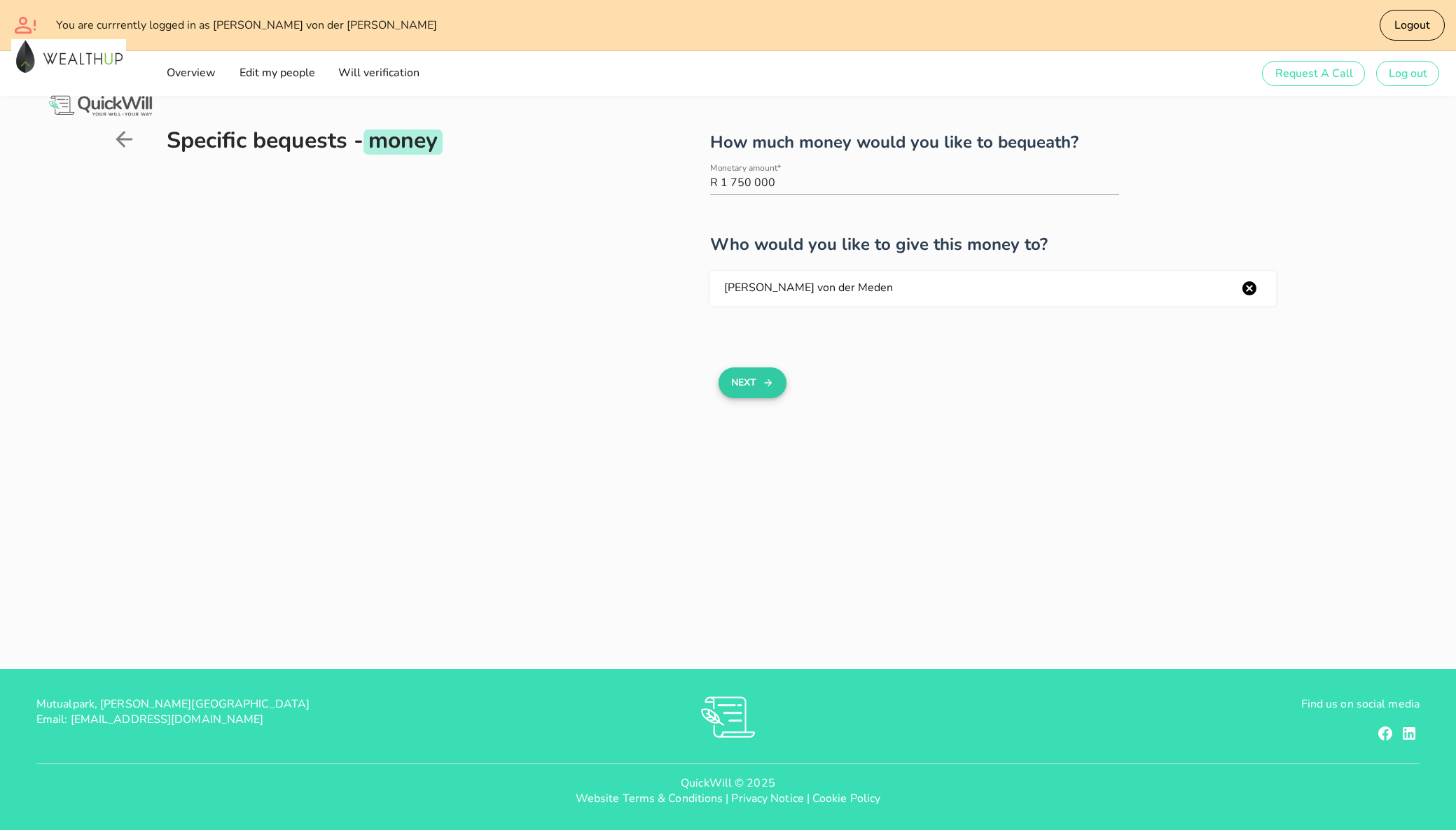
click at [769, 387] on icon "button" at bounding box center [769, 383] width 11 height 17
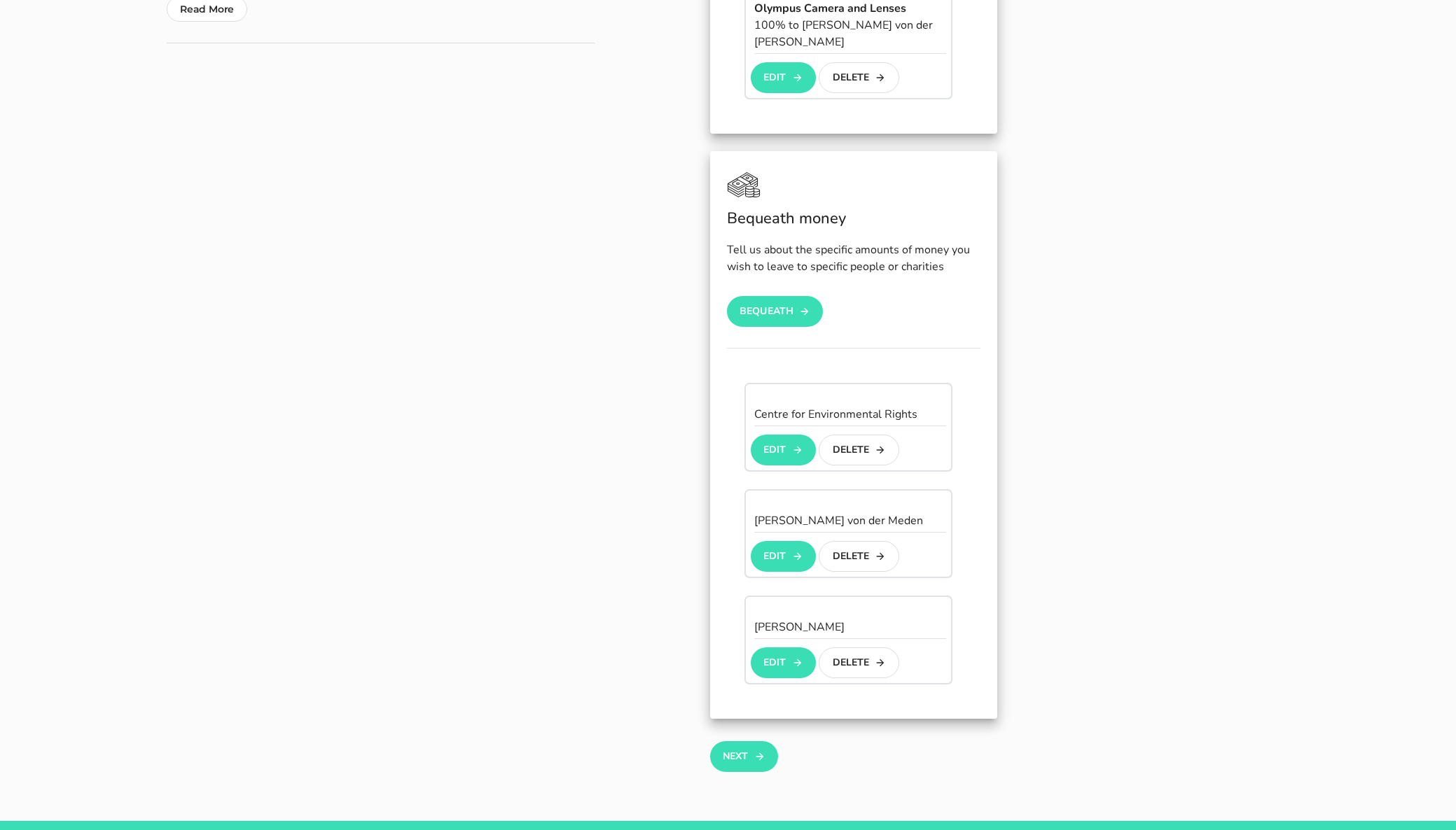
scroll to position [602, 0]
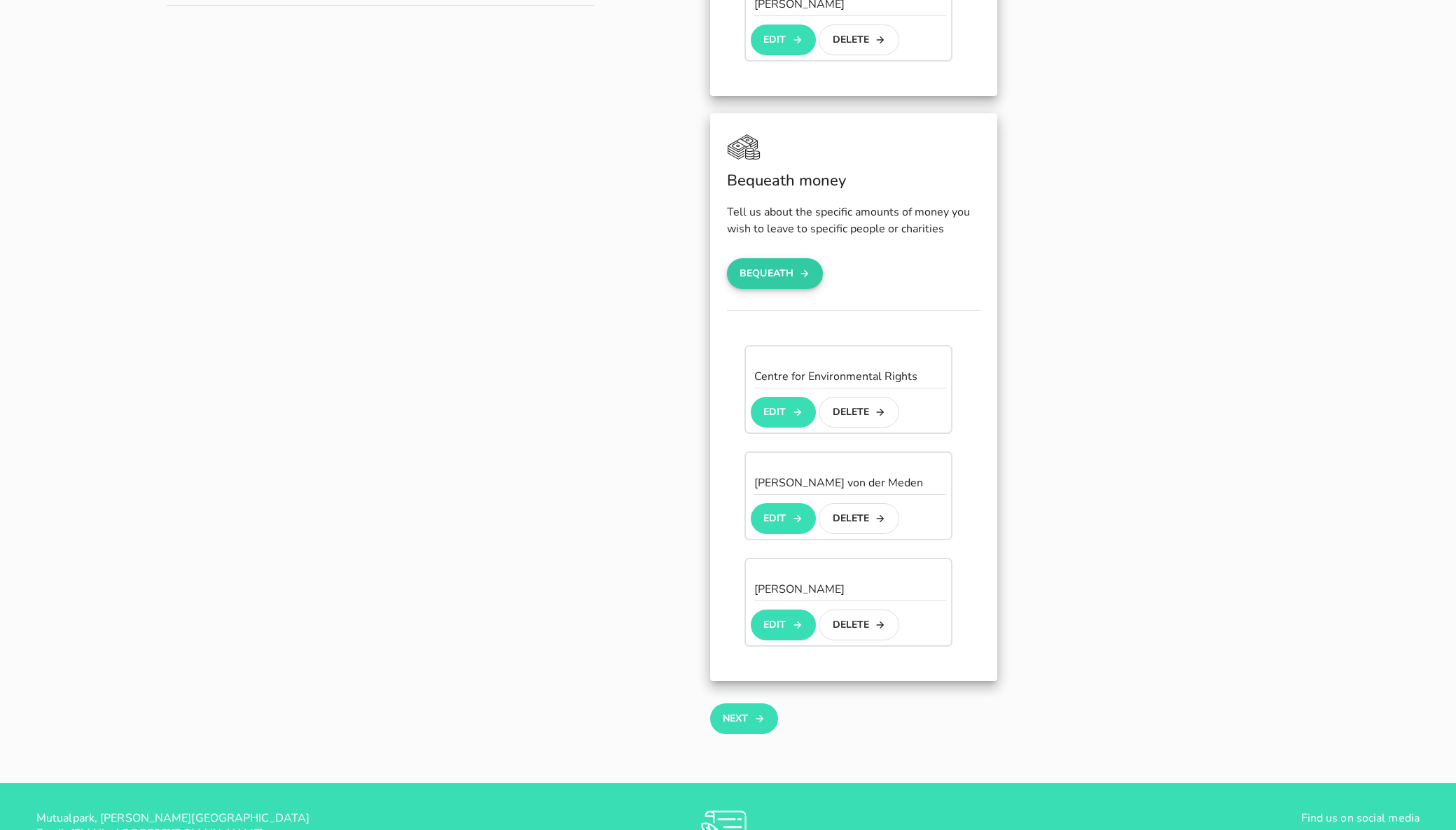
click at [784, 260] on button "Bequeath" at bounding box center [775, 273] width 97 height 31
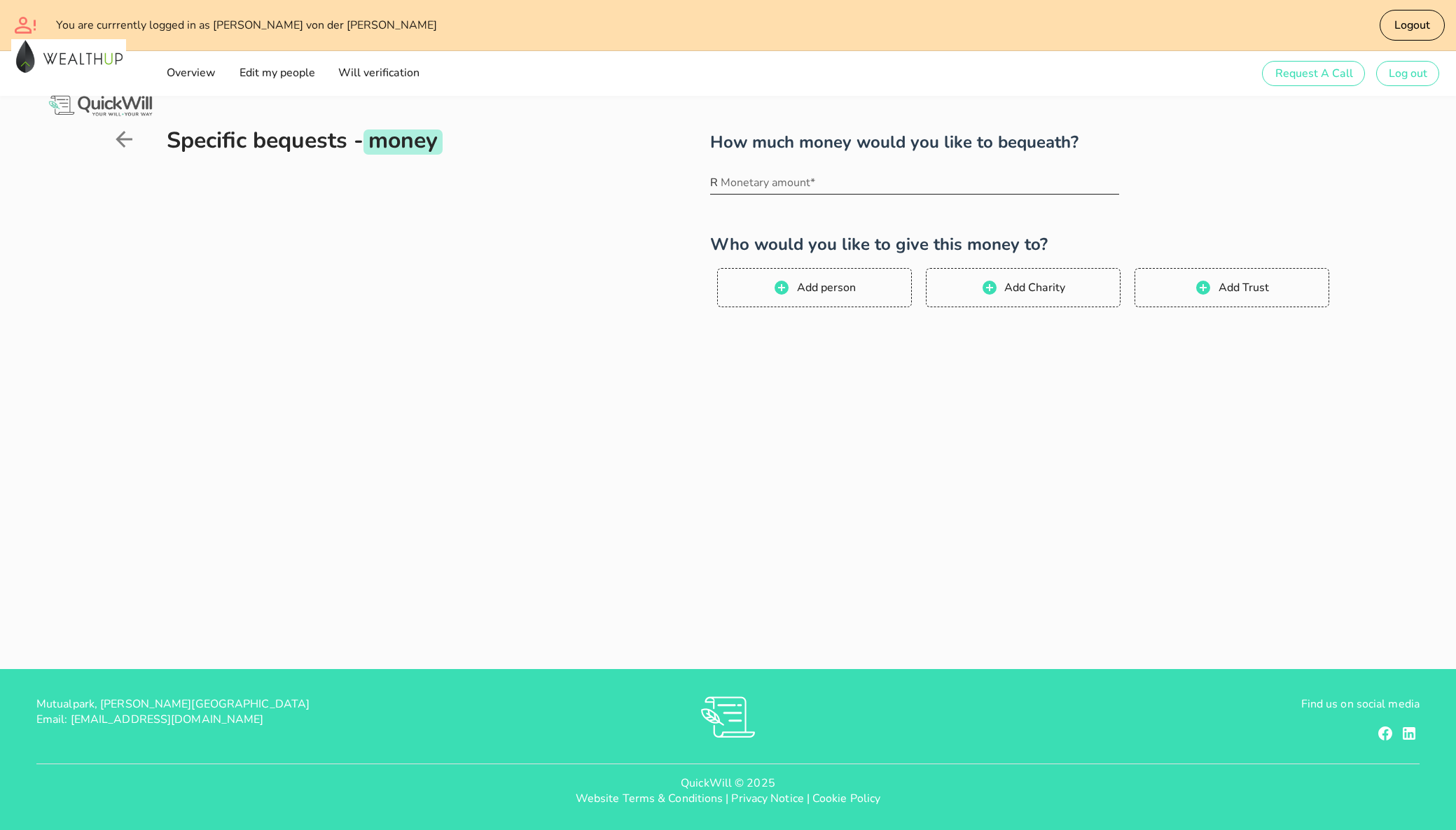
click at [829, 183] on input "Monetary amount*" at bounding box center [919, 182] width 399 height 22
type input "1 750 000"
click at [842, 290] on span "Add person" at bounding box center [825, 288] width 60 height 16
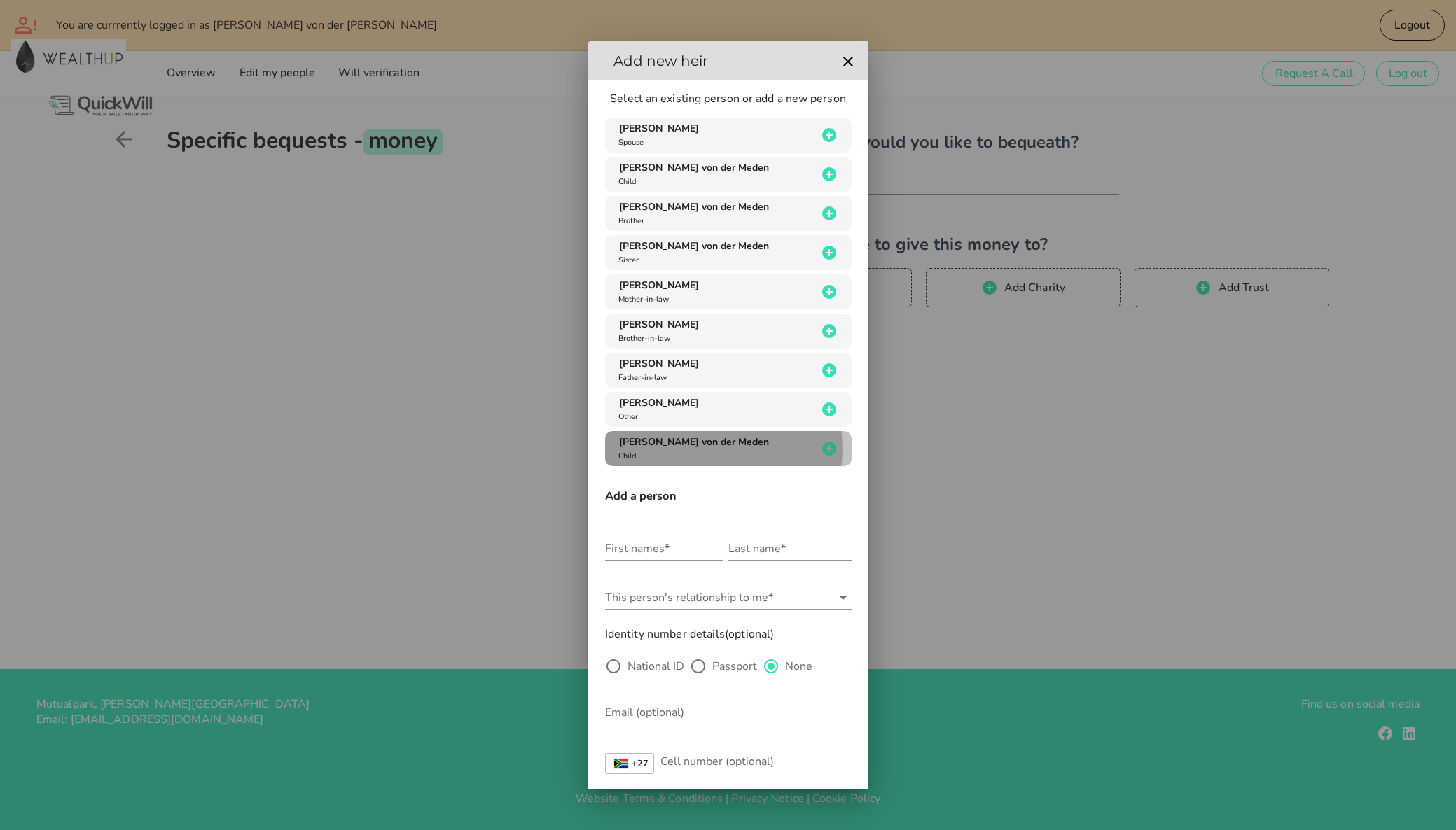
click at [707, 447] on span "[PERSON_NAME] von der Meden" at bounding box center [694, 442] width 150 height 14
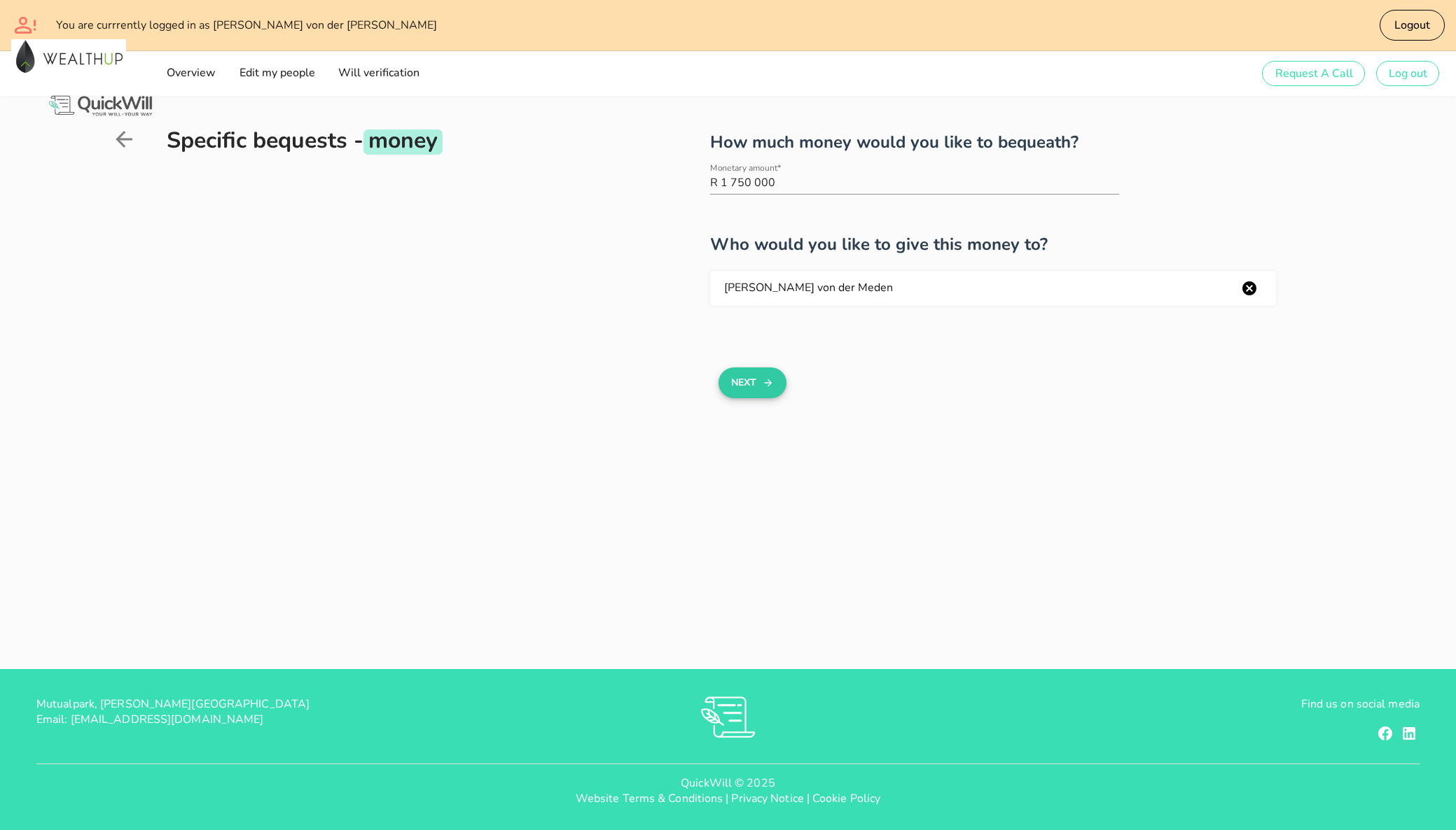
click at [759, 385] on button "Next" at bounding box center [752, 383] width 68 height 31
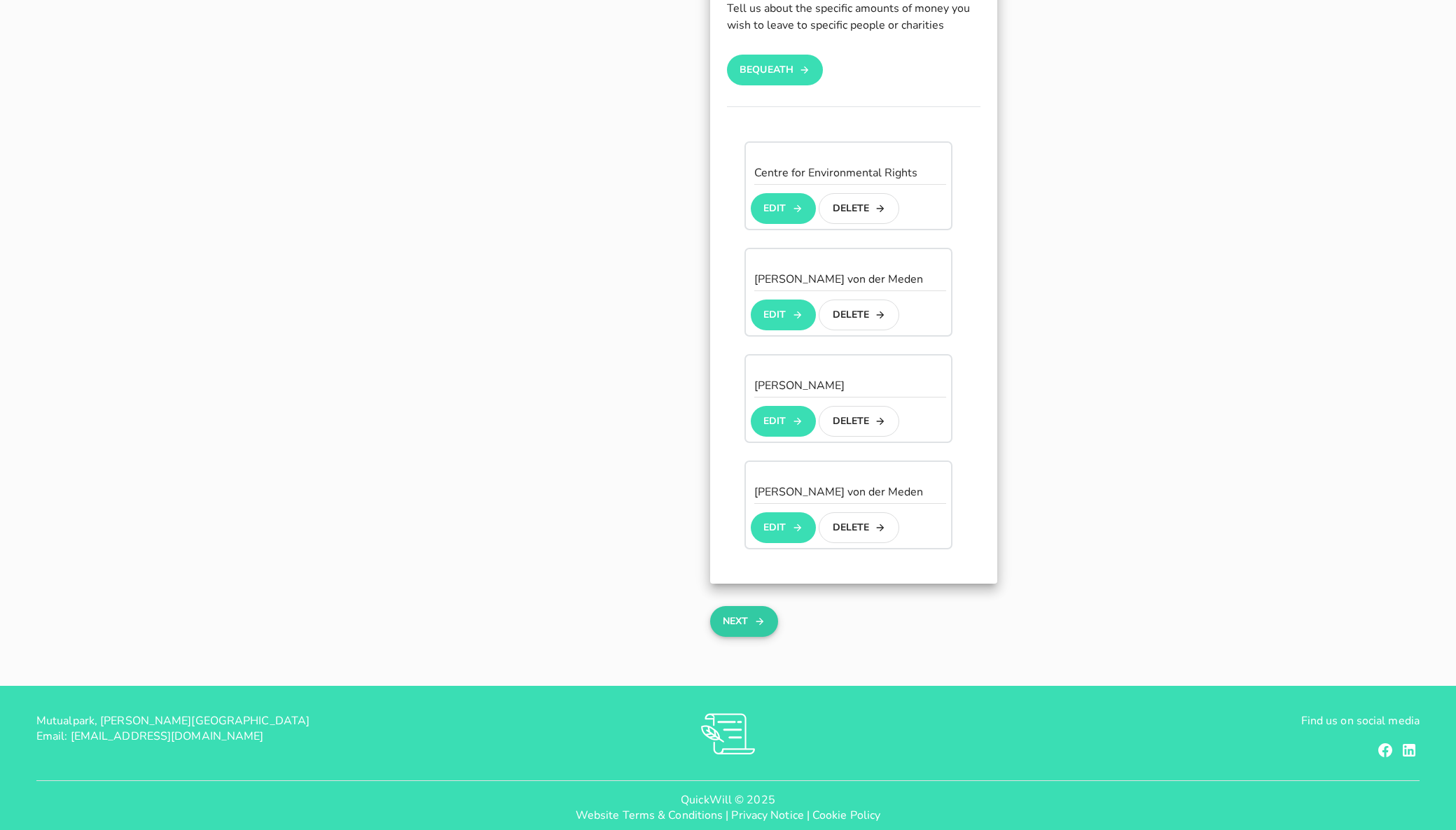
click at [766, 606] on button "Next" at bounding box center [744, 621] width 68 height 31
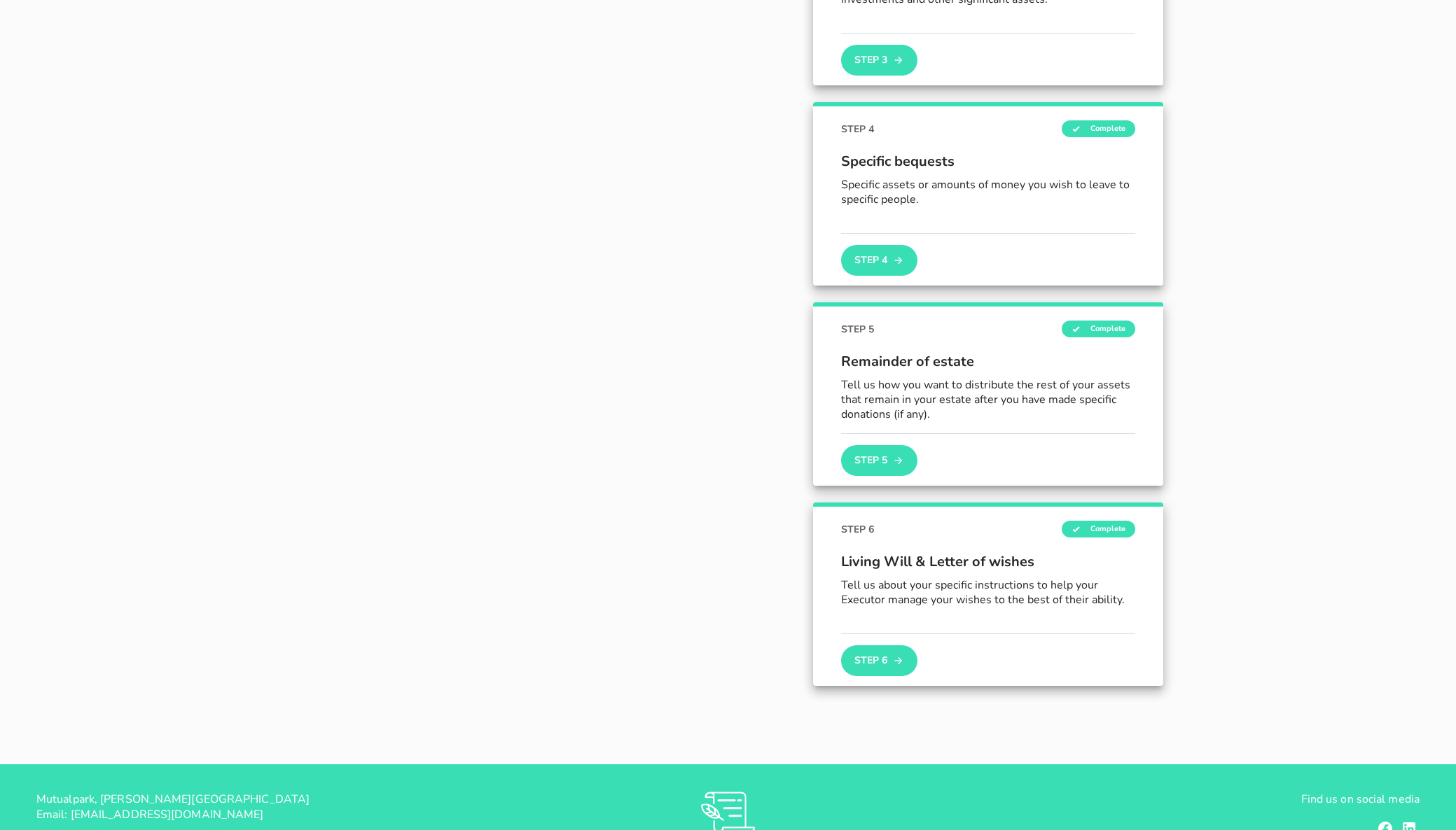
scroll to position [740, 0]
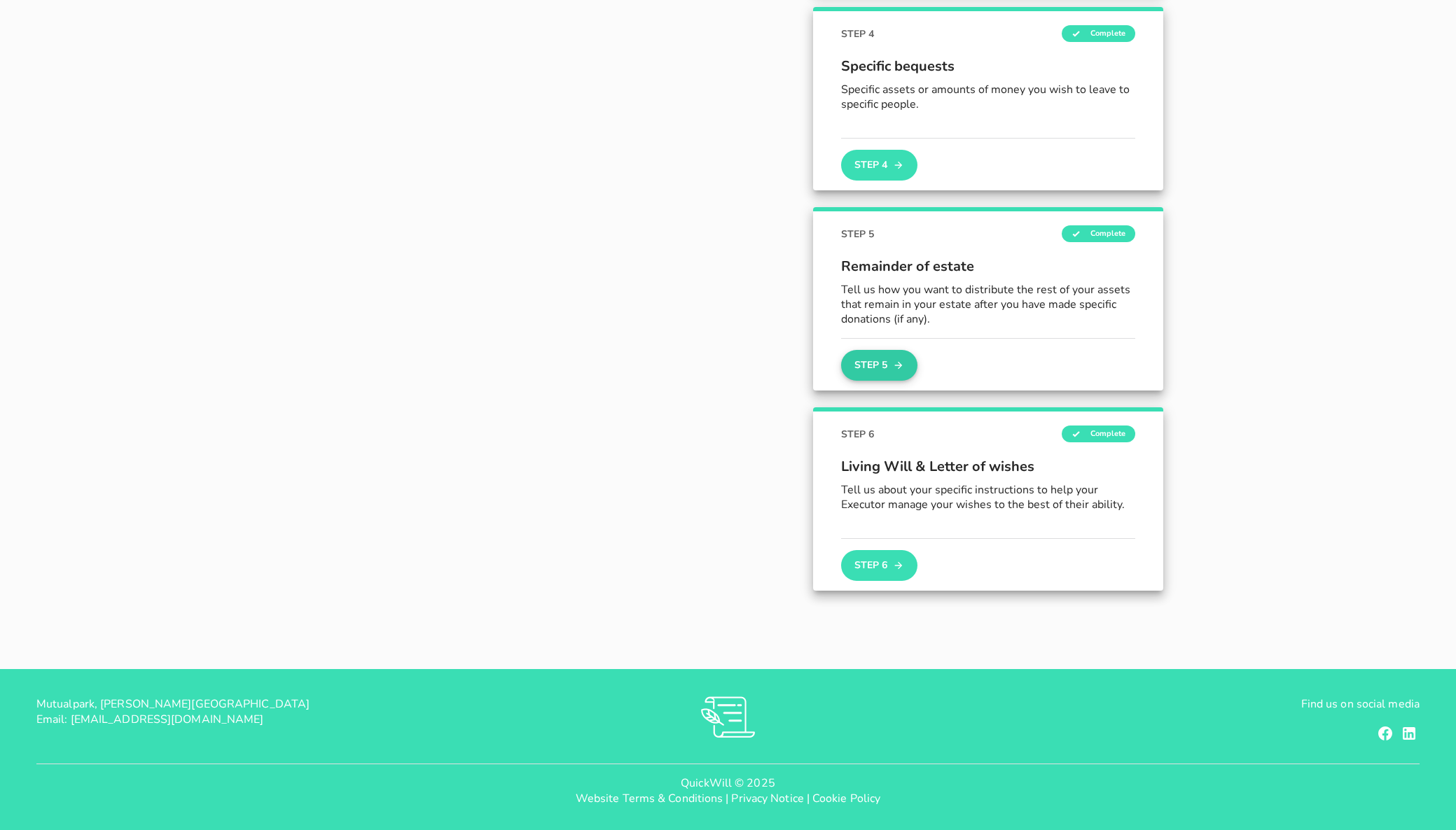
click at [886, 366] on button "Step 5" at bounding box center [879, 365] width 75 height 31
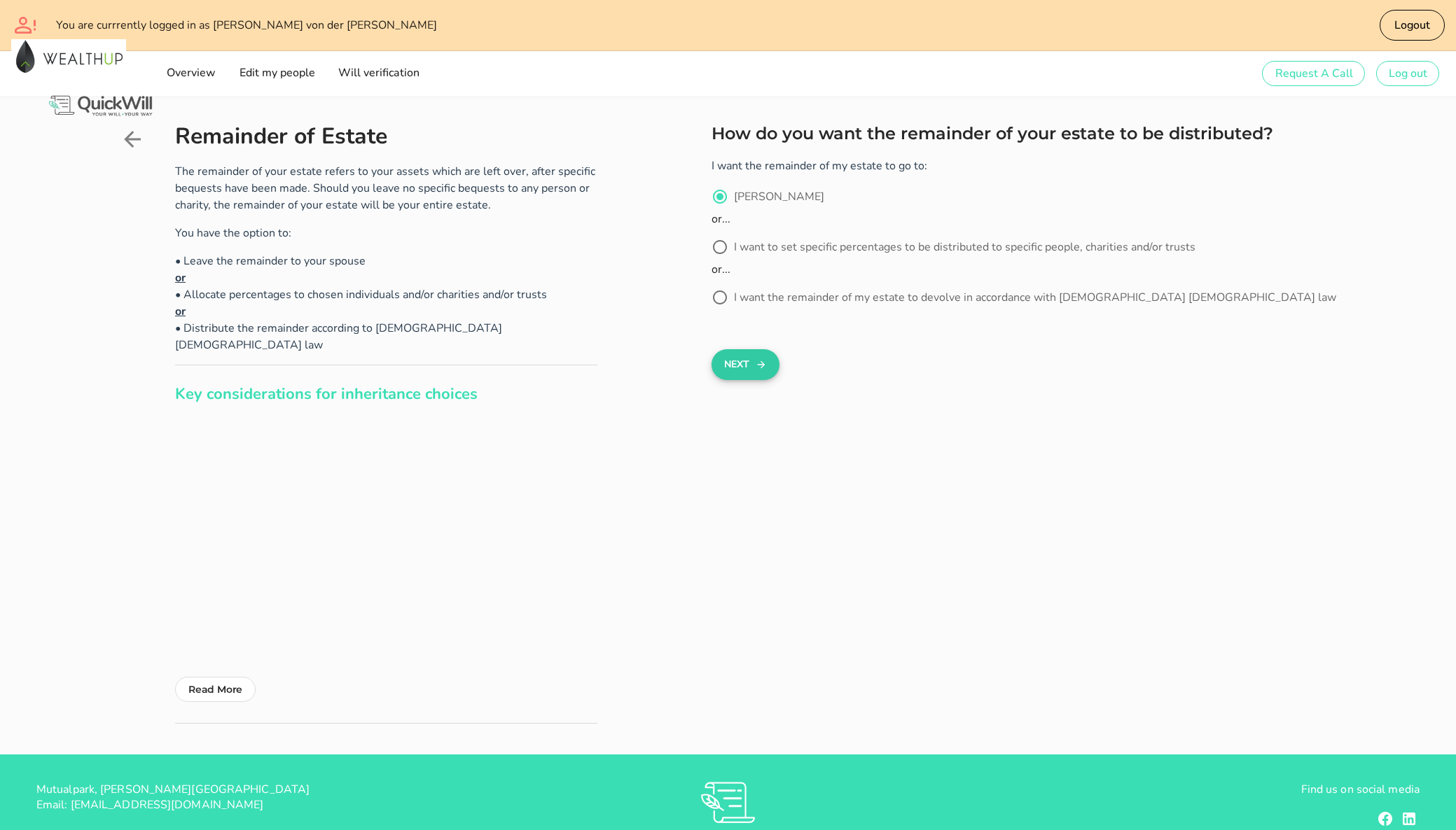
click at [742, 365] on button "Next" at bounding box center [745, 364] width 68 height 31
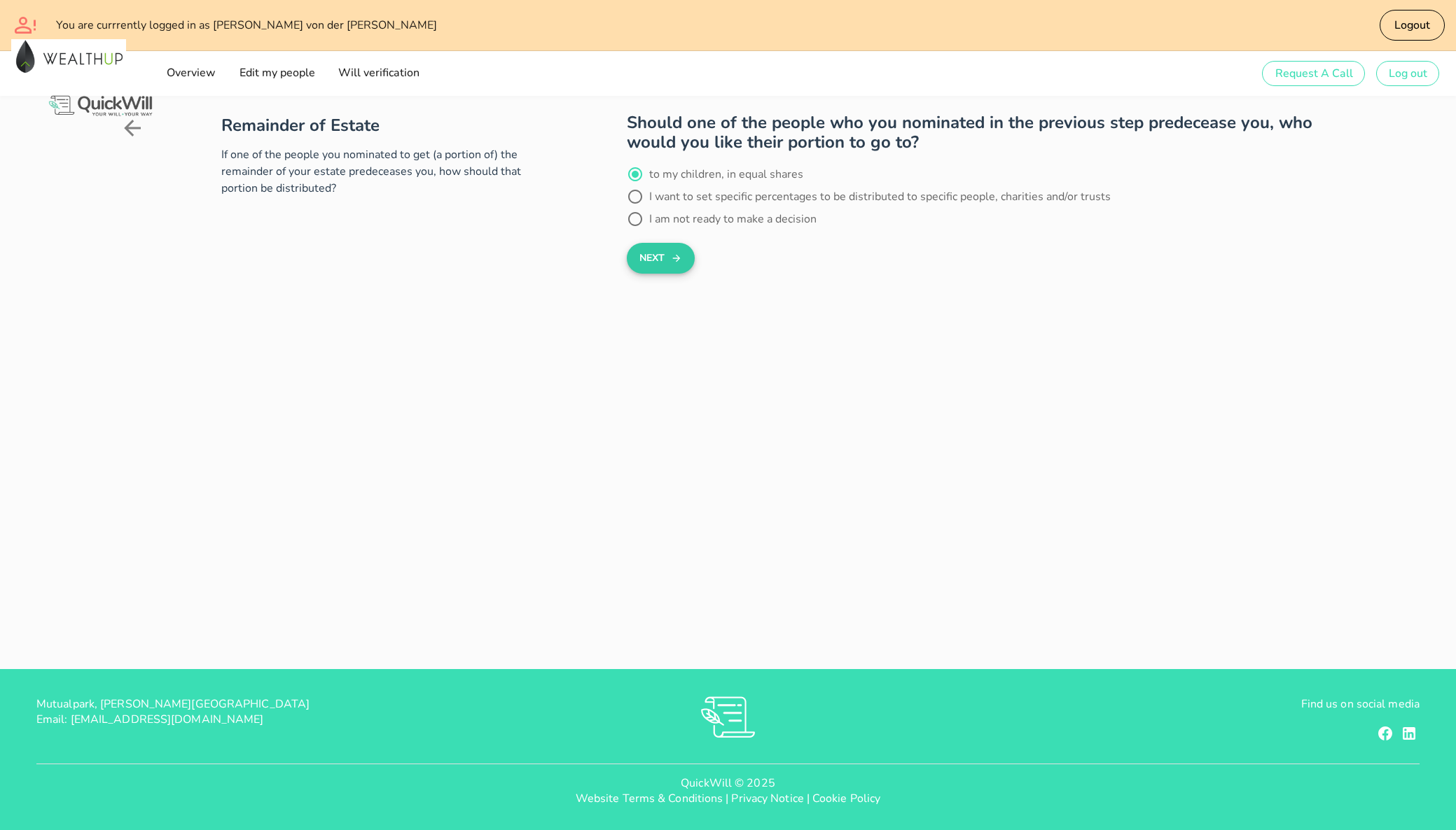
click at [660, 261] on button "Next" at bounding box center [660, 257] width 68 height 31
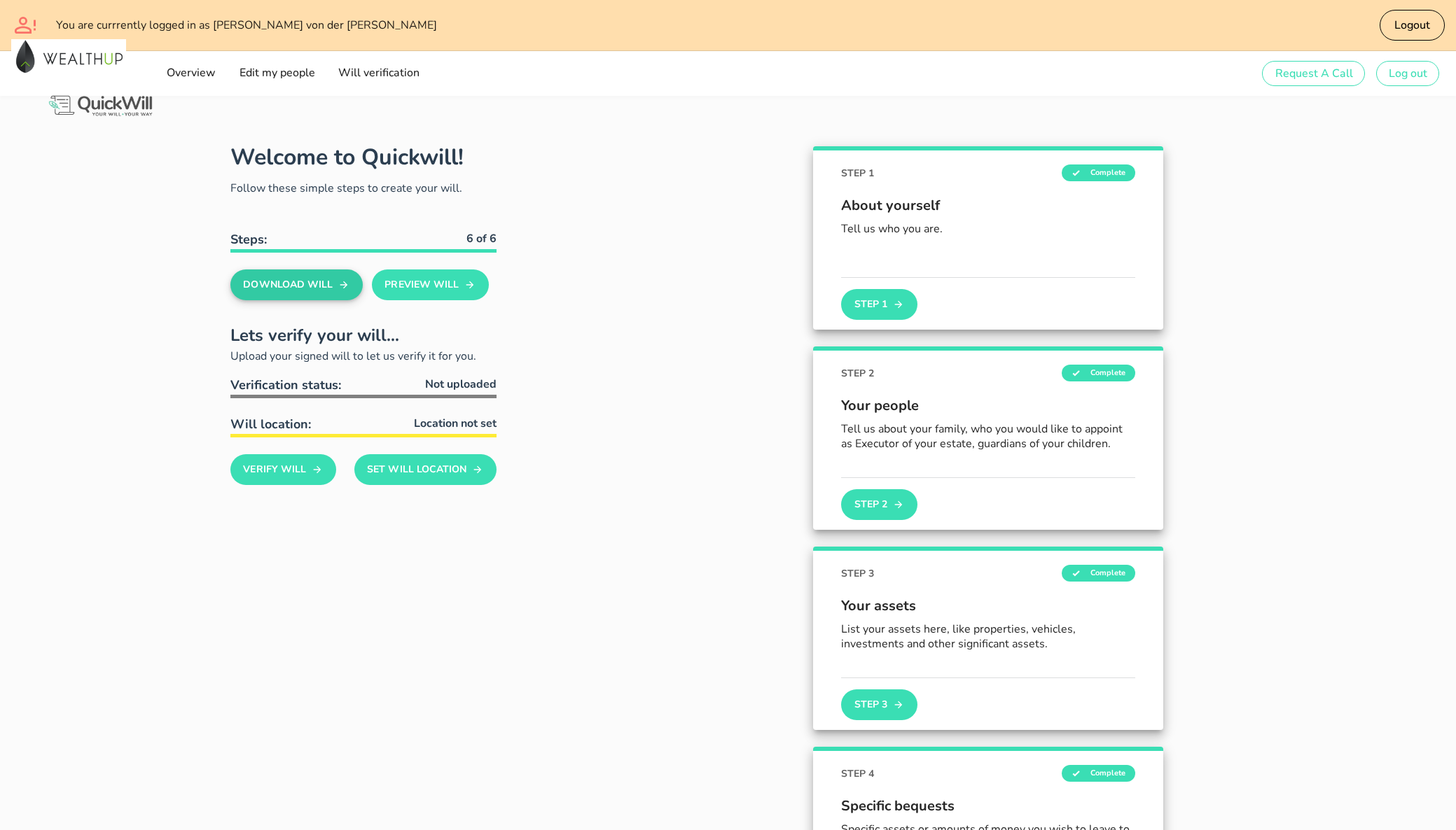
click at [297, 288] on button "Download Will" at bounding box center [297, 284] width 132 height 31
